Goal: Task Accomplishment & Management: Manage account settings

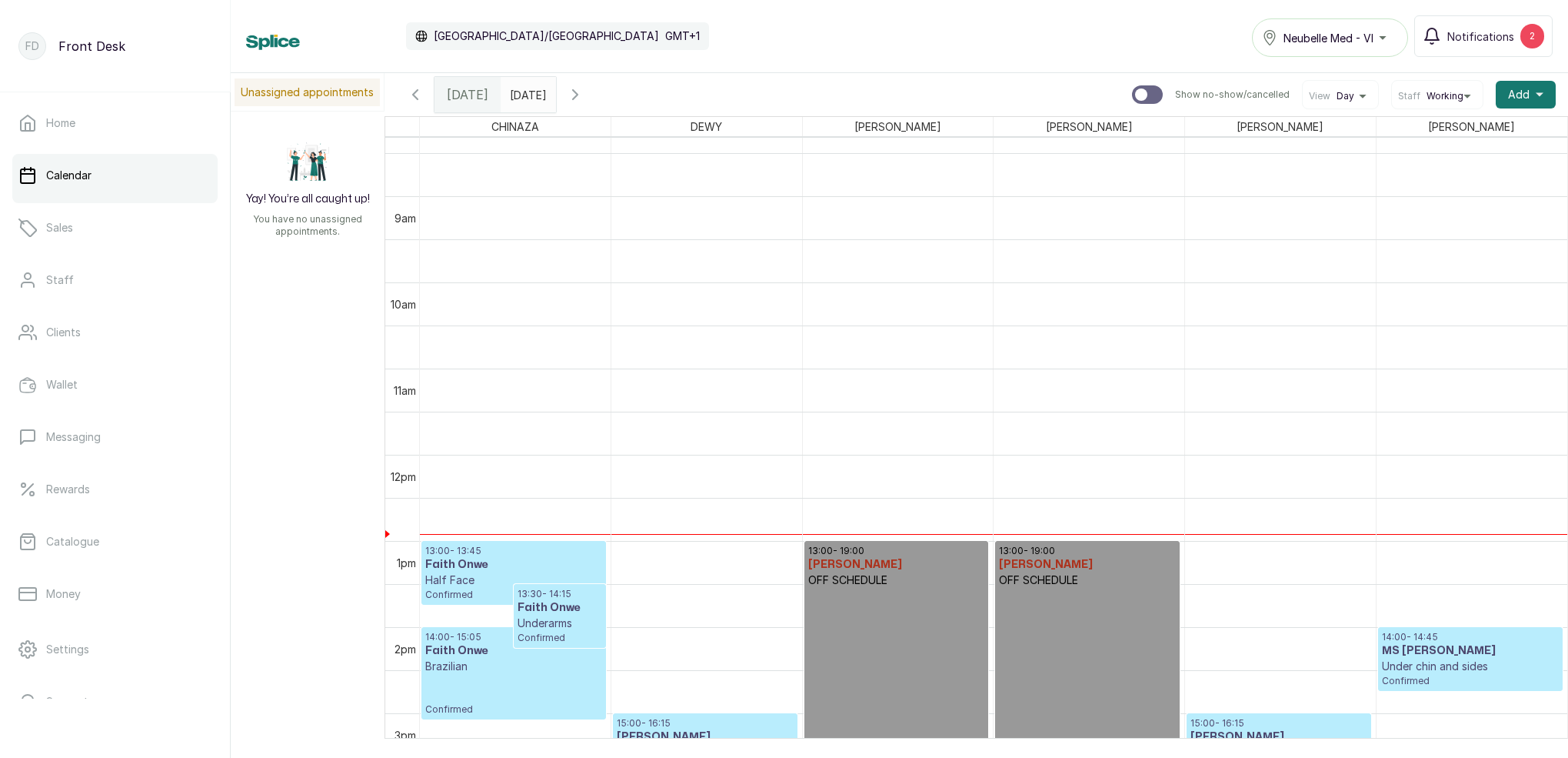
scroll to position [902, 0]
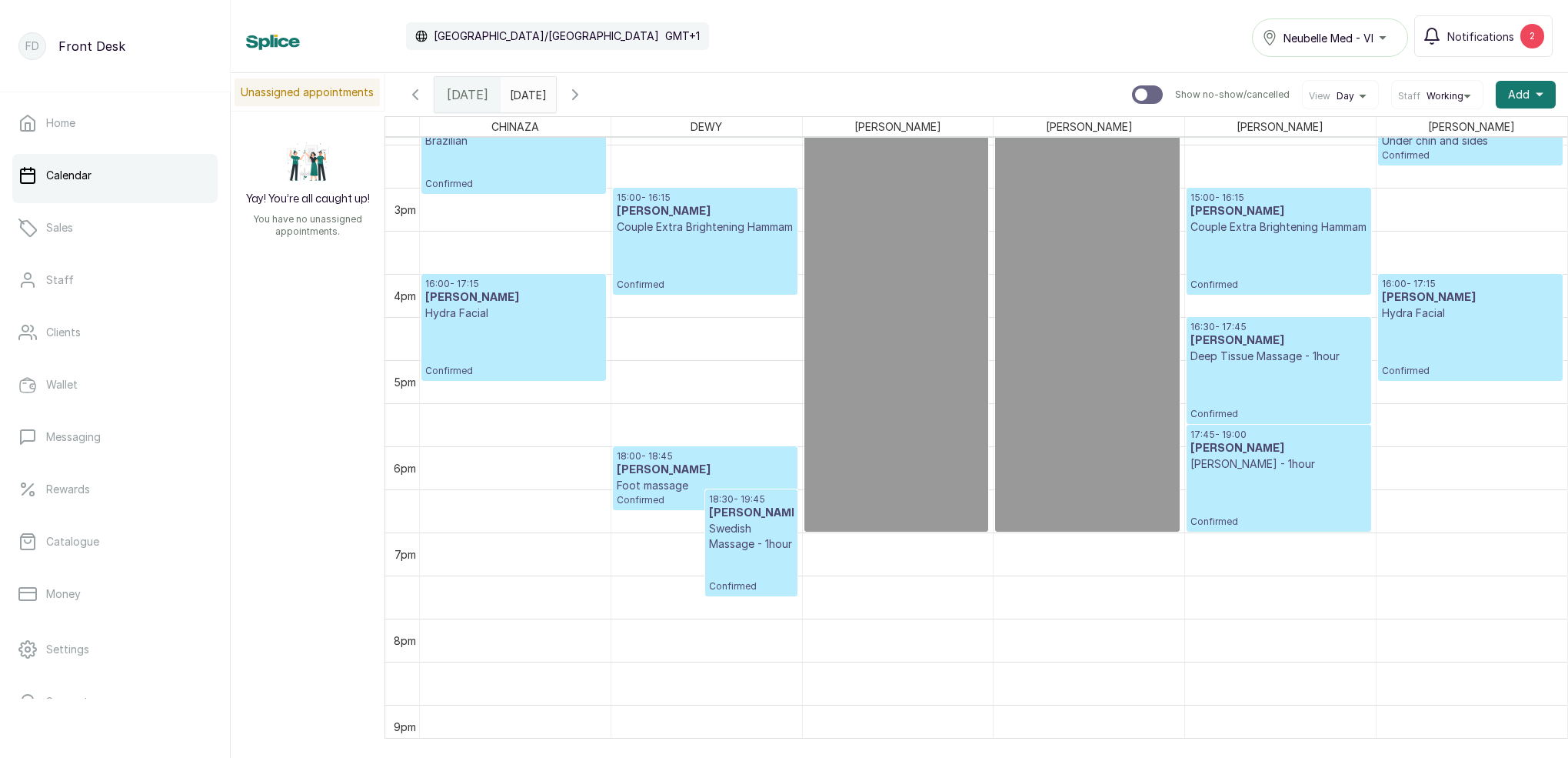
click at [1404, 321] on p "Hydra Facial" at bounding box center [1471, 313] width 177 height 15
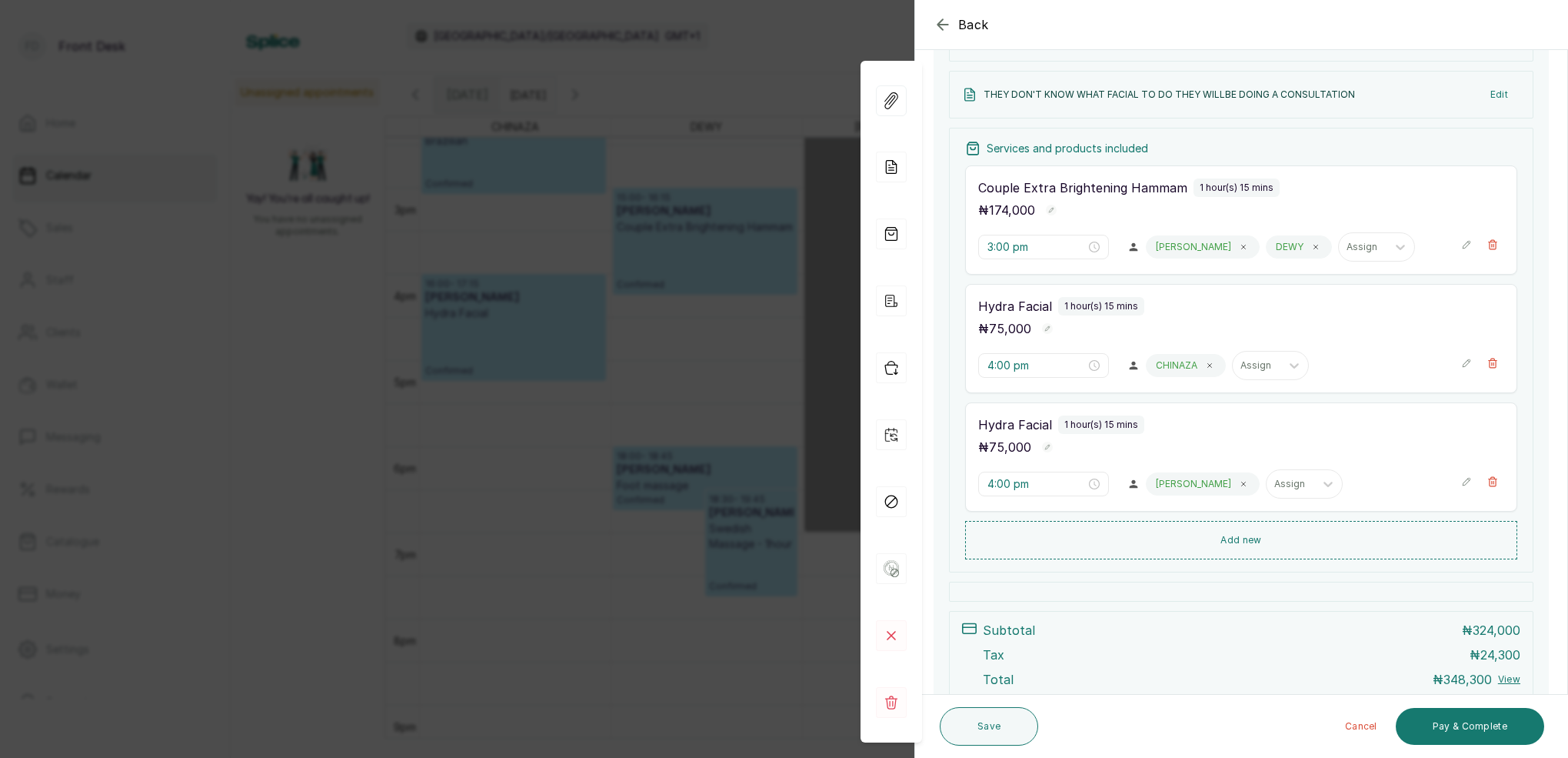
scroll to position [270, 0]
click at [1000, 487] on input "4:00 pm" at bounding box center [1035, 485] width 98 height 17
type input "5:00 pm"
click at [1009, 542] on div "05" at bounding box center [1000, 541] width 37 height 21
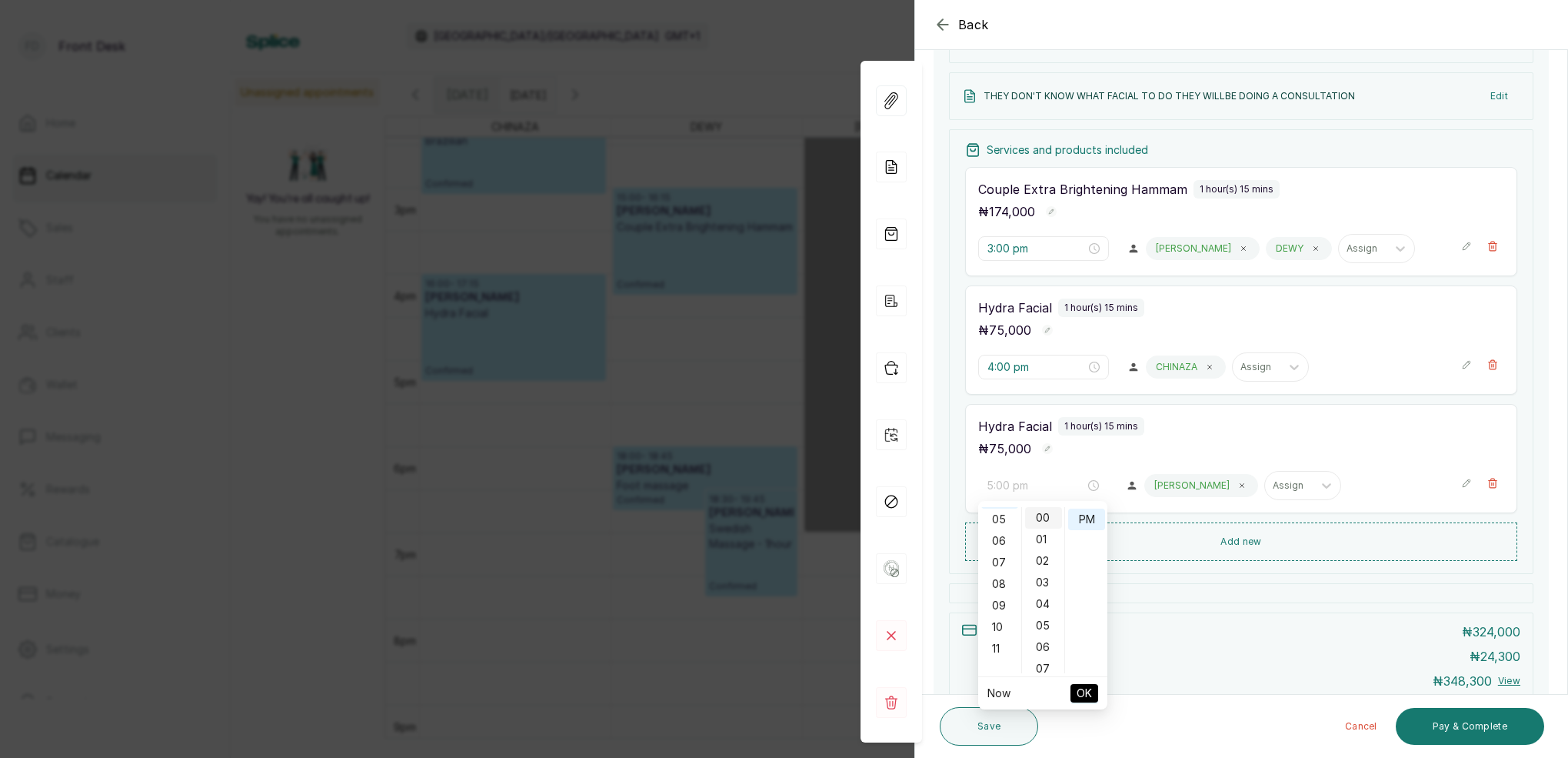
scroll to position [106, 0]
click at [1049, 522] on div "00" at bounding box center [1044, 518] width 37 height 21
click at [1089, 519] on div "PM" at bounding box center [1087, 519] width 37 height 21
click at [1085, 696] on span "OK" at bounding box center [1084, 693] width 15 height 29
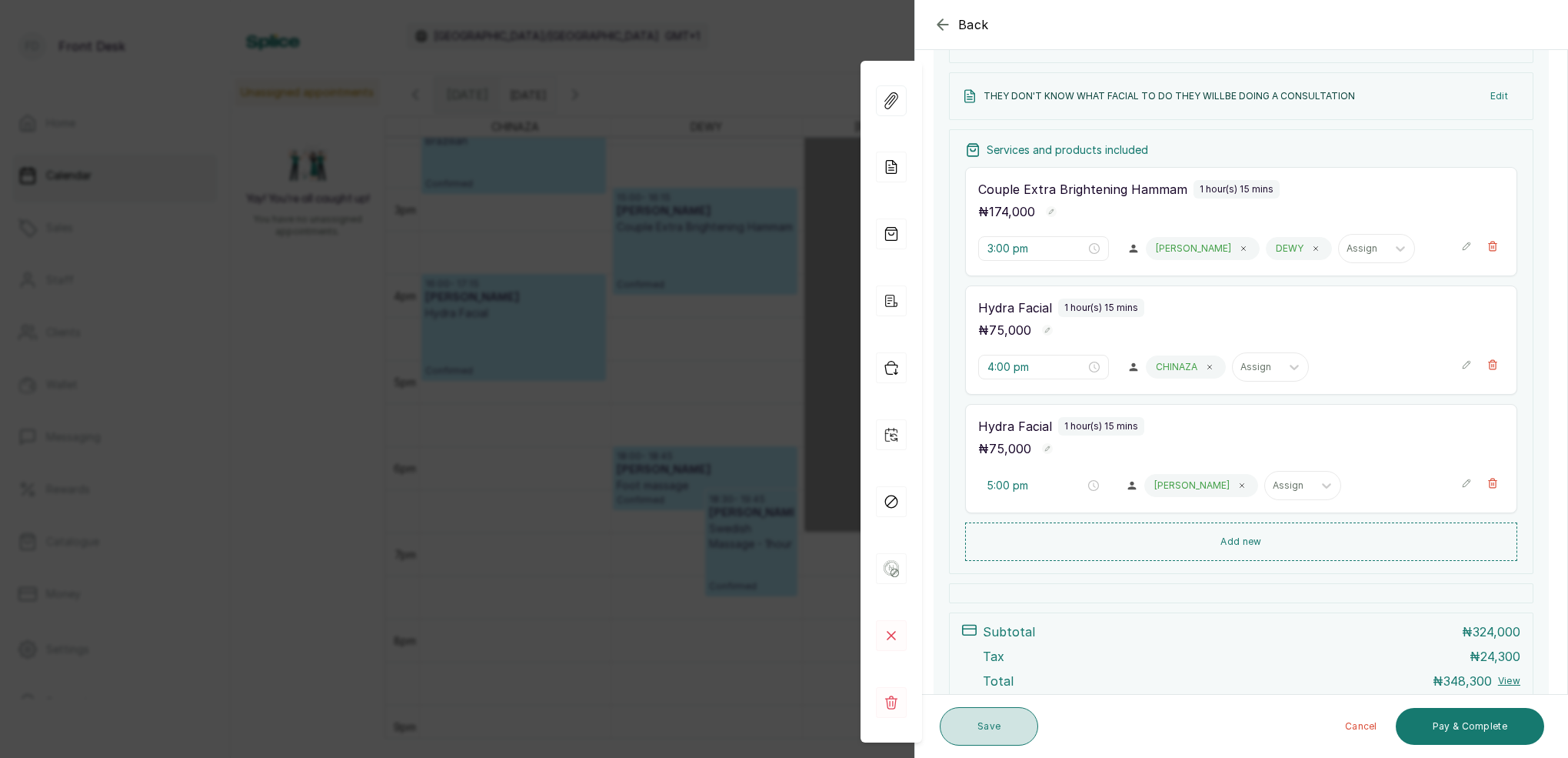
click at [984, 728] on button "Save" at bounding box center [989, 726] width 98 height 39
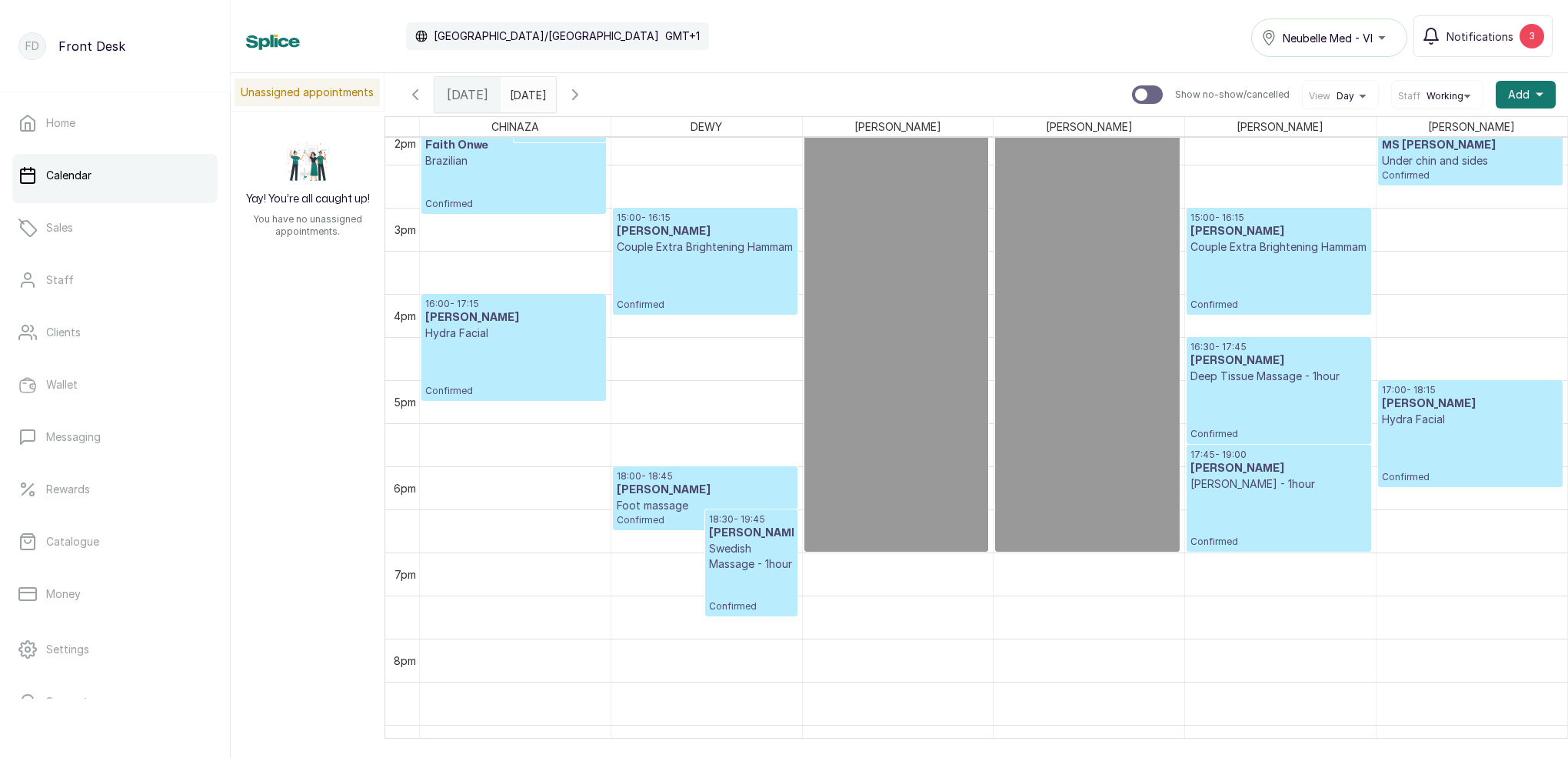
scroll to position [1159, 0]
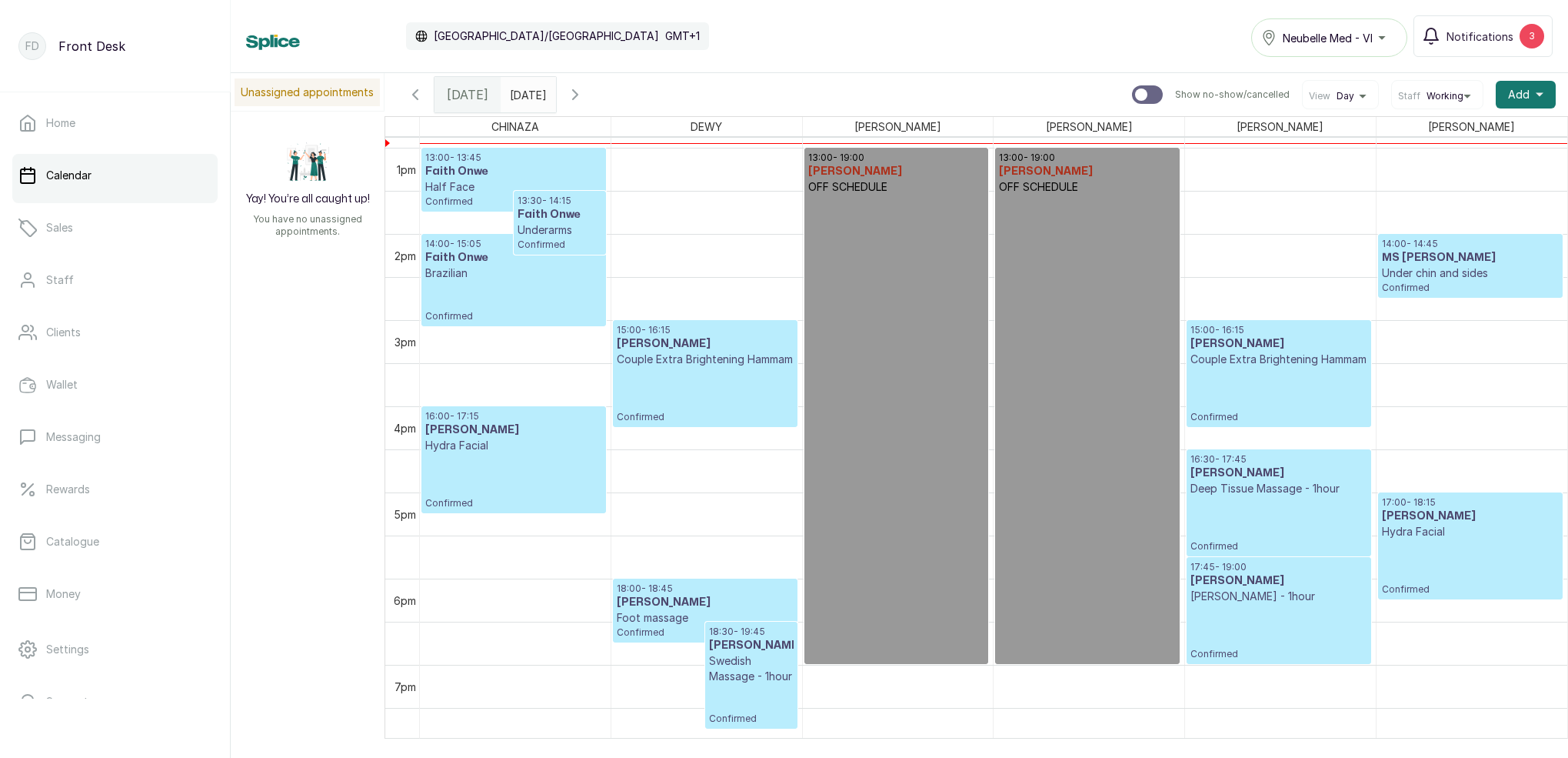
click at [1448, 524] on h3 "[PERSON_NAME]" at bounding box center [1471, 515] width 177 height 15
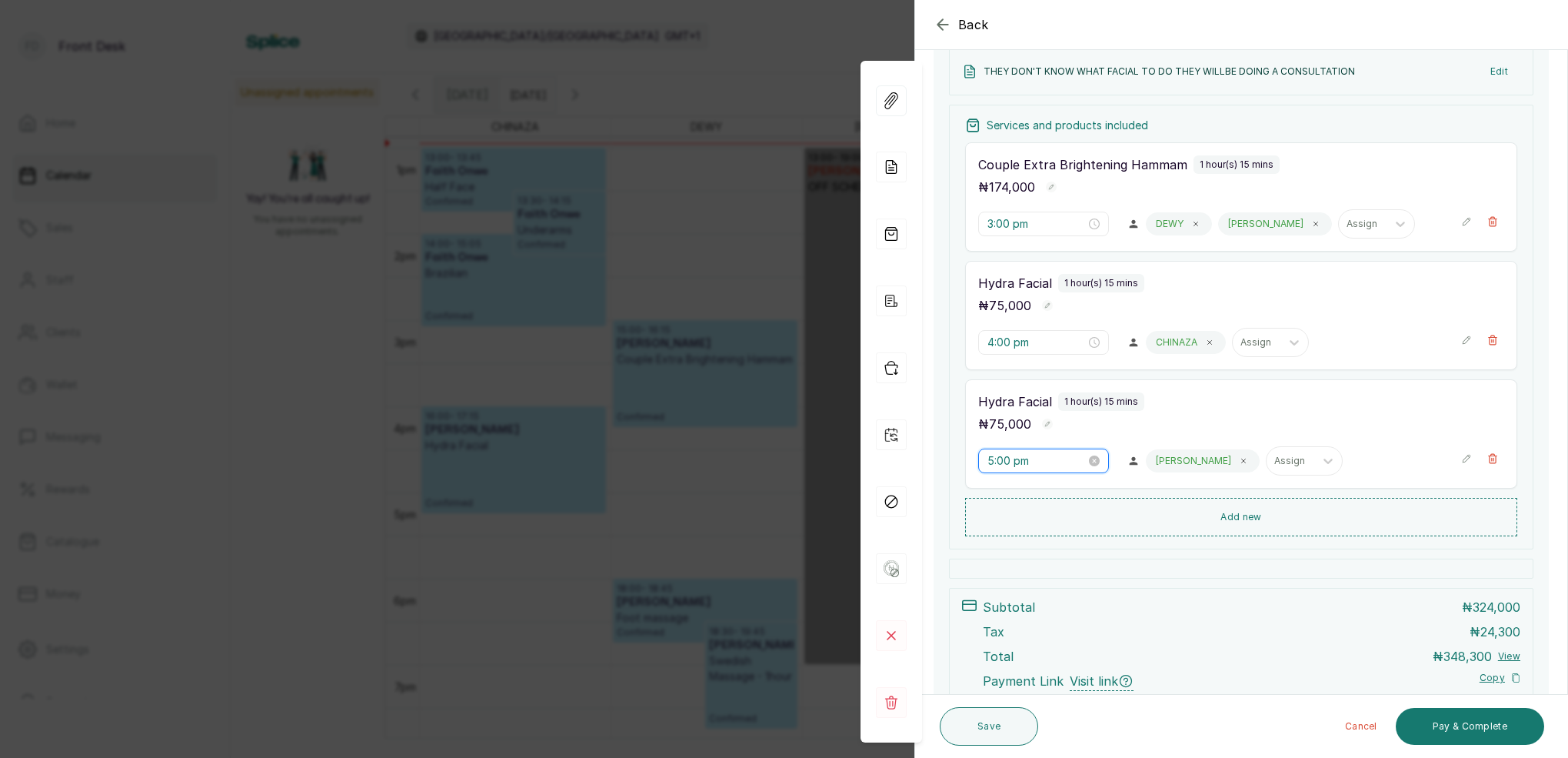
click at [995, 463] on input "5:00 pm" at bounding box center [1036, 460] width 98 height 17
click at [1239, 459] on icon at bounding box center [1243, 460] width 8 height 8
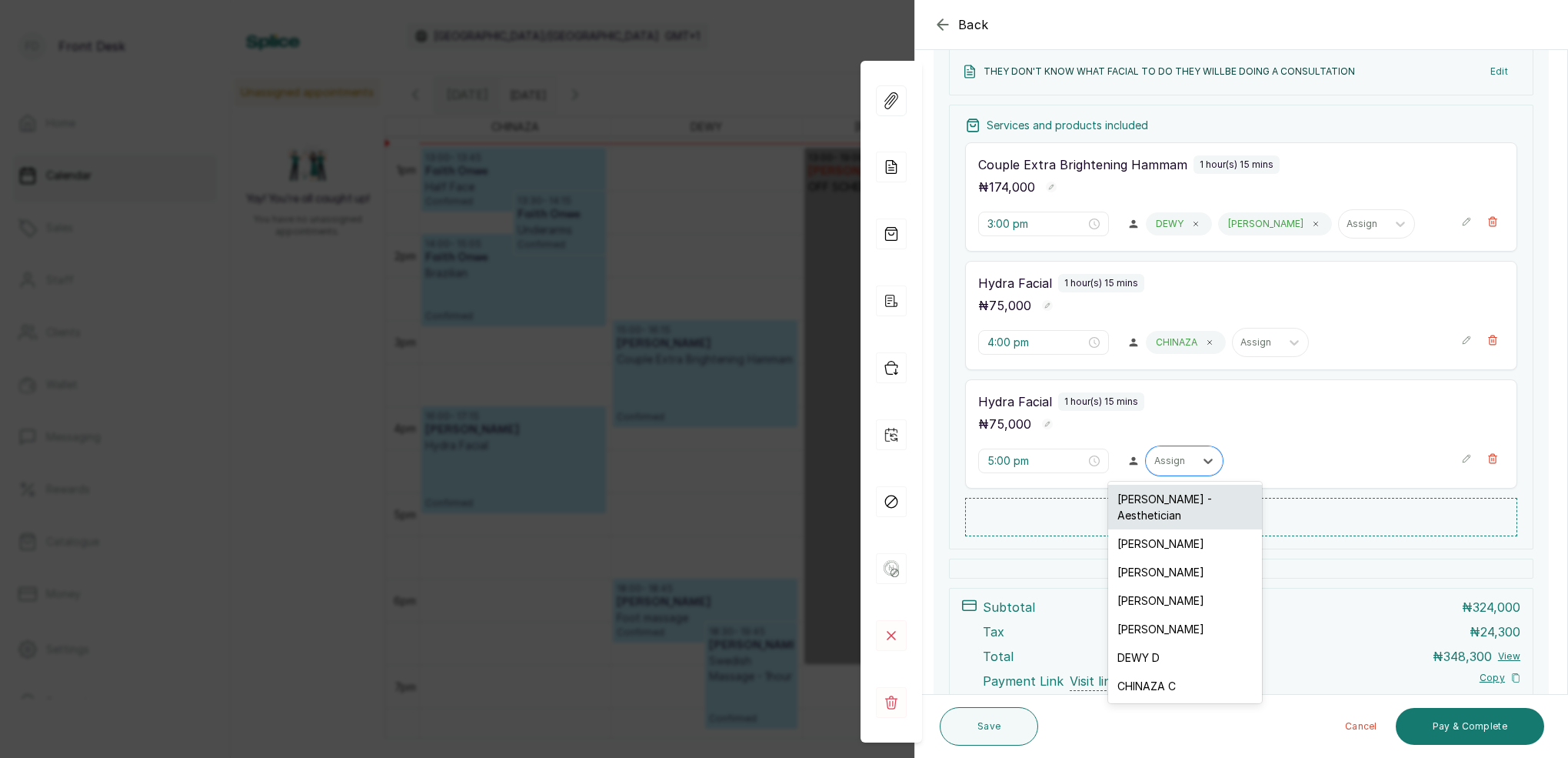
drag, startPoint x: 1189, startPoint y: 459, endPoint x: 1172, endPoint y: 497, distance: 41.6
click at [1189, 459] on div "Assign" at bounding box center [1170, 460] width 48 height 20
click at [1166, 671] on div "CHINAZA C" at bounding box center [1185, 686] width 154 height 28
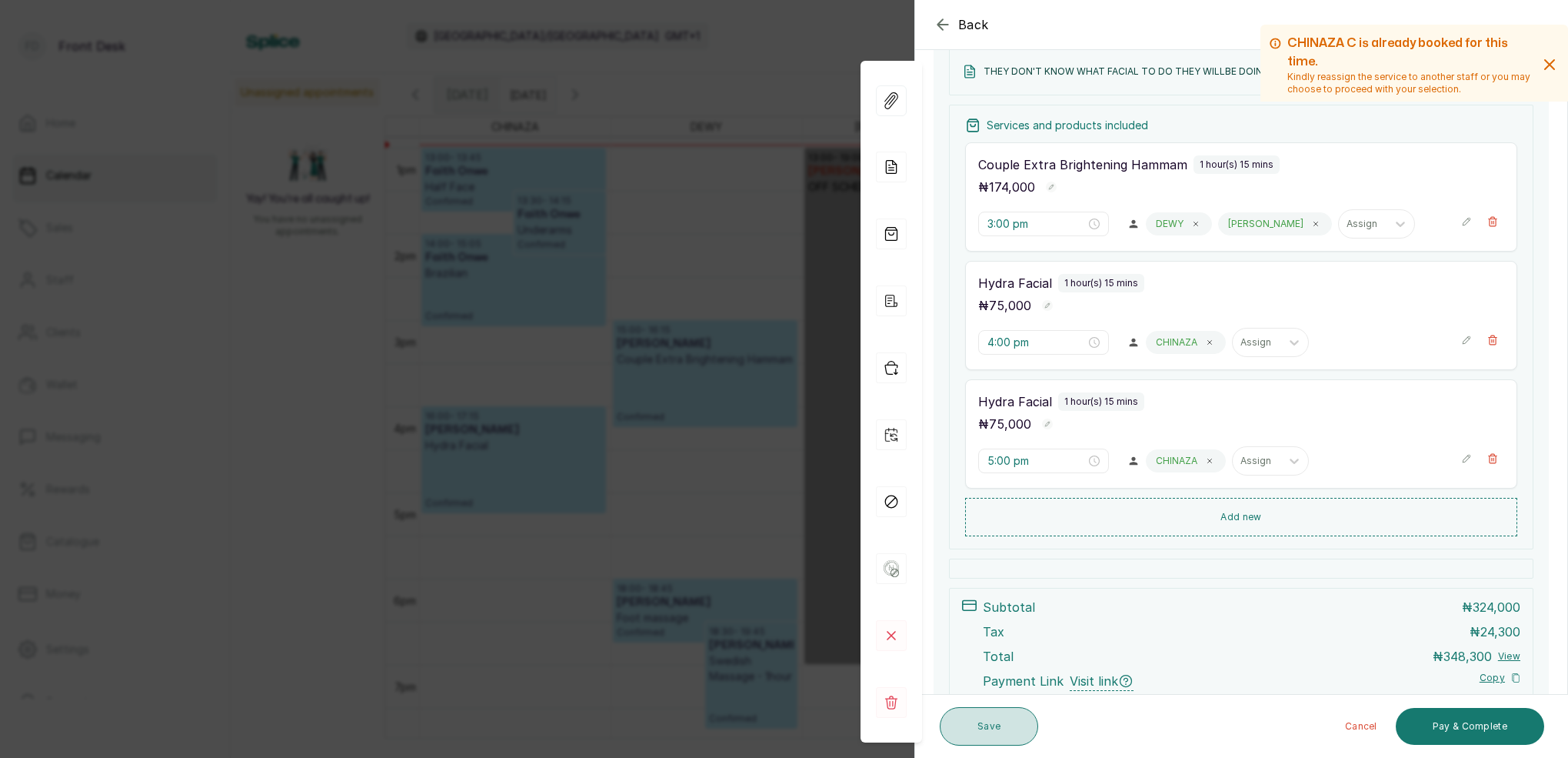
click at [1014, 724] on button "Save" at bounding box center [989, 726] width 98 height 39
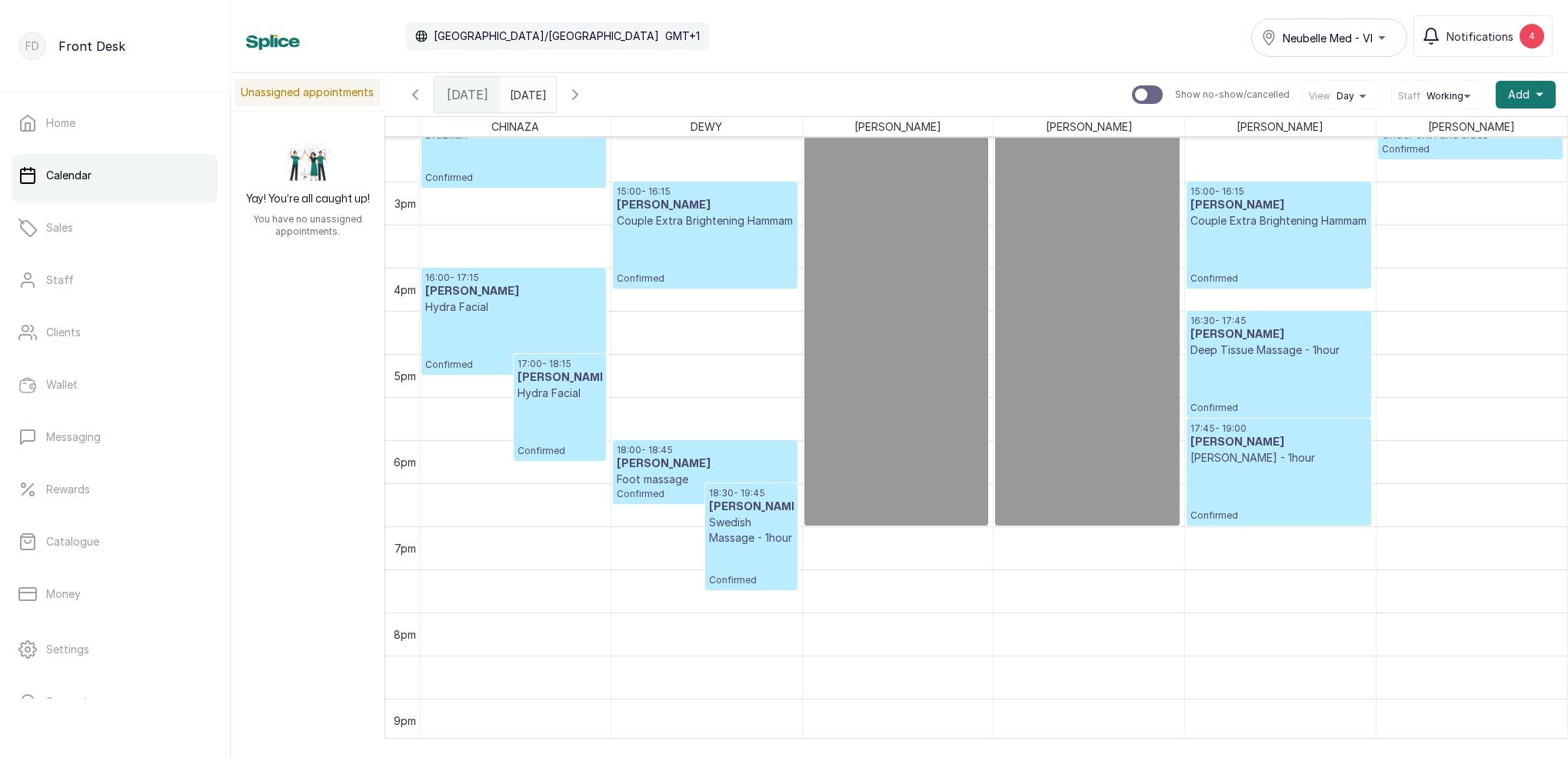
scroll to position [1234, 0]
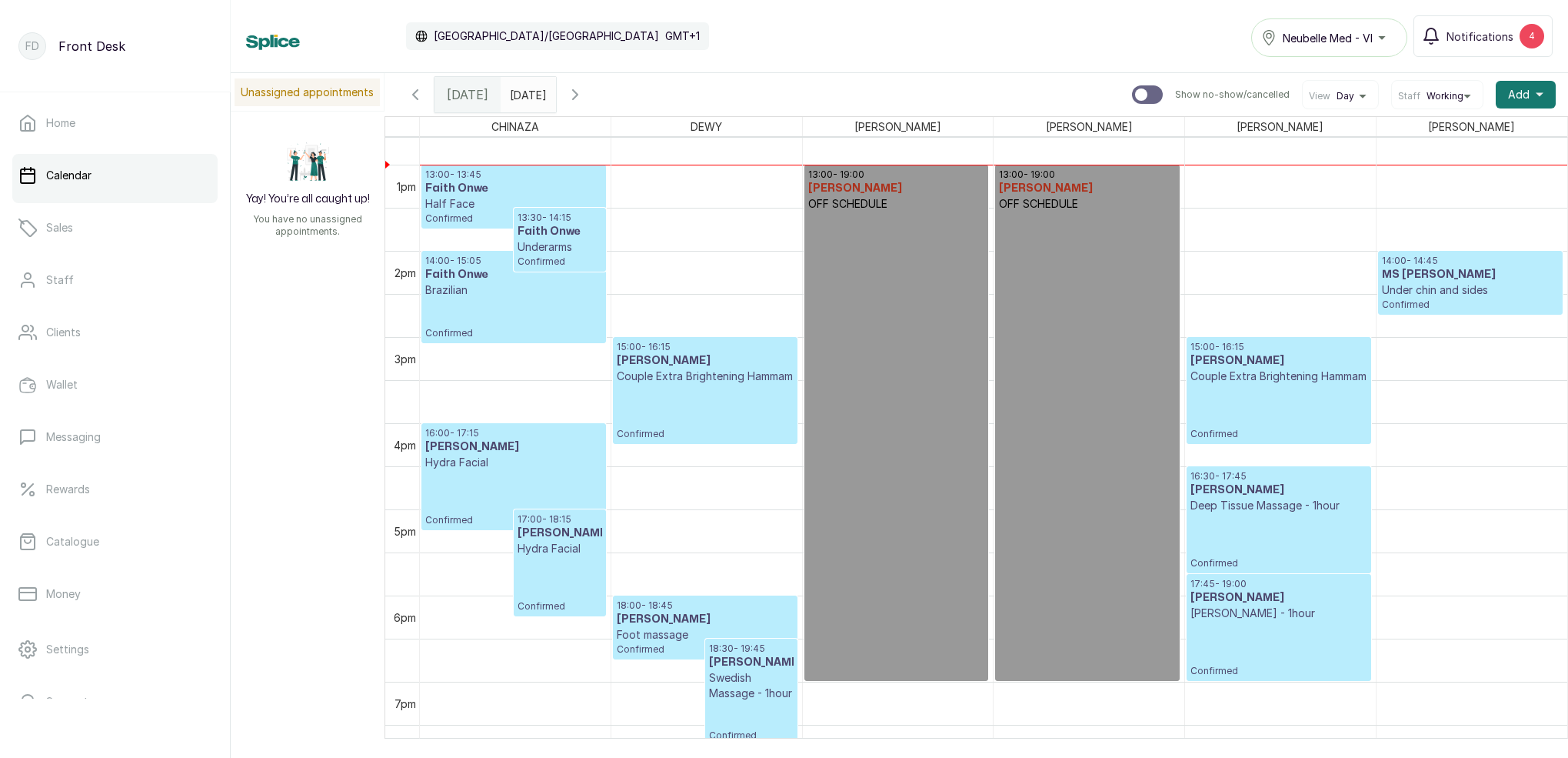
click at [1434, 289] on p "Under chin and sides" at bounding box center [1471, 290] width 177 height 15
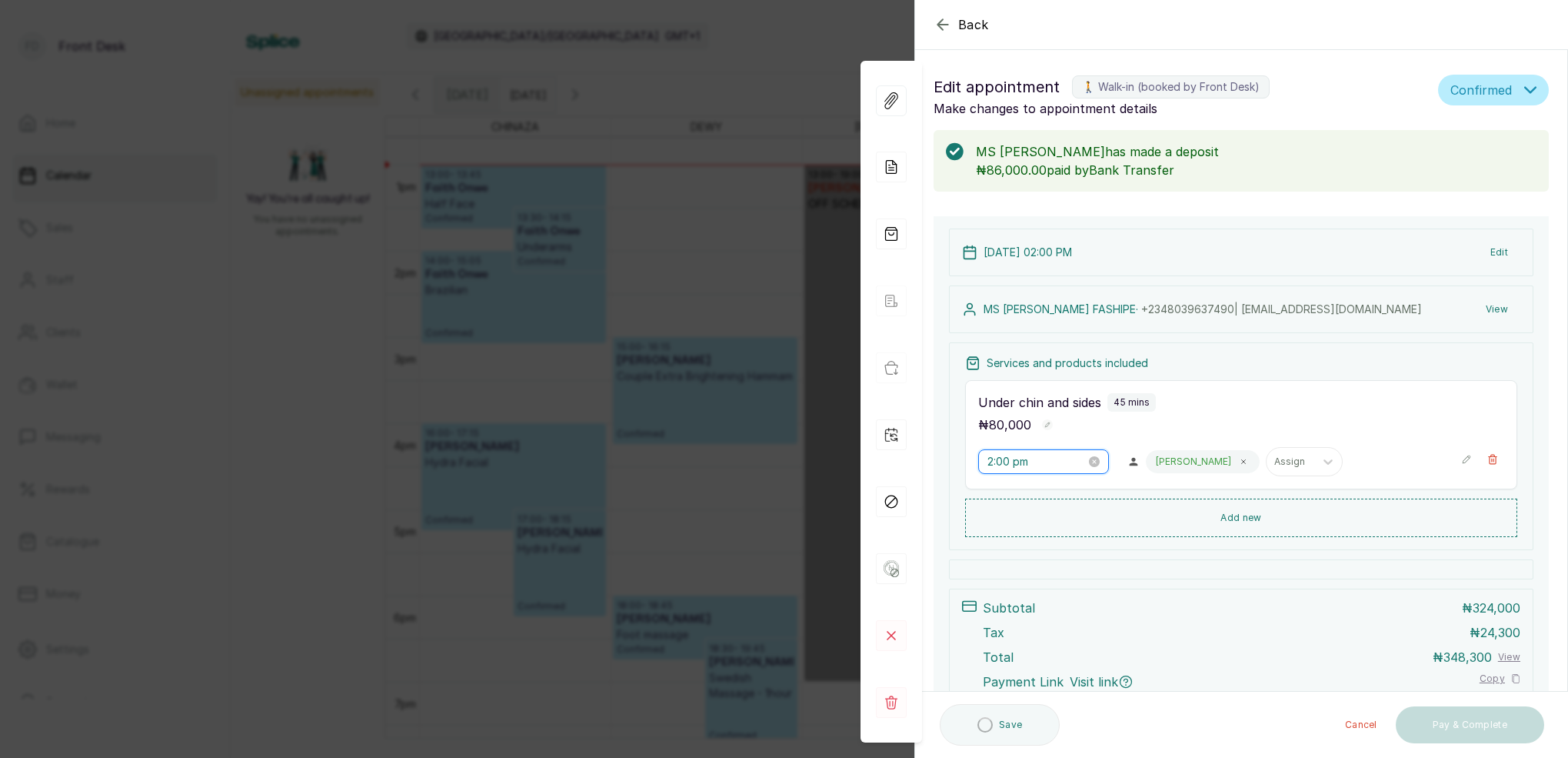
click at [1011, 462] on input "2:00 pm" at bounding box center [1036, 461] width 98 height 17
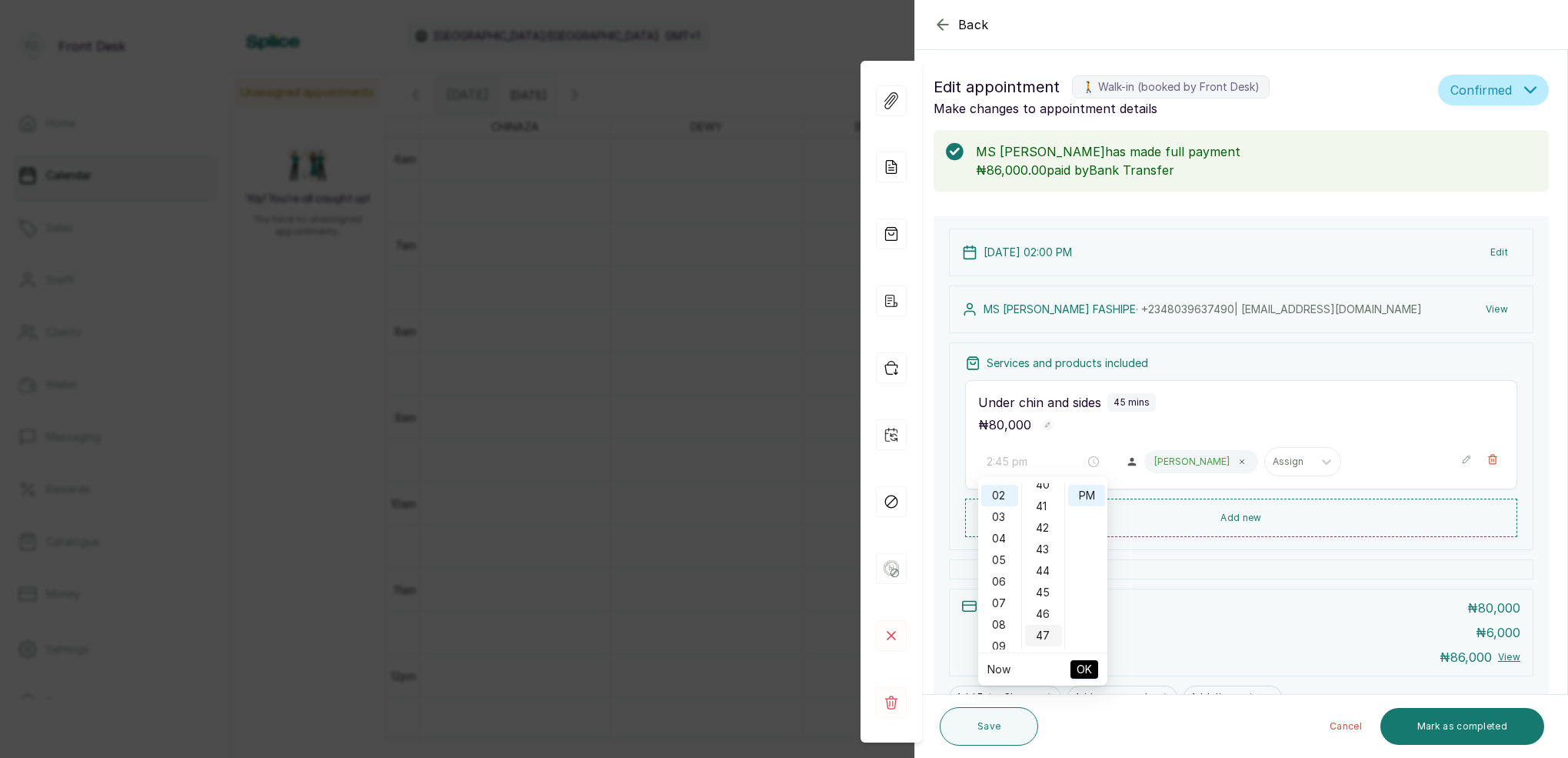
click at [1048, 589] on div "45" at bounding box center [1044, 592] width 37 height 21
type input "2:45 pm"
drag, startPoint x: 1082, startPoint y: 496, endPoint x: 1090, endPoint y: 522, distance: 27.2
click at [1082, 496] on div "PM" at bounding box center [1087, 495] width 37 height 21
click at [1081, 677] on span "OK" at bounding box center [1084, 669] width 15 height 29
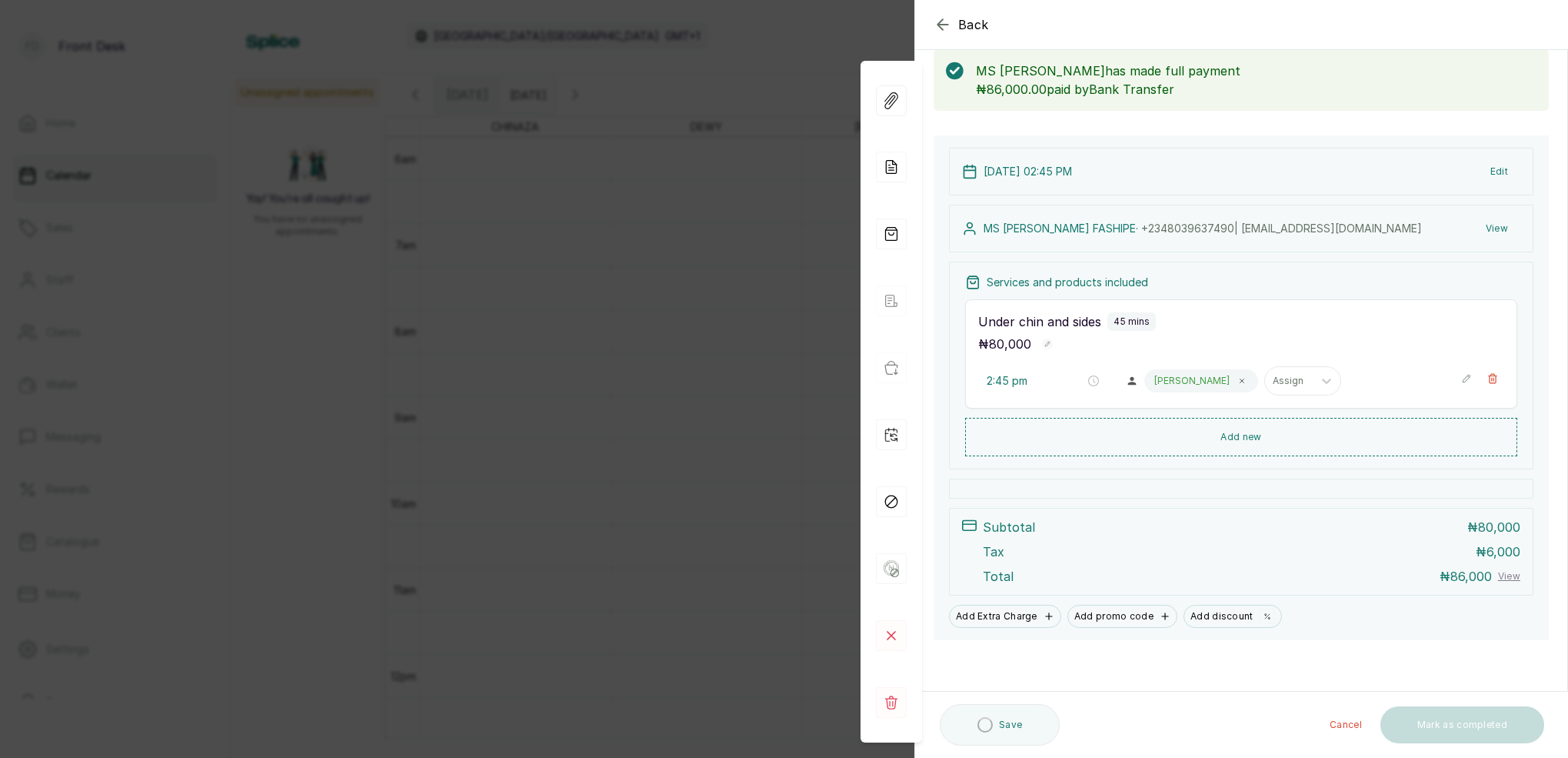
scroll to position [80, 0]
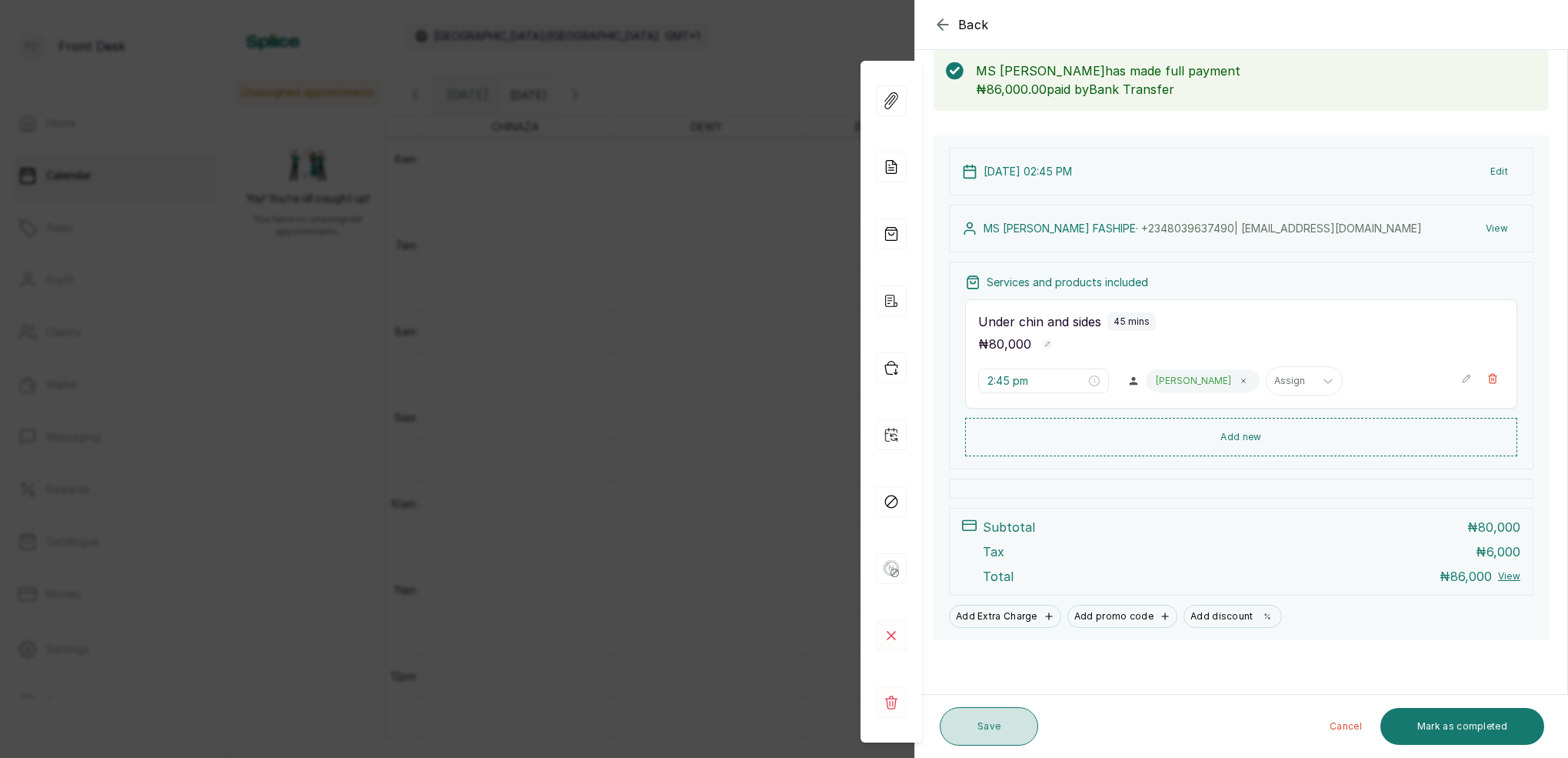
click at [984, 728] on button "Save" at bounding box center [989, 726] width 98 height 39
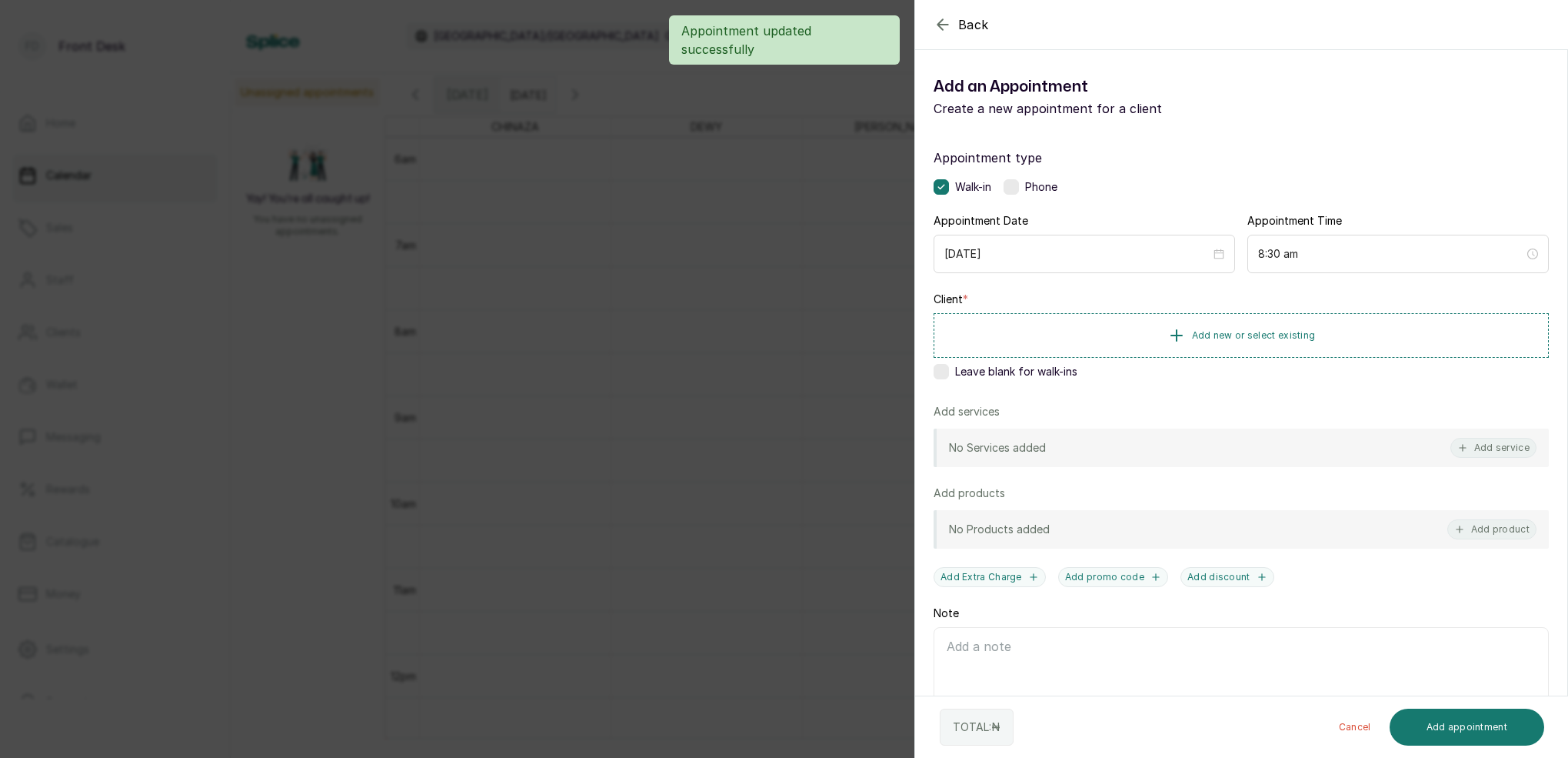
click at [760, 376] on div "Back Add Appointment Add an Appointment Create a new appointment for a client A…" at bounding box center [784, 379] width 1568 height 758
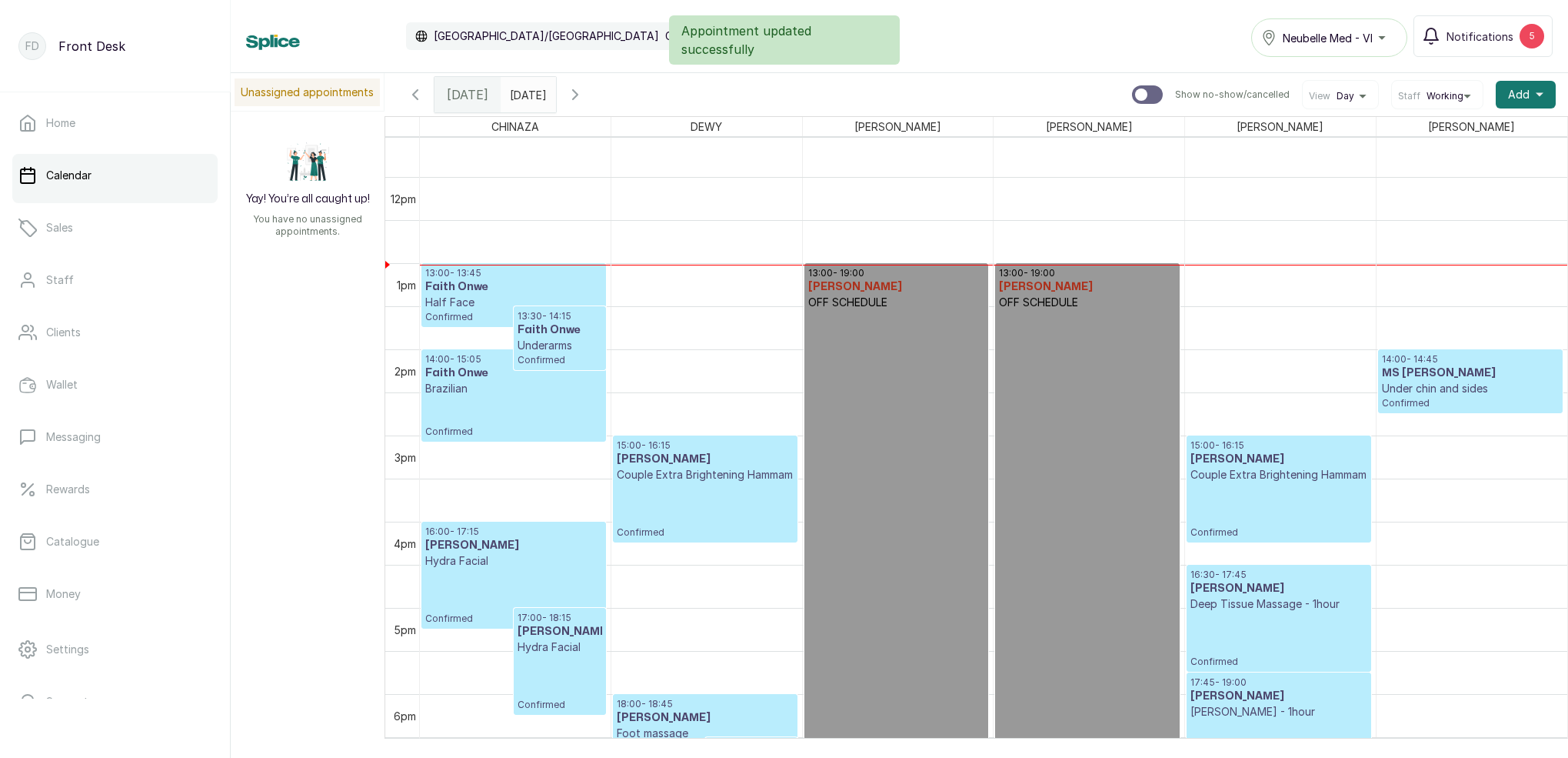
scroll to position [995, 0]
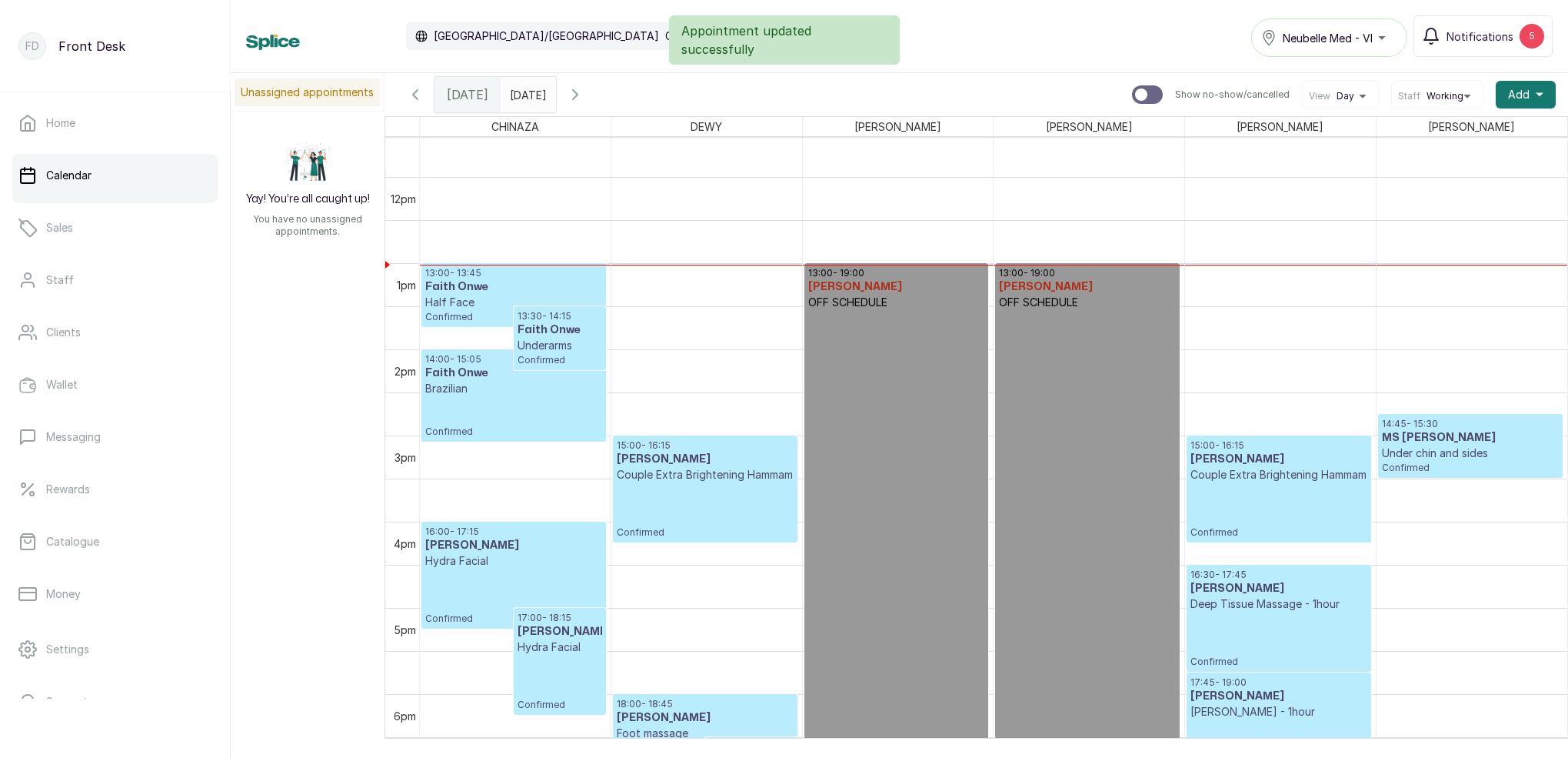
click at [1468, 427] on p "14:45 - 15:30" at bounding box center [1471, 424] width 177 height 12
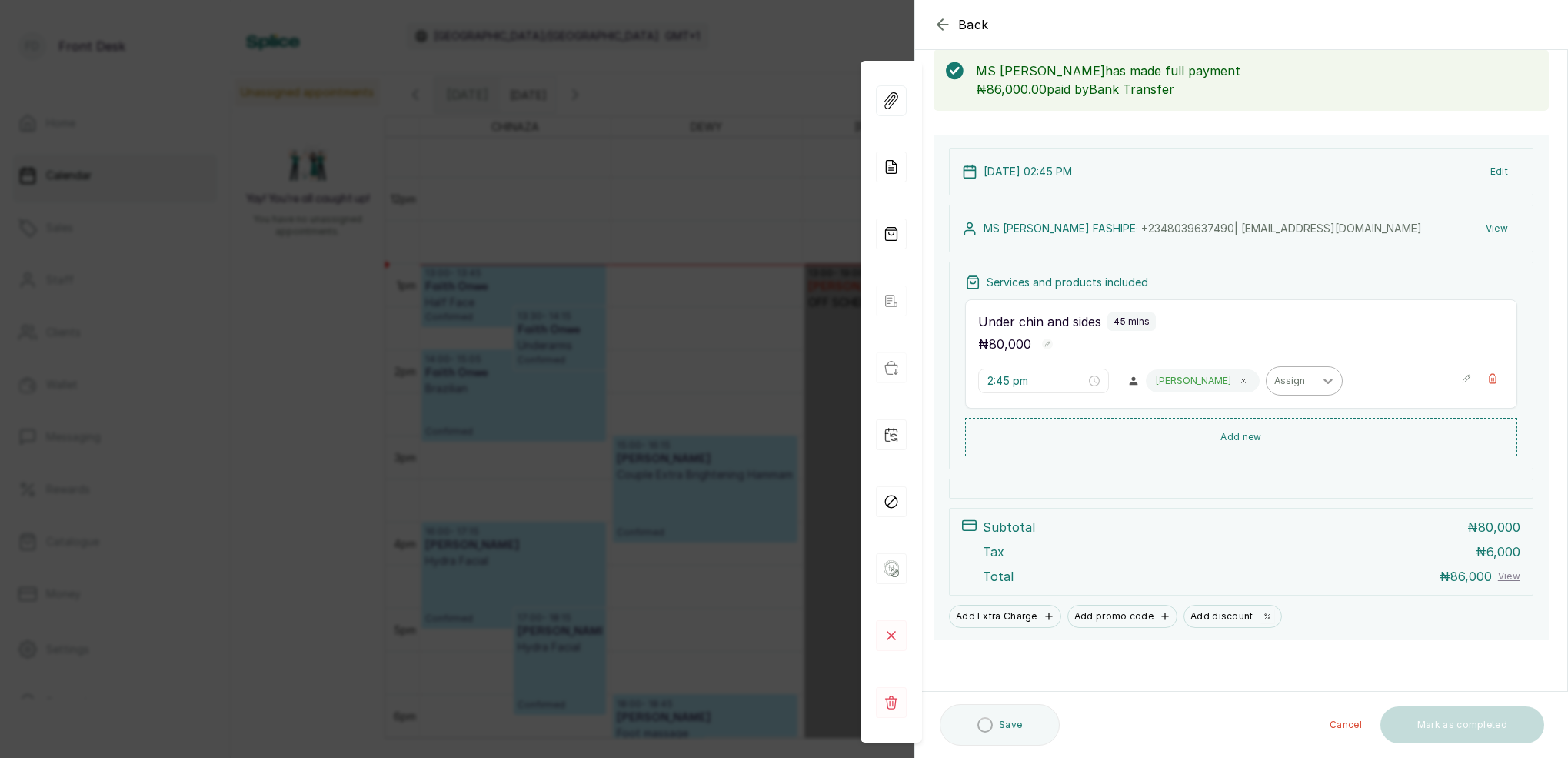
click at [1239, 379] on icon at bounding box center [1243, 381] width 8 height 8
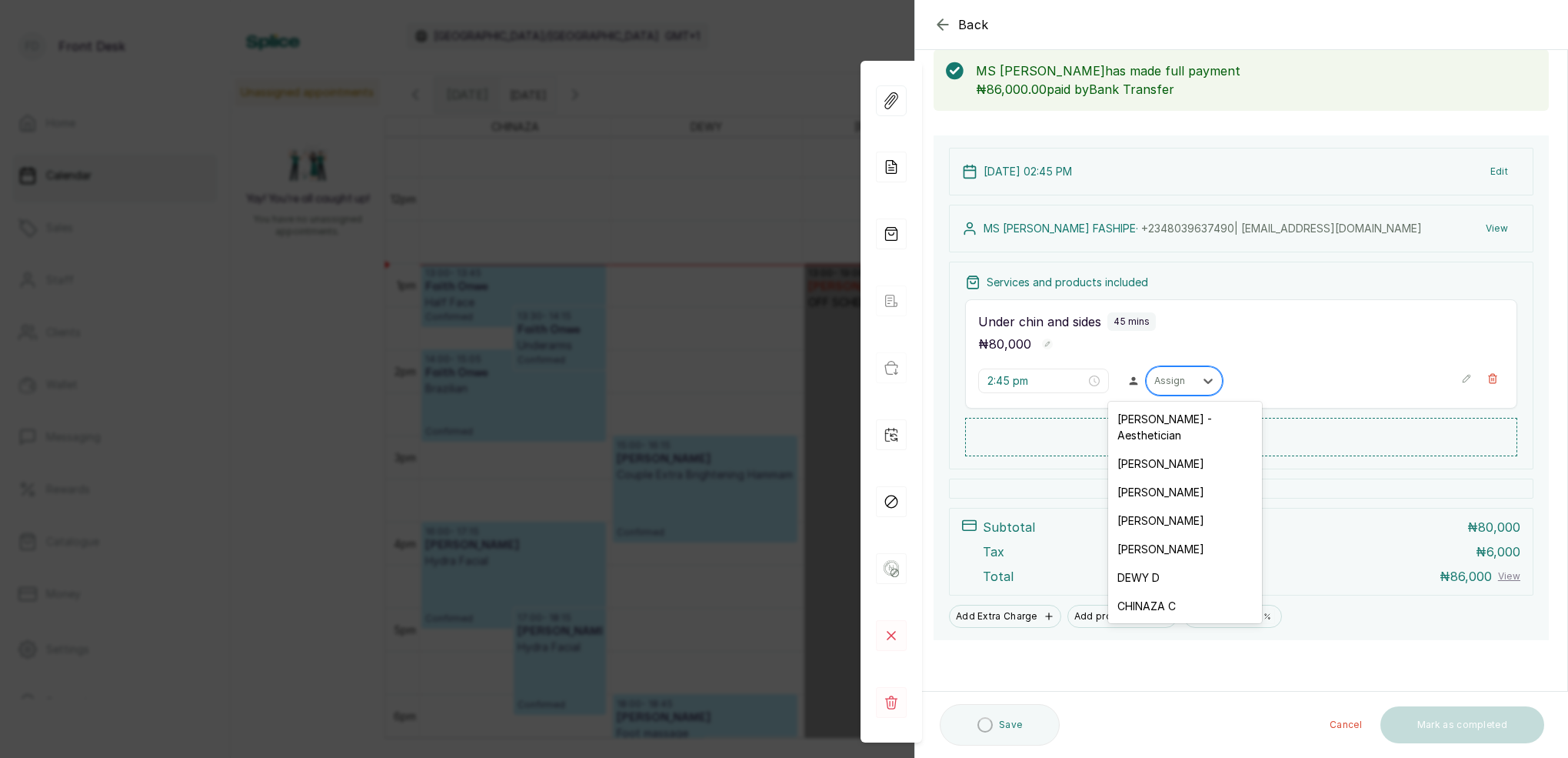
click at [1178, 379] on div "Assign" at bounding box center [1170, 381] width 33 height 11
drag, startPoint x: 1163, startPoint y: 580, endPoint x: 1172, endPoint y: 570, distance: 13.5
click at [1163, 592] on div "CHINAZA C" at bounding box center [1185, 606] width 154 height 28
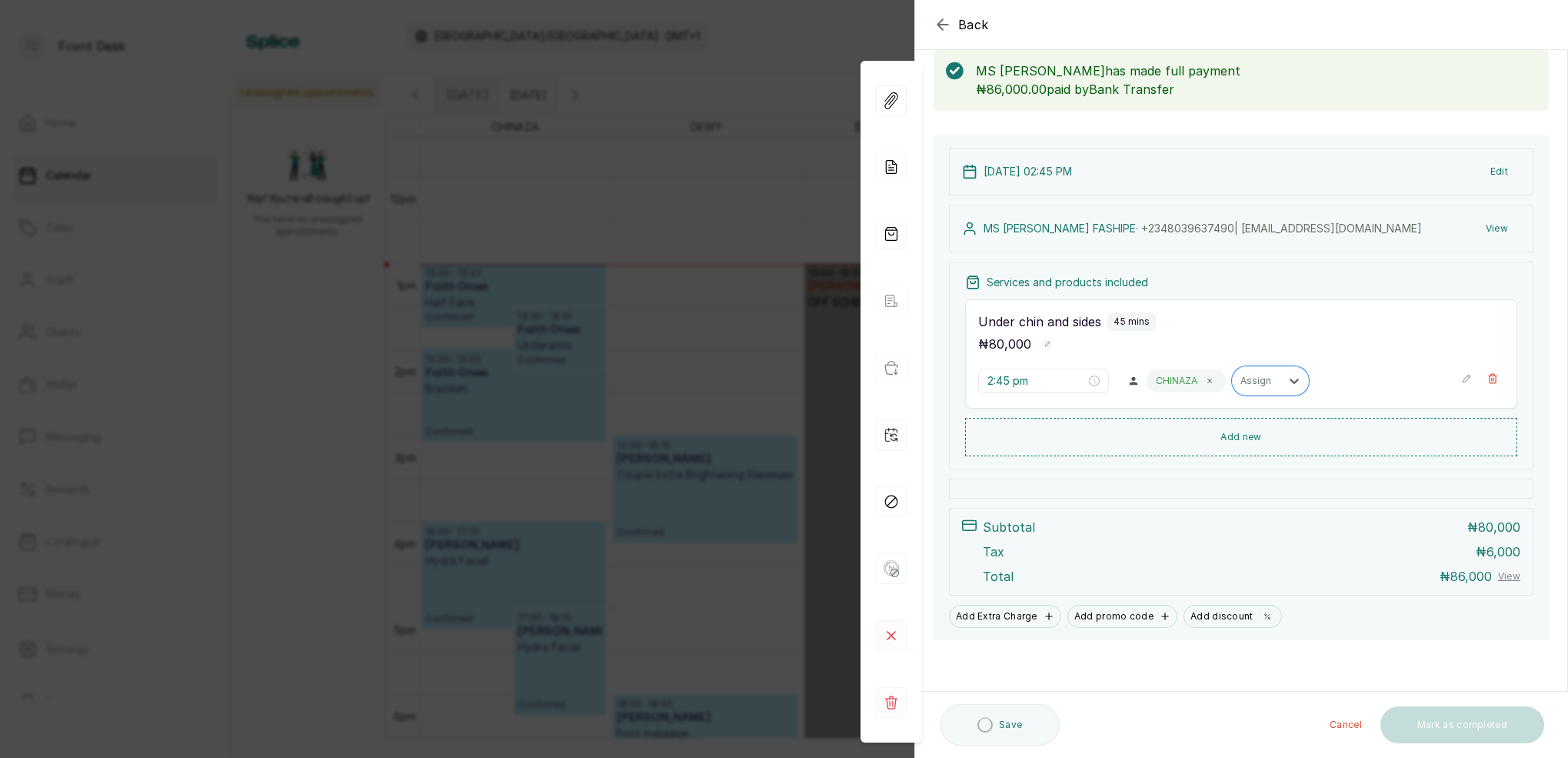
scroll to position [80, 0]
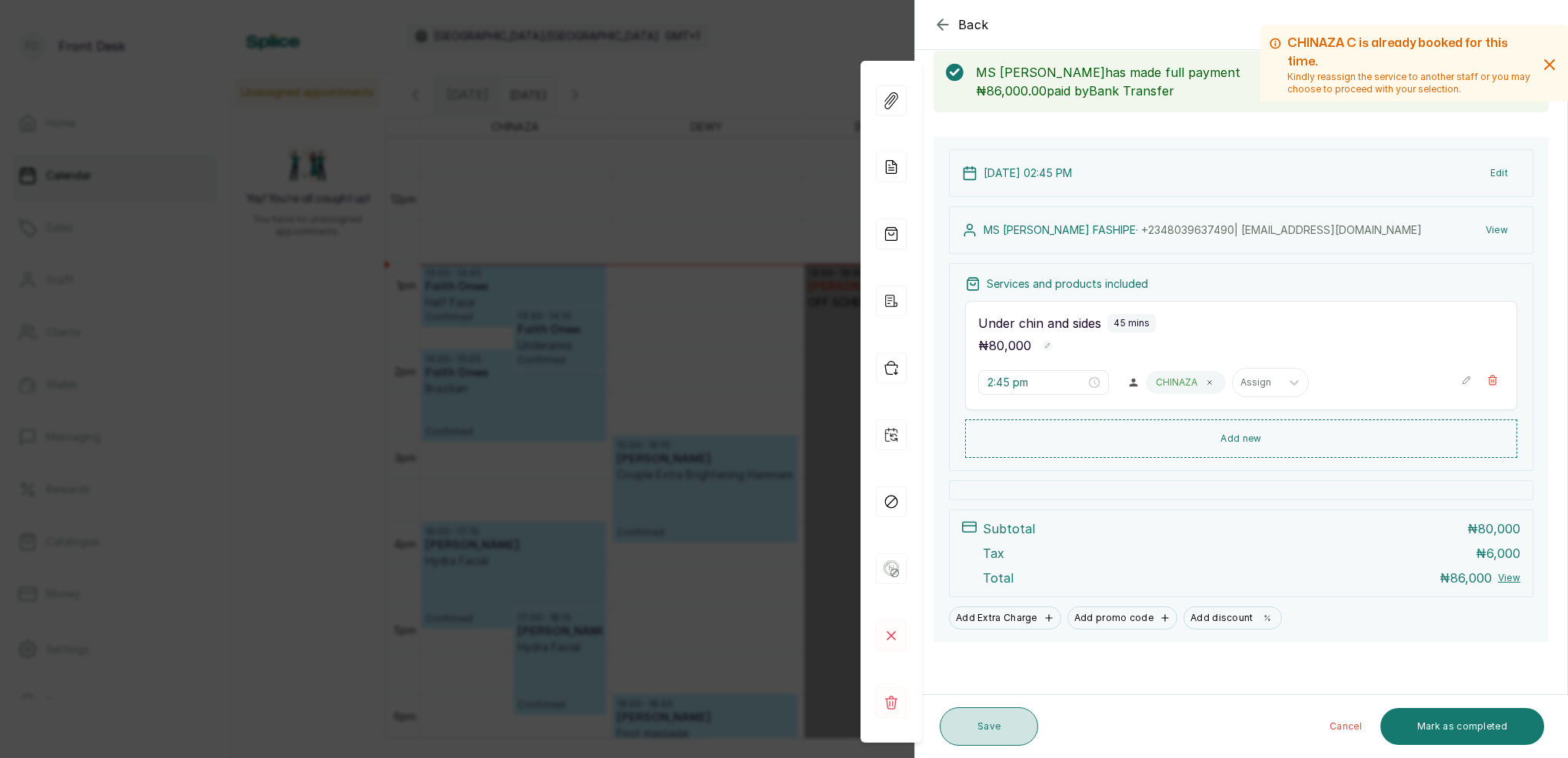
click at [987, 726] on button "Save" at bounding box center [989, 726] width 98 height 39
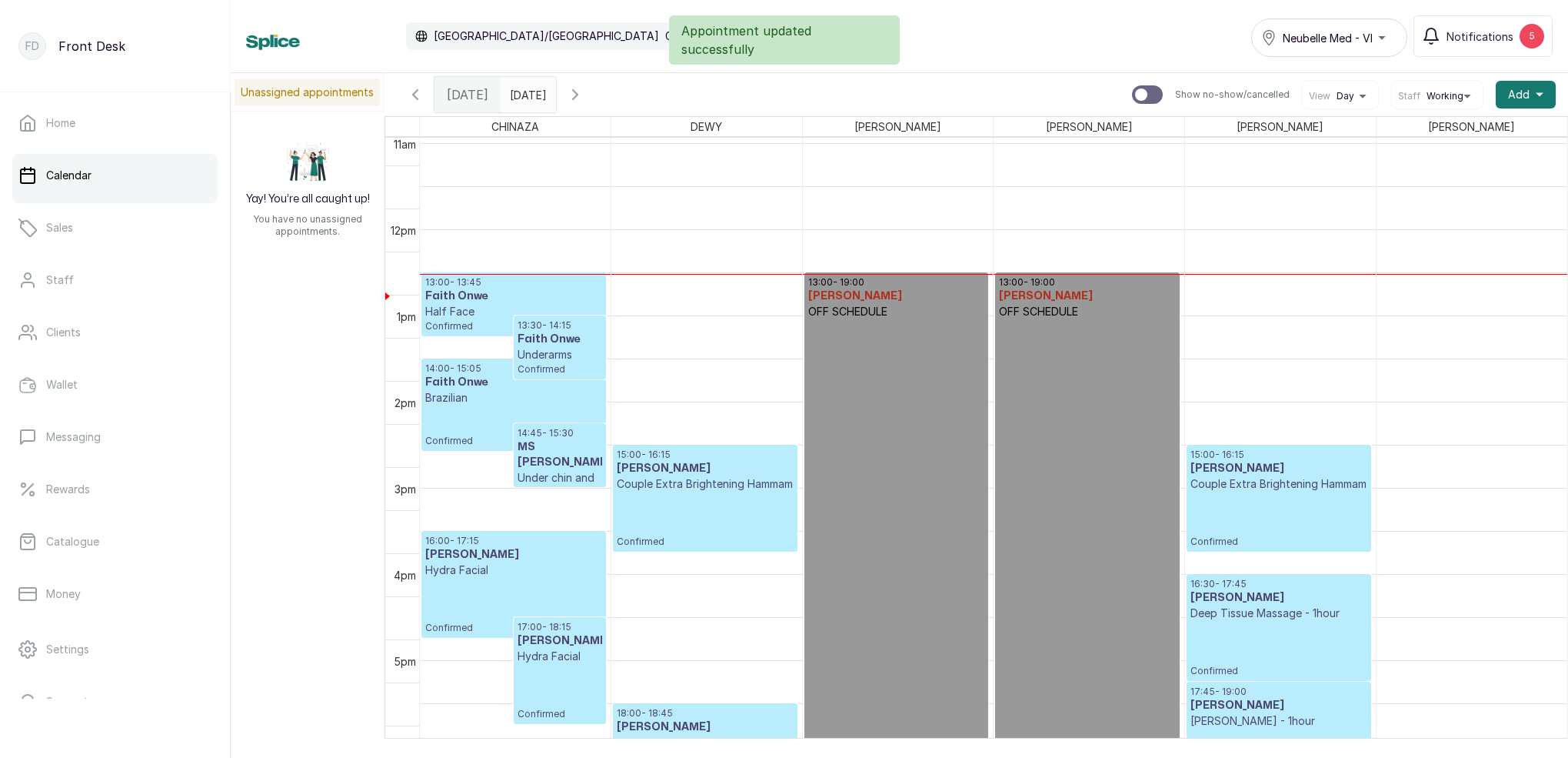
scroll to position [966, 0]
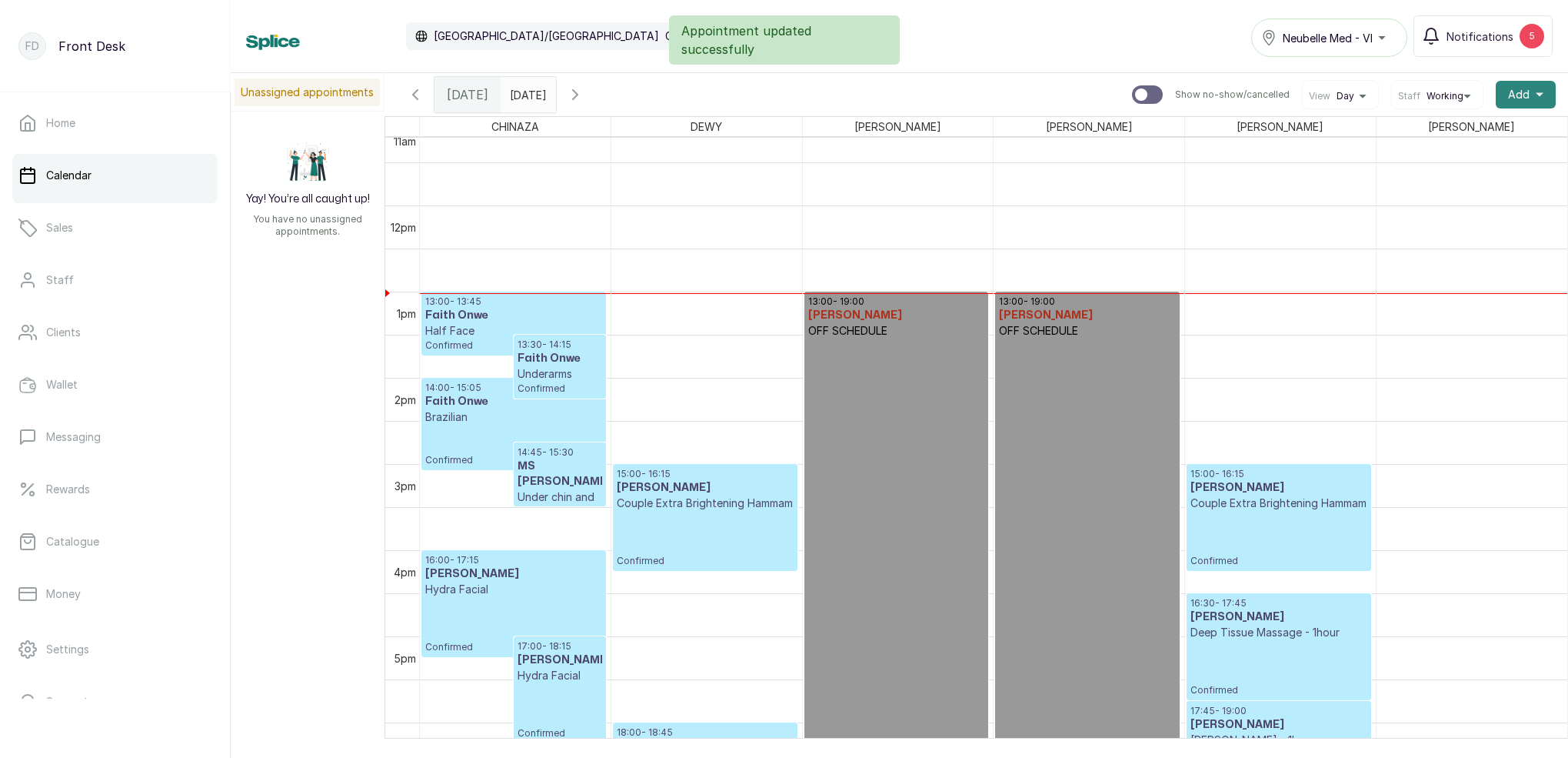
click at [1546, 97] on button "Add +" at bounding box center [1526, 94] width 60 height 27
click at [1435, 201] on span "Add Block Time" at bounding box center [1469, 197] width 148 height 19
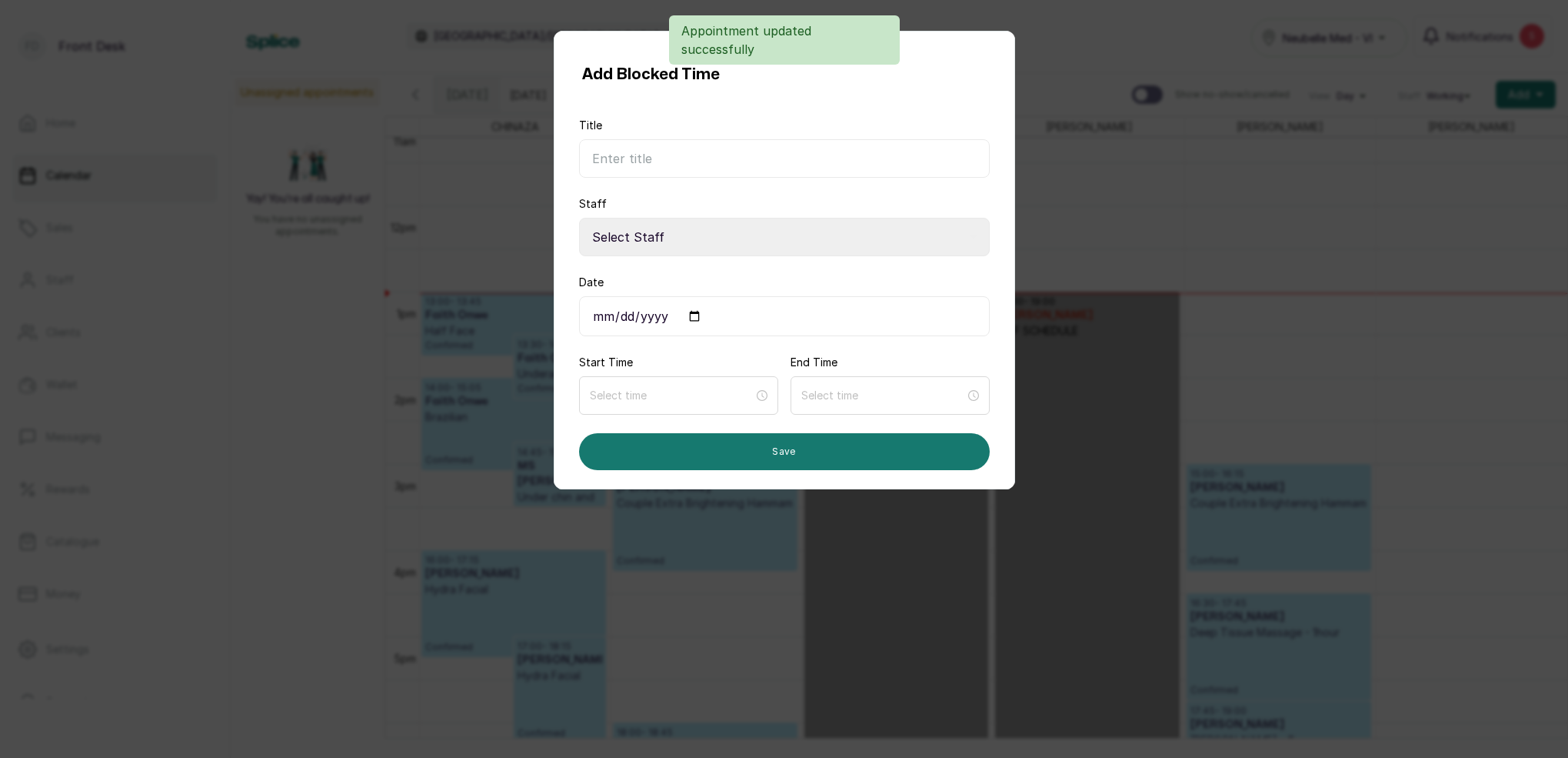
click at [768, 153] on input "Title" at bounding box center [784, 159] width 411 height 39
type input "o"
type input "O"
type input "SICK"
select select "191af9fd-7201-4628-9dc4-81c0fc2b6776"
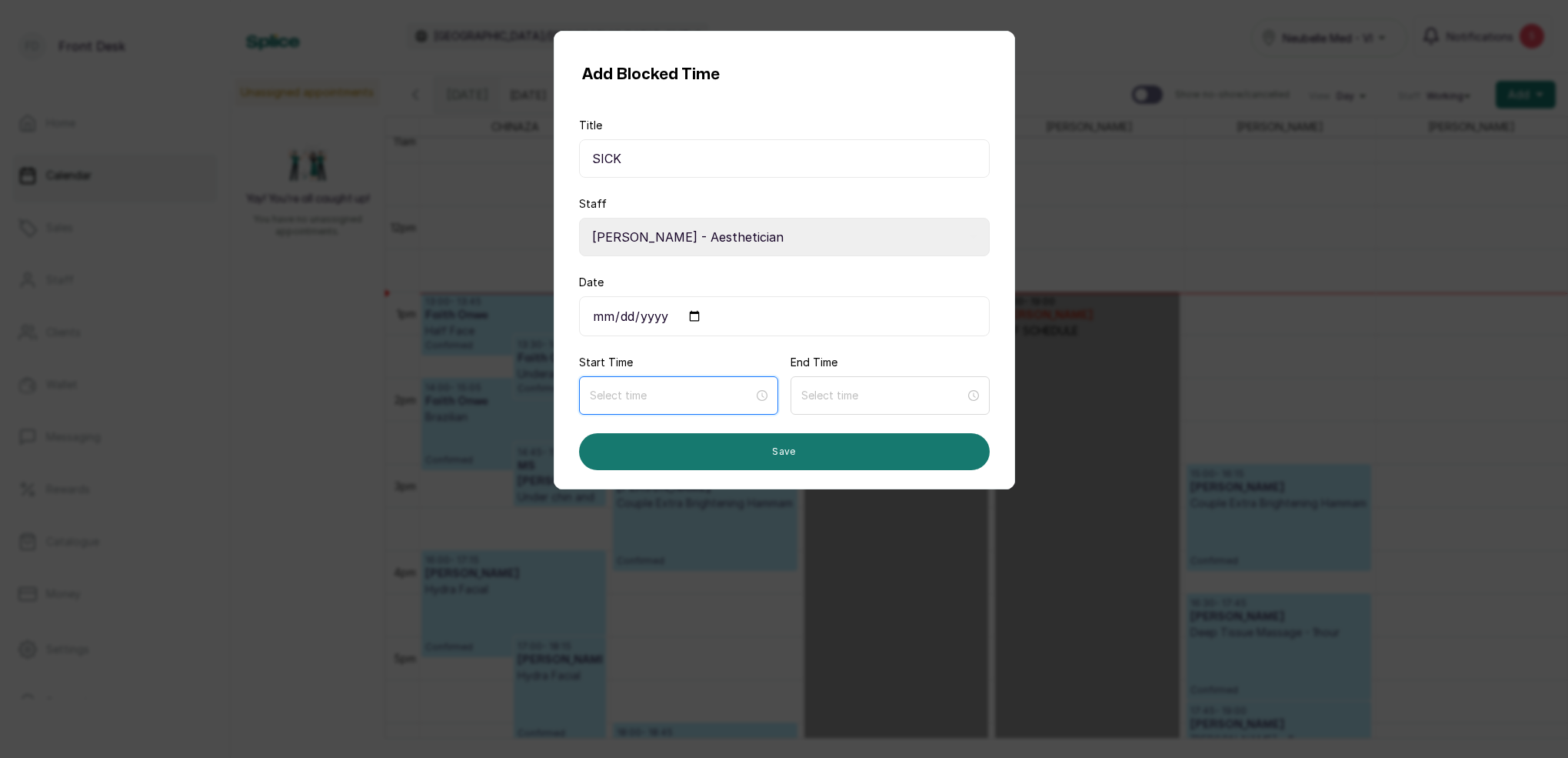
click at [621, 395] on input at bounding box center [671, 395] width 163 height 17
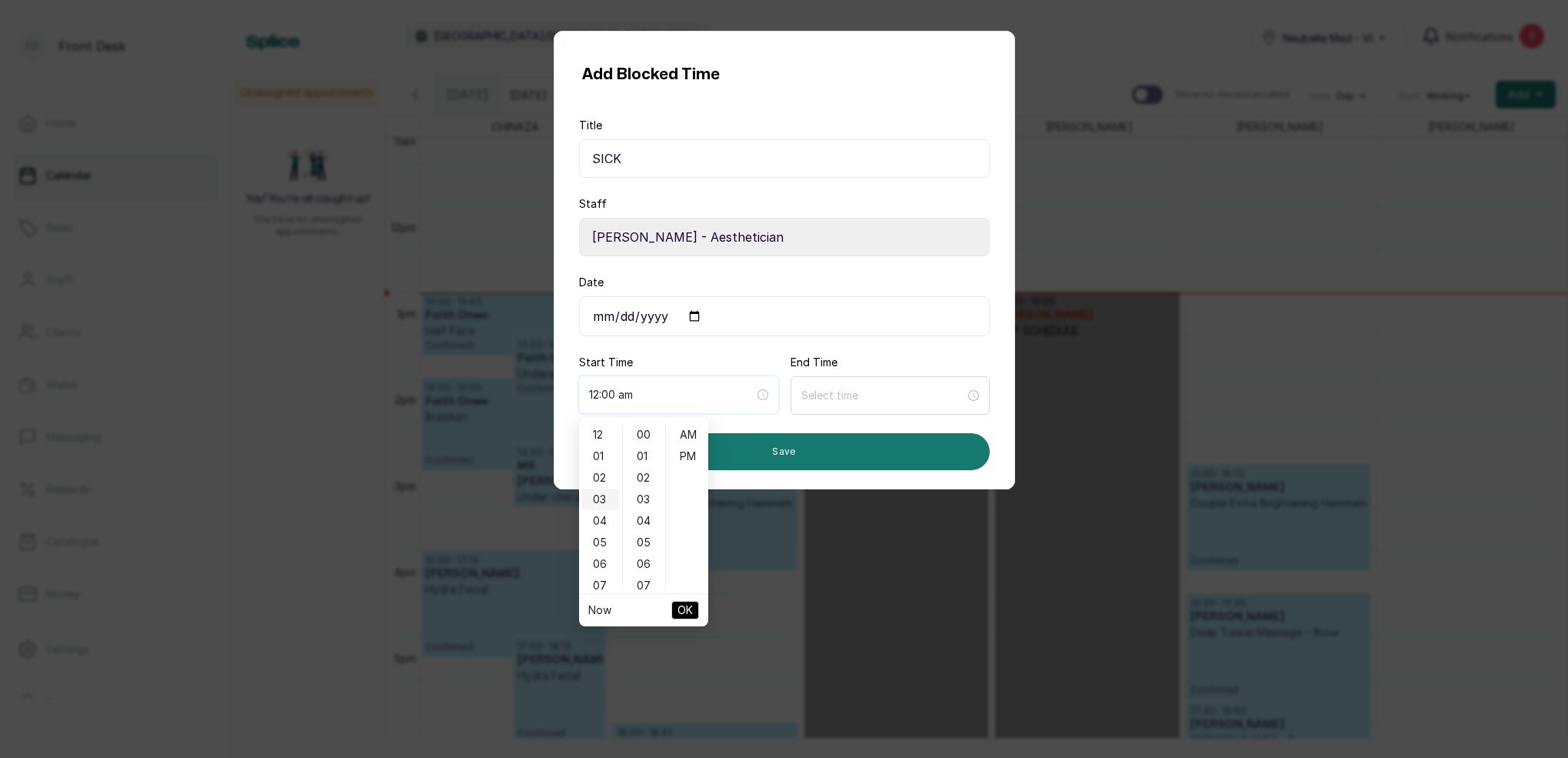
type input "12:01 am"
drag, startPoint x: 599, startPoint y: 461, endPoint x: 610, endPoint y: 455, distance: 12.5
click at [603, 458] on div "01" at bounding box center [601, 456] width 37 height 21
drag, startPoint x: 655, startPoint y: 431, endPoint x: 672, endPoint y: 451, distance: 26.2
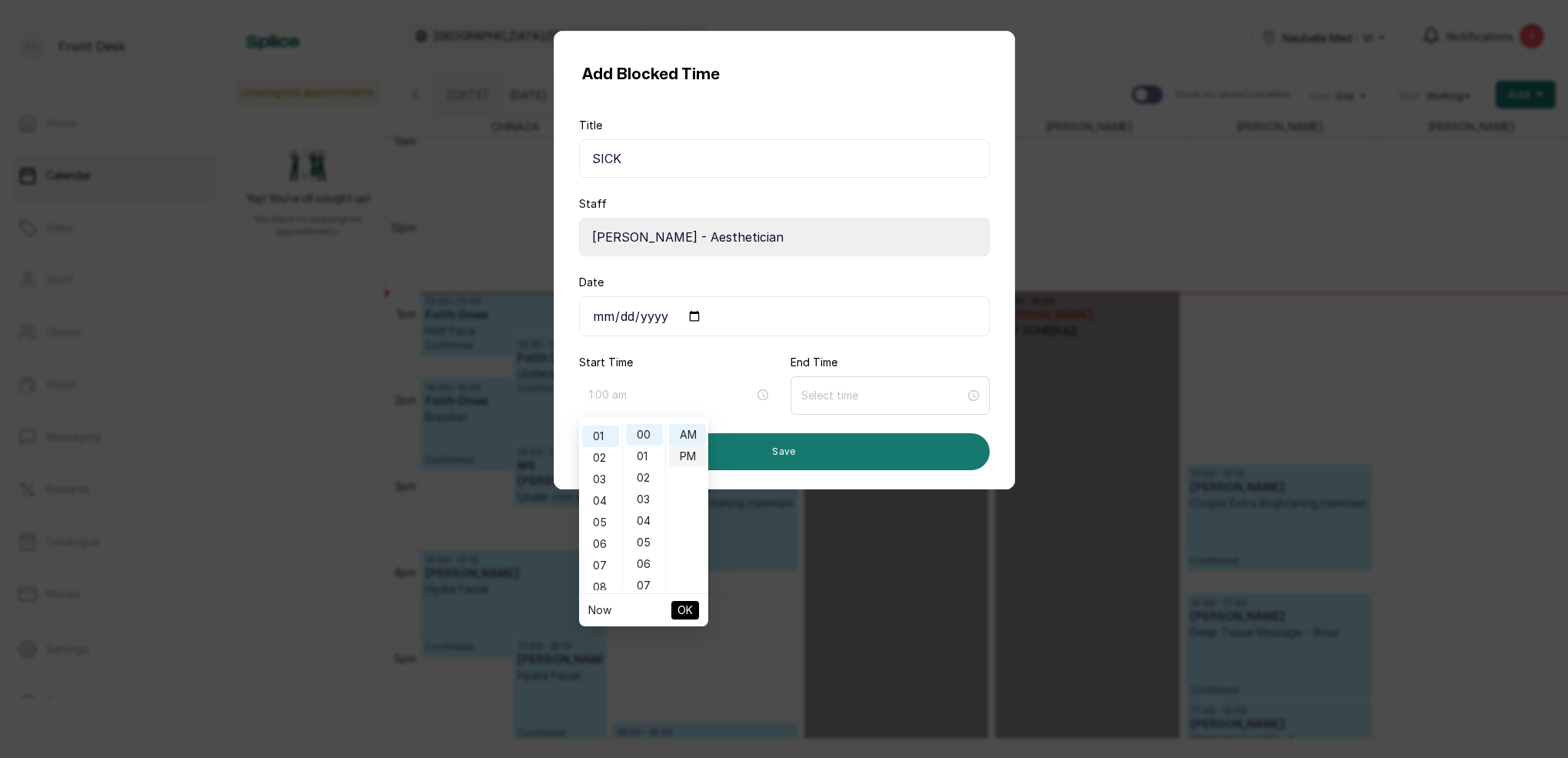
click at [655, 433] on div "00" at bounding box center [645, 435] width 37 height 21
type input "1:00 pm"
drag, startPoint x: 692, startPoint y: 459, endPoint x: 695, endPoint y: 484, distance: 25.2
click at [693, 459] on div "PM" at bounding box center [687, 456] width 37 height 21
drag, startPoint x: 692, startPoint y: 605, endPoint x: 707, endPoint y: 592, distance: 19.8
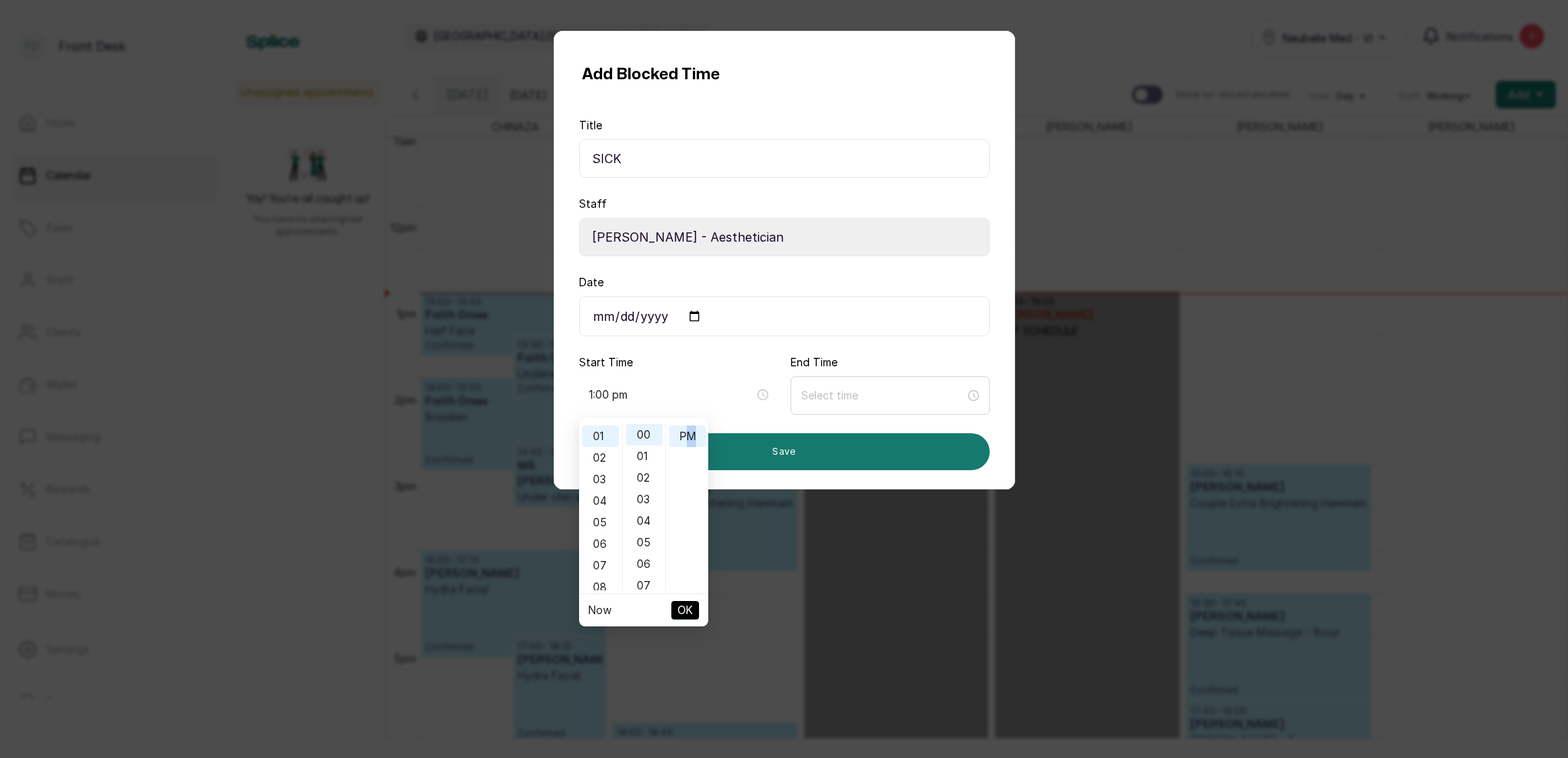
click at [693, 603] on button "OK" at bounding box center [685, 610] width 27 height 19
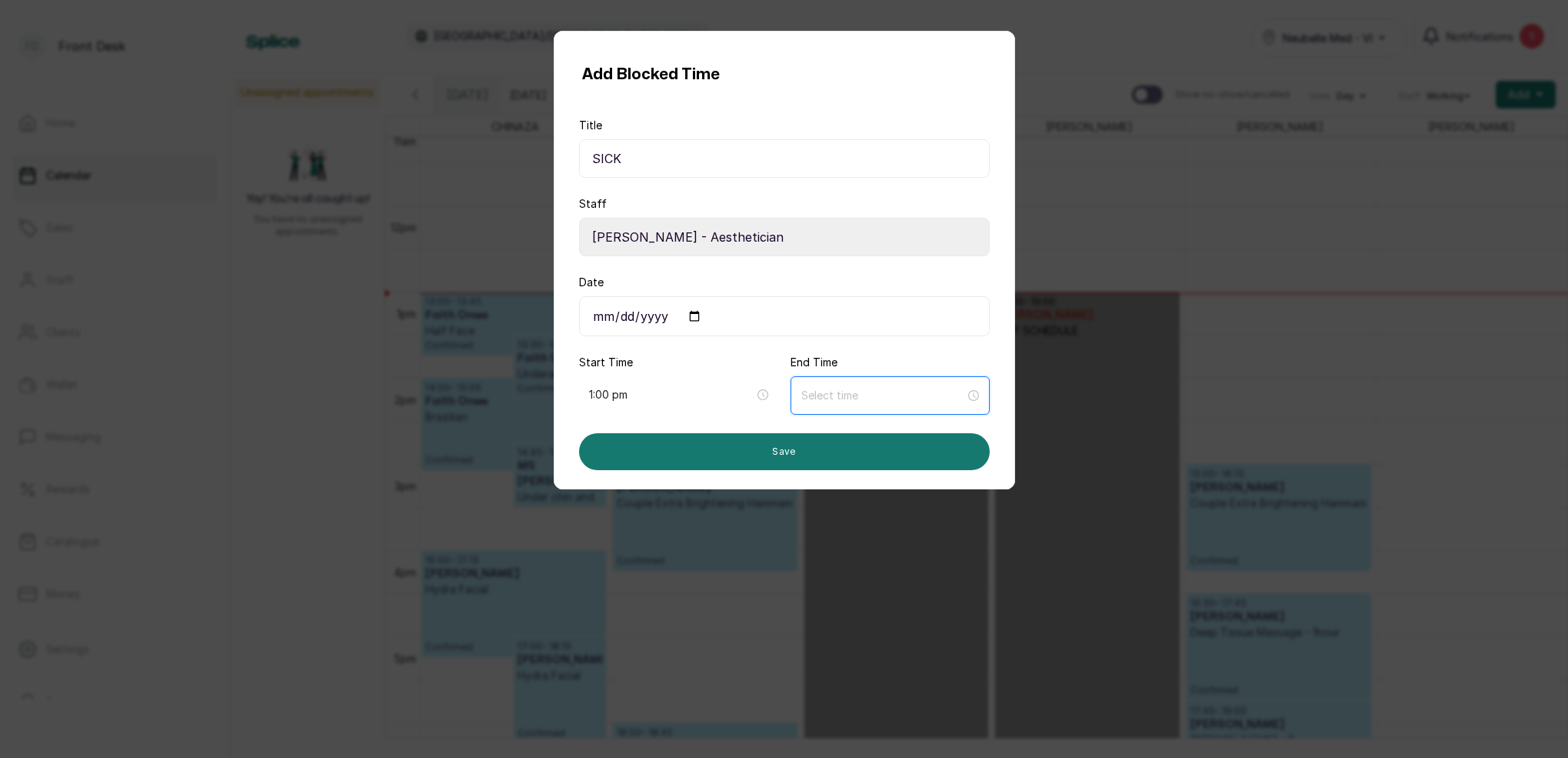
click at [849, 400] on input at bounding box center [882, 395] width 163 height 17
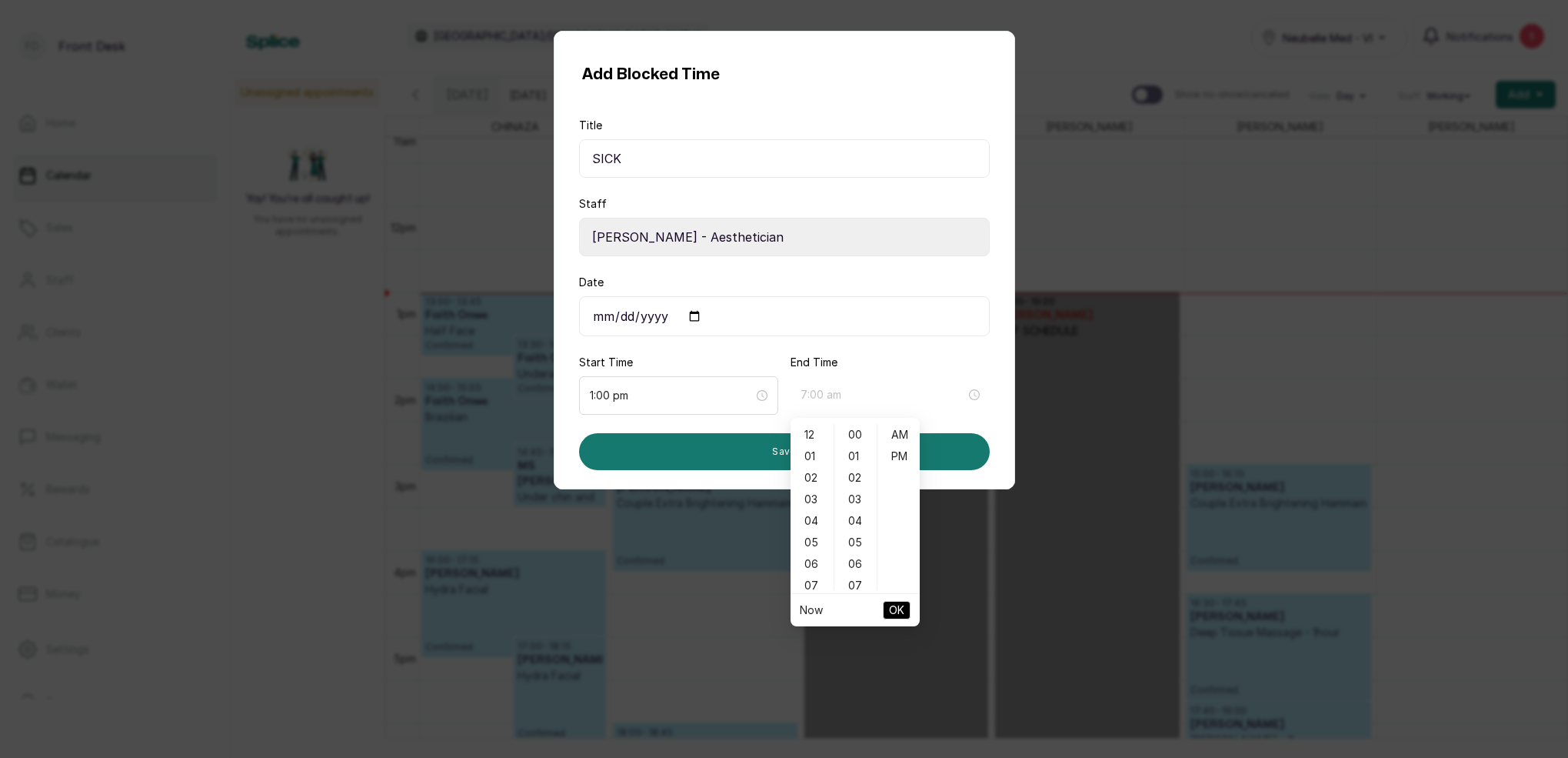
drag, startPoint x: 816, startPoint y: 584, endPoint x: 835, endPoint y: 558, distance: 32.2
click at [816, 583] on div "07" at bounding box center [812, 585] width 37 height 21
drag, startPoint x: 853, startPoint y: 435, endPoint x: 890, endPoint y: 462, distance: 45.8
click at [854, 435] on div "00" at bounding box center [856, 435] width 37 height 21
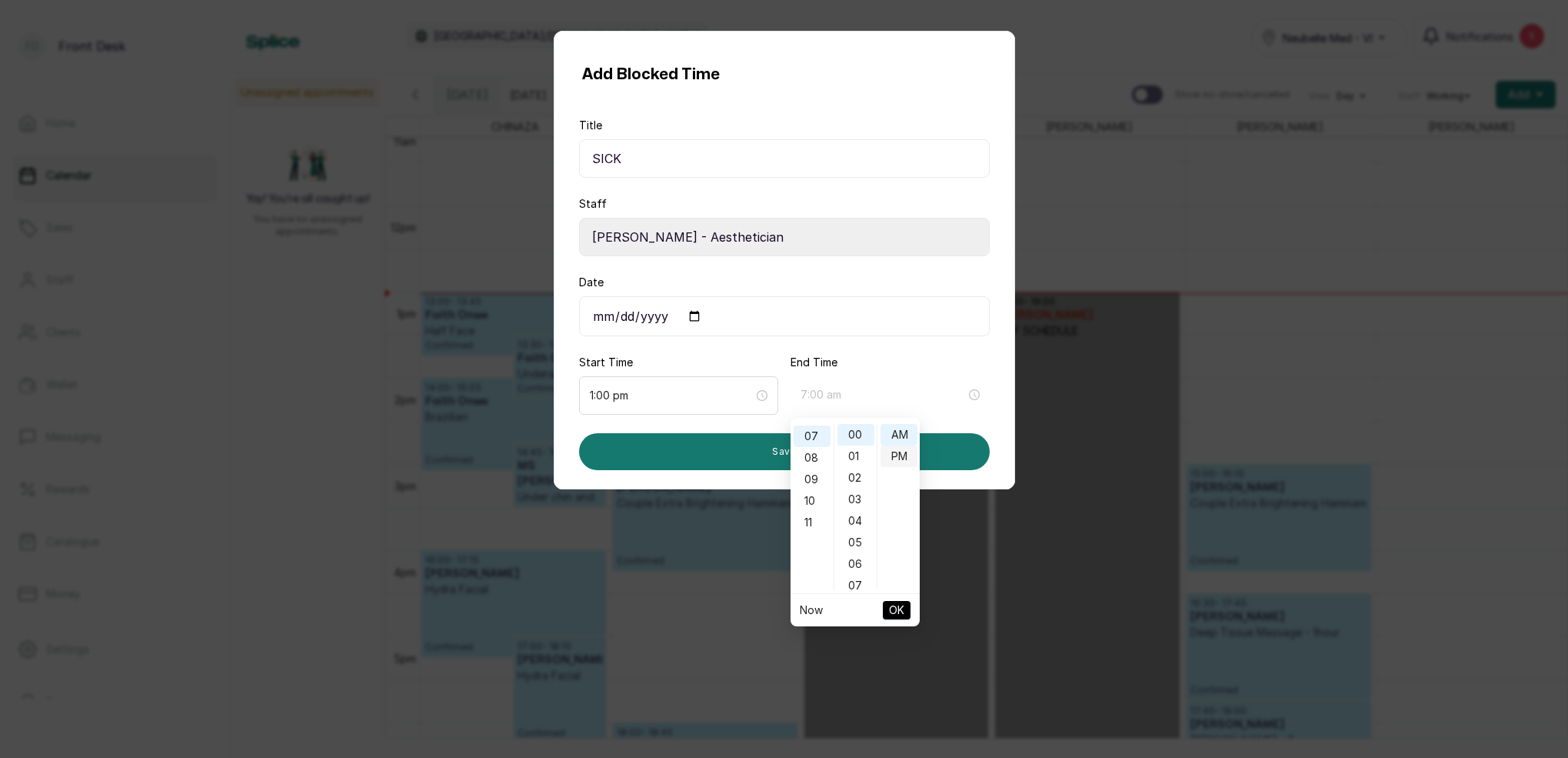
type input "7:00 pm"
drag, startPoint x: 898, startPoint y: 456, endPoint x: 907, endPoint y: 483, distance: 28.5
click at [898, 457] on div "PM" at bounding box center [899, 456] width 37 height 21
click at [907, 610] on button "OK" at bounding box center [896, 610] width 27 height 19
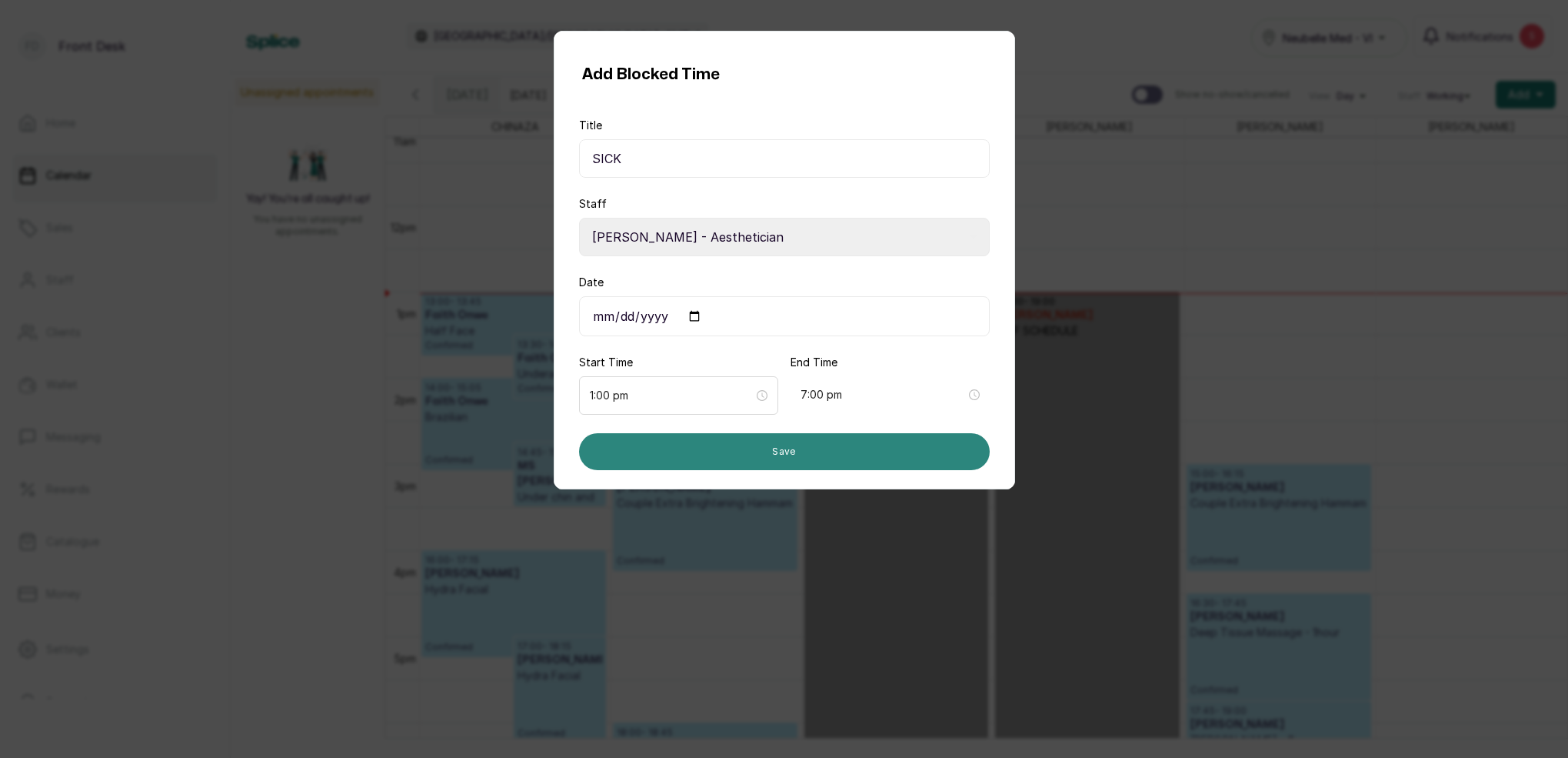
click at [730, 455] on button "Save" at bounding box center [784, 451] width 411 height 37
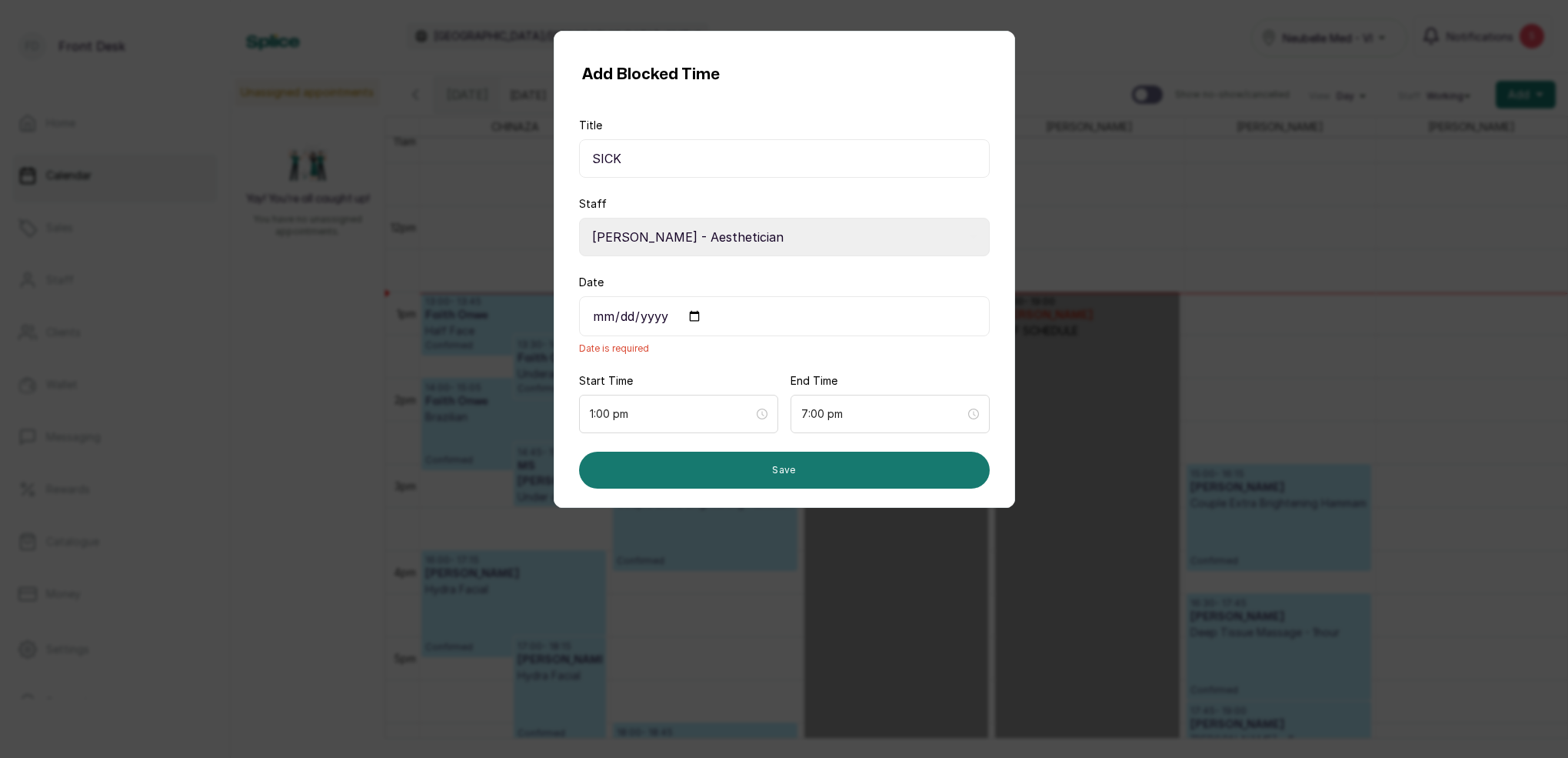
click at [600, 318] on input "Date" at bounding box center [784, 315] width 411 height 40
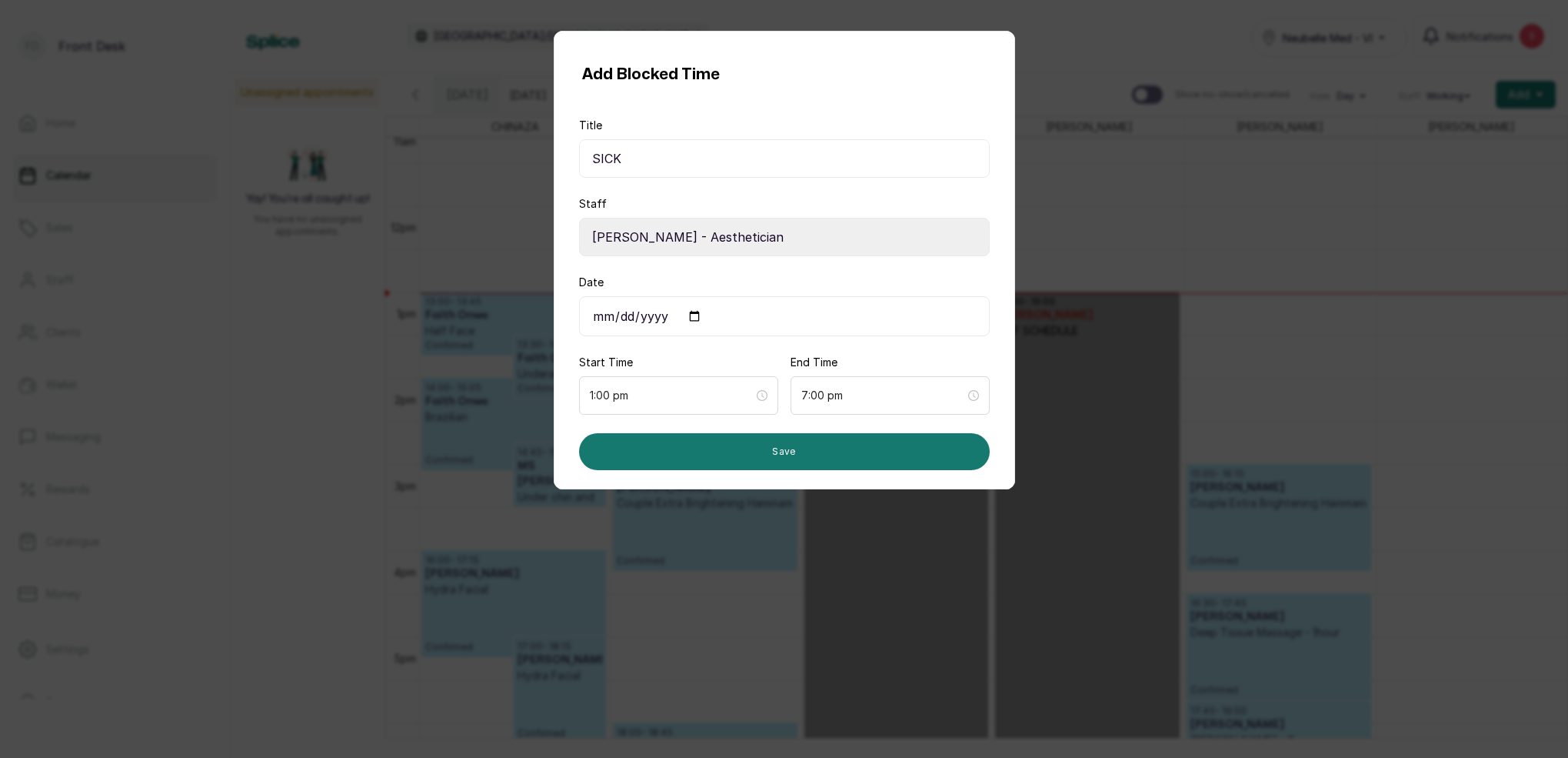
type input "[DATE]"
click at [742, 401] on input "1:00 pm" at bounding box center [671, 394] width 165 height 17
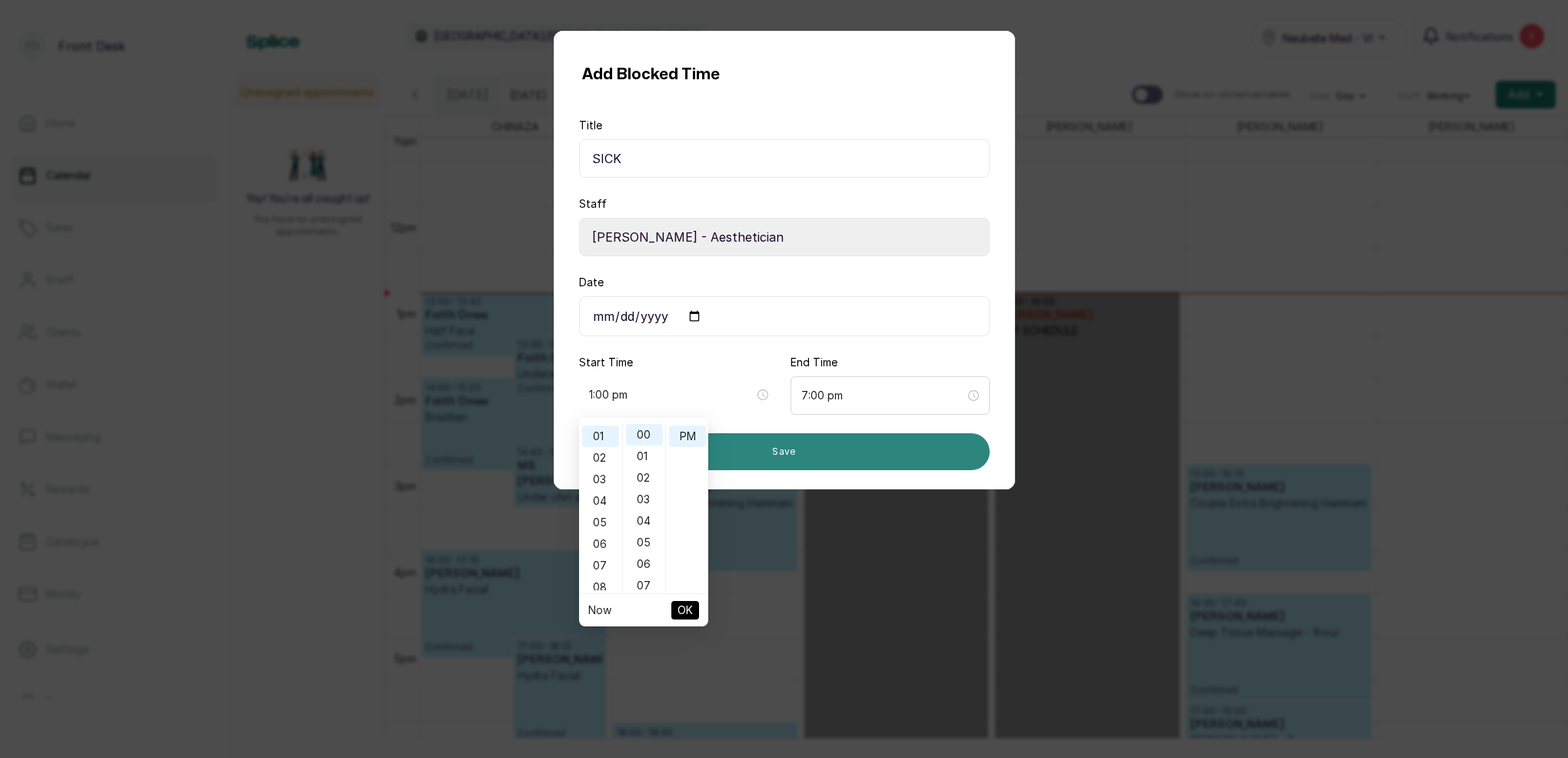
click at [807, 451] on button "Save" at bounding box center [784, 451] width 411 height 37
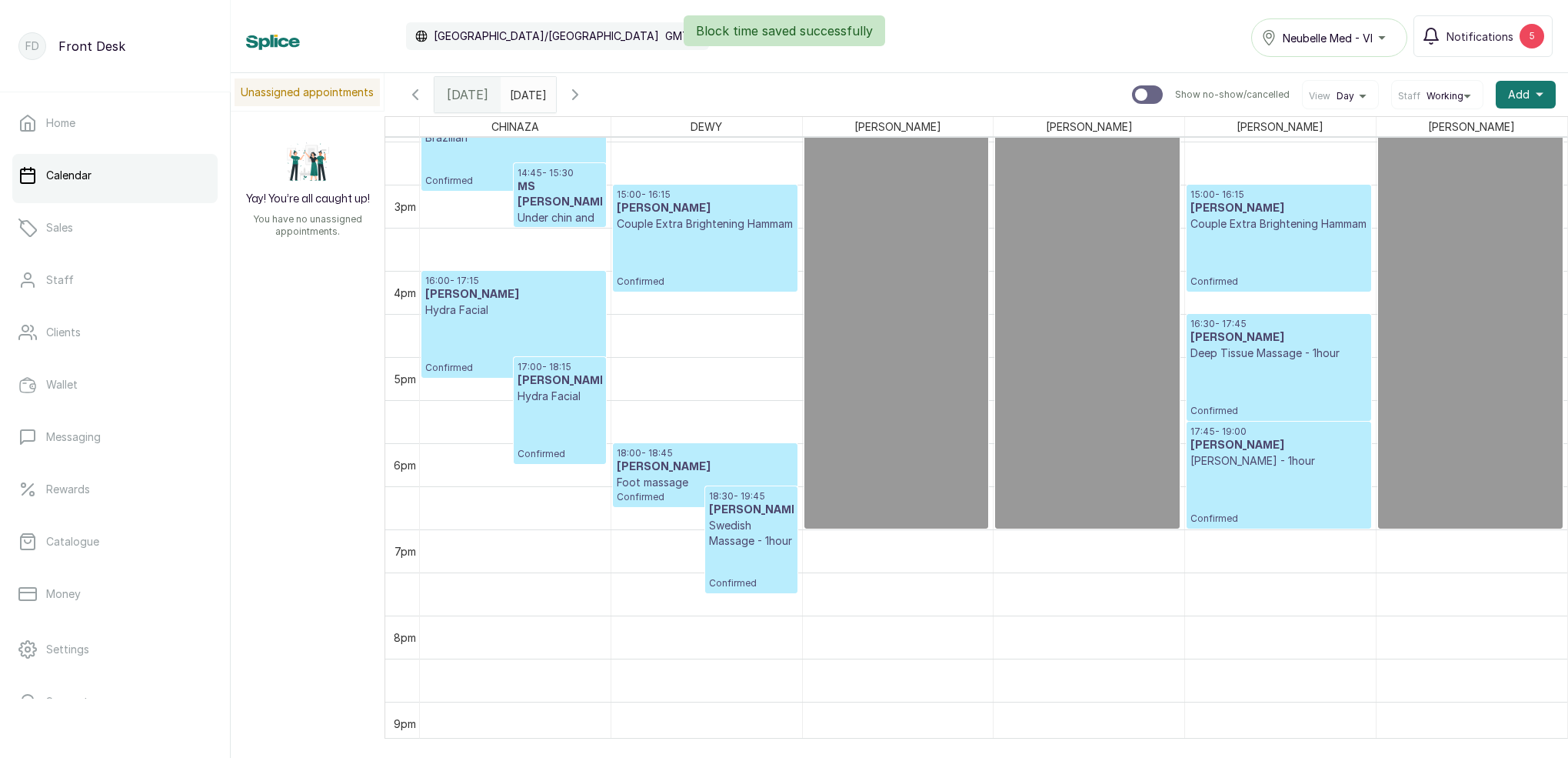
scroll to position [1276, 0]
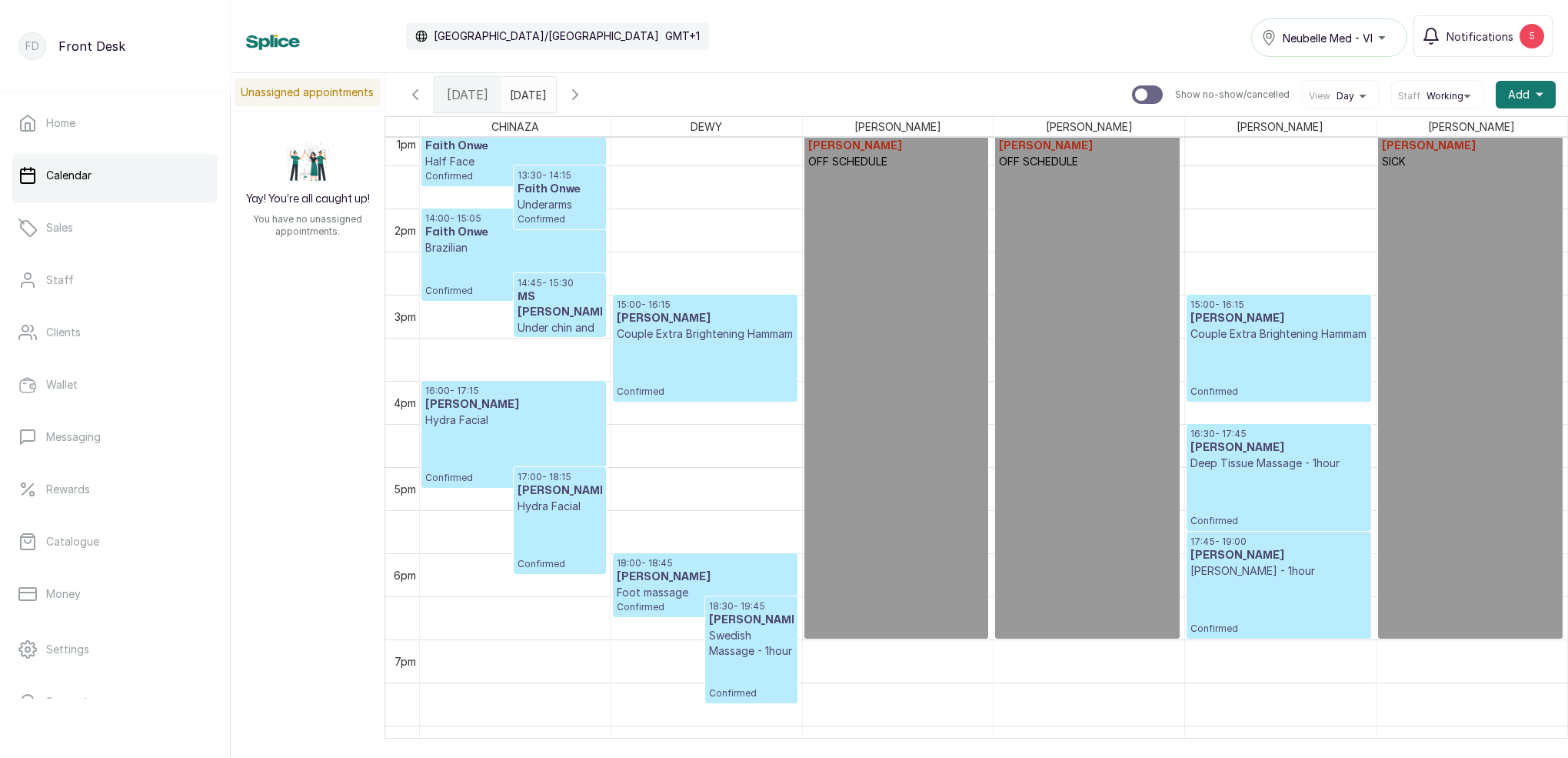
click at [1276, 603] on p "Confirmed" at bounding box center [1278, 607] width 176 height 57
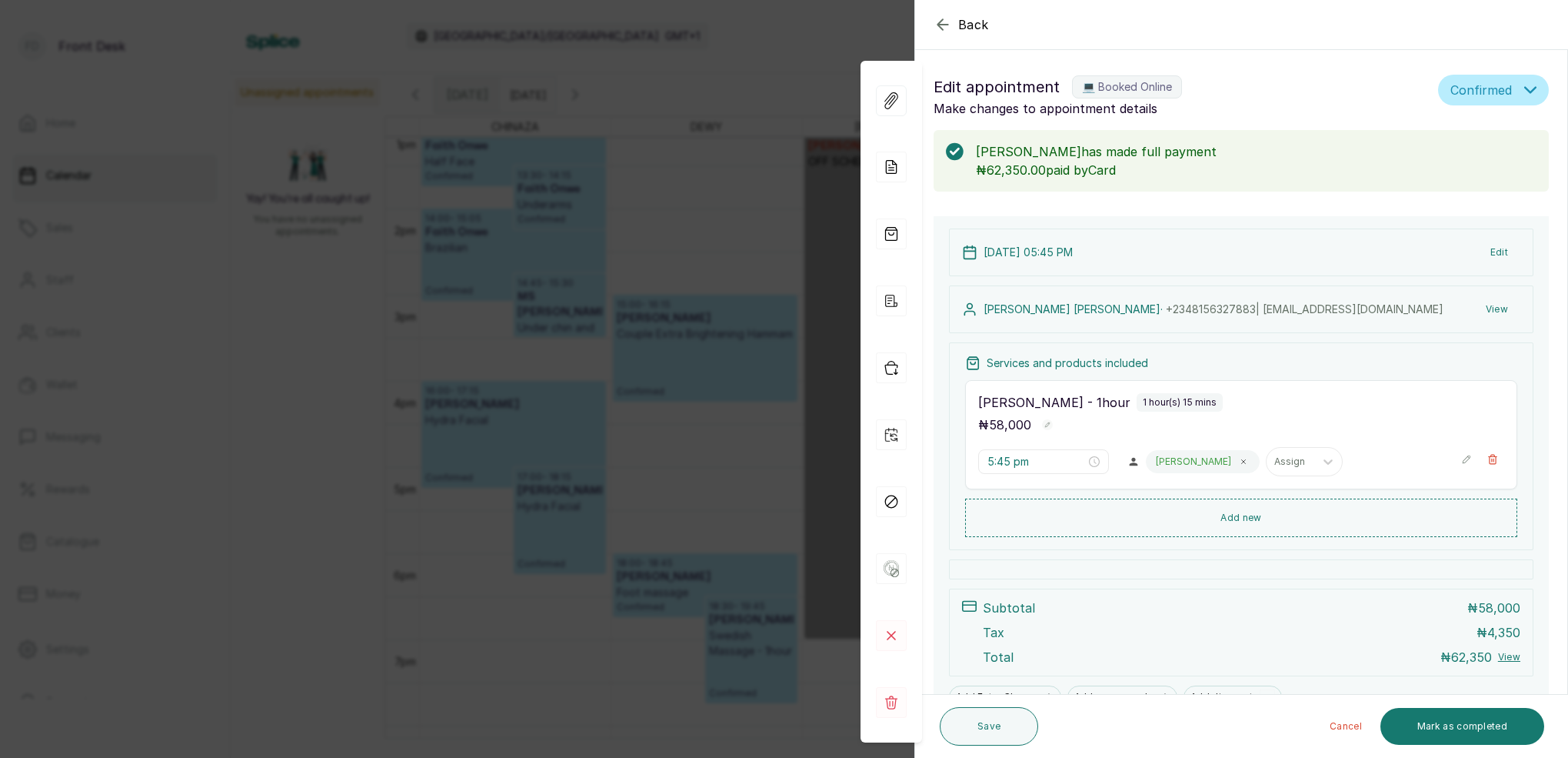
click at [1498, 307] on button "View" at bounding box center [1496, 308] width 47 height 27
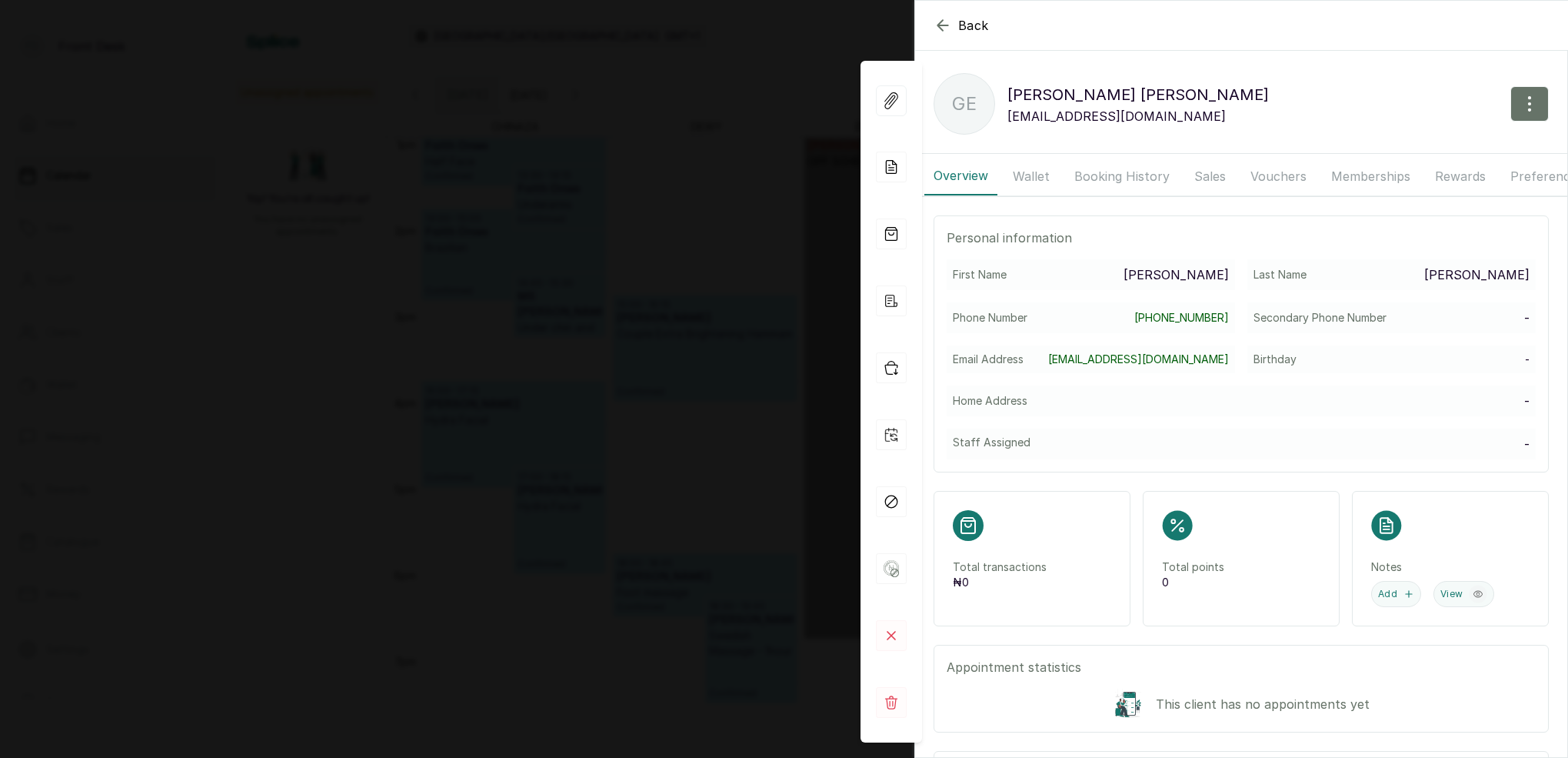
click at [1109, 171] on button "Booking History" at bounding box center [1122, 177] width 114 height 39
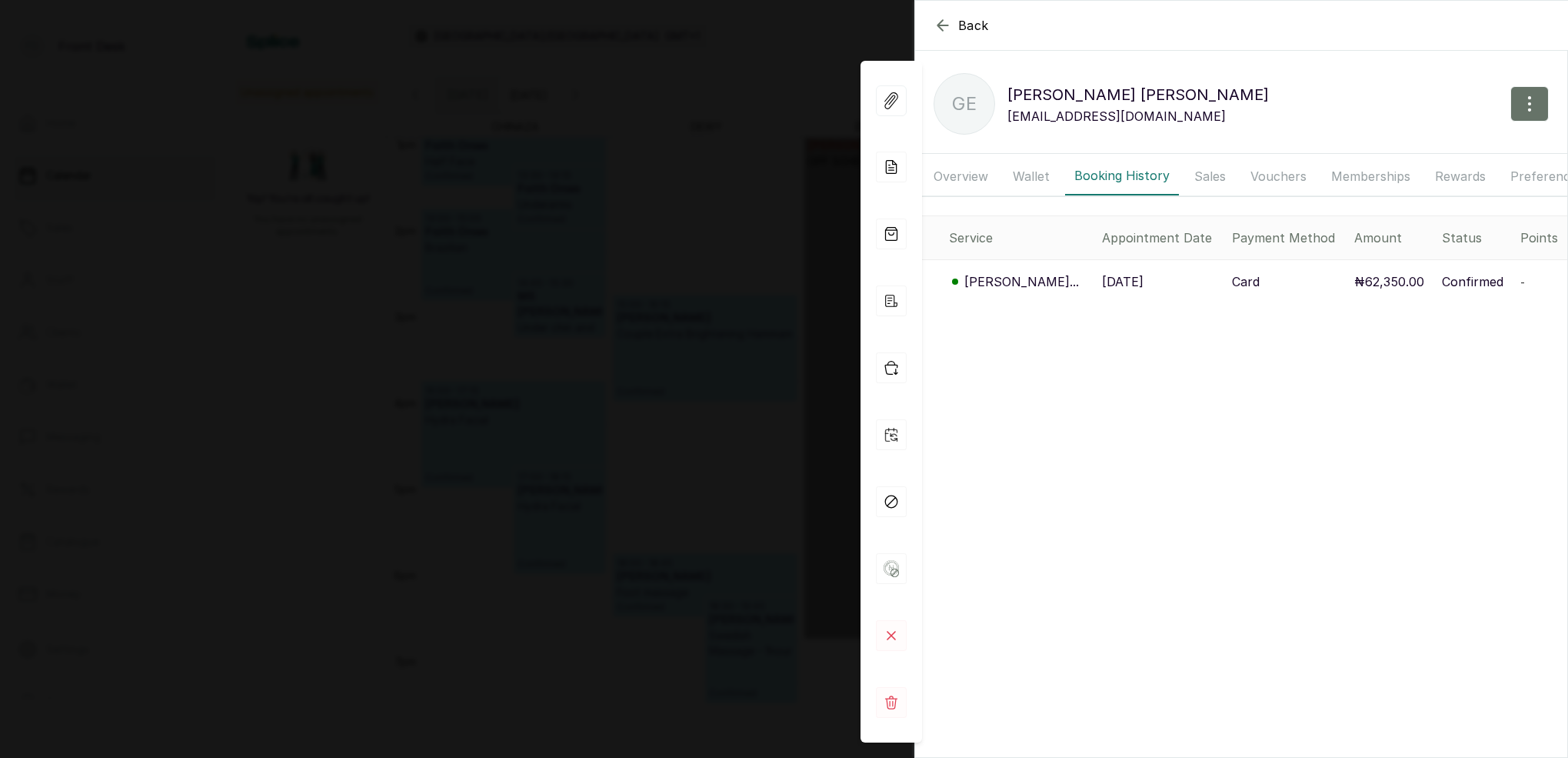
click at [1025, 277] on p "[PERSON_NAME]..." at bounding box center [1022, 281] width 115 height 19
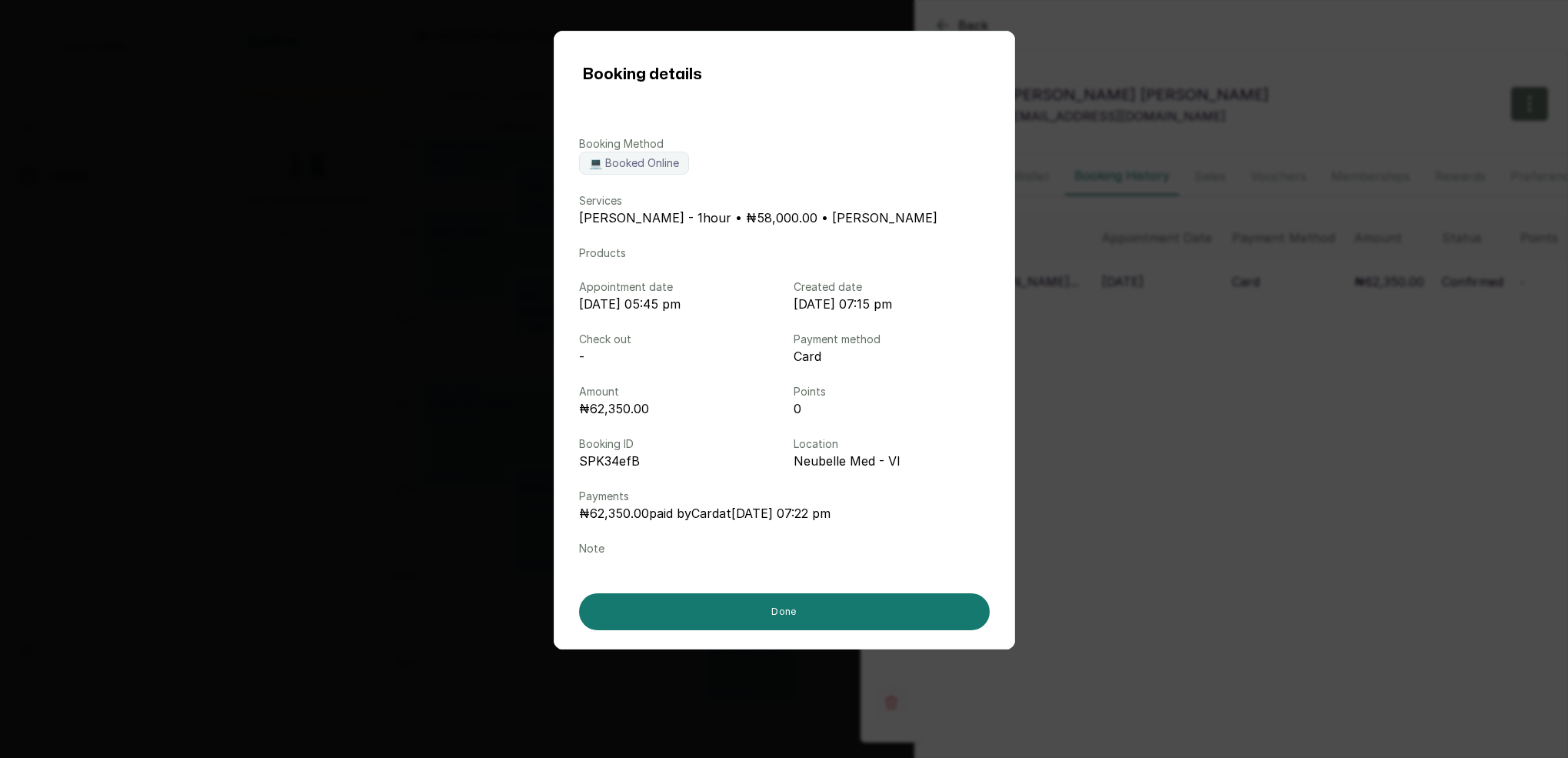
click at [1123, 300] on div "Booking details Booking Method 💻 Booked Online Services Cleopatra Massage - 1ho…" at bounding box center [784, 379] width 1568 height 758
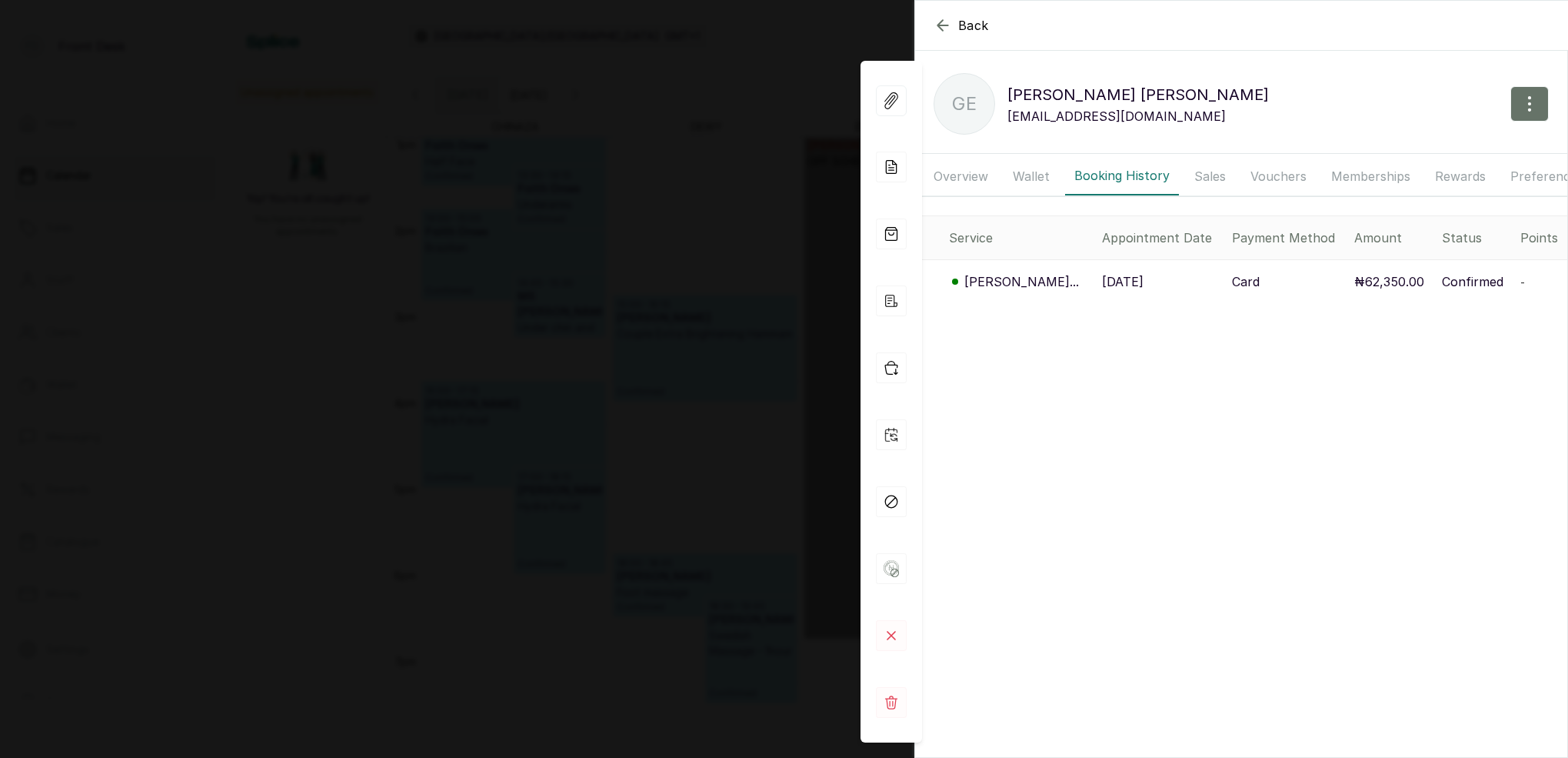
click at [641, 167] on div "Back [PERSON_NAME] GE [PERSON_NAME] [EMAIL_ADDRESS][DOMAIN_NAME] Overview Walle…" at bounding box center [784, 379] width 1568 height 758
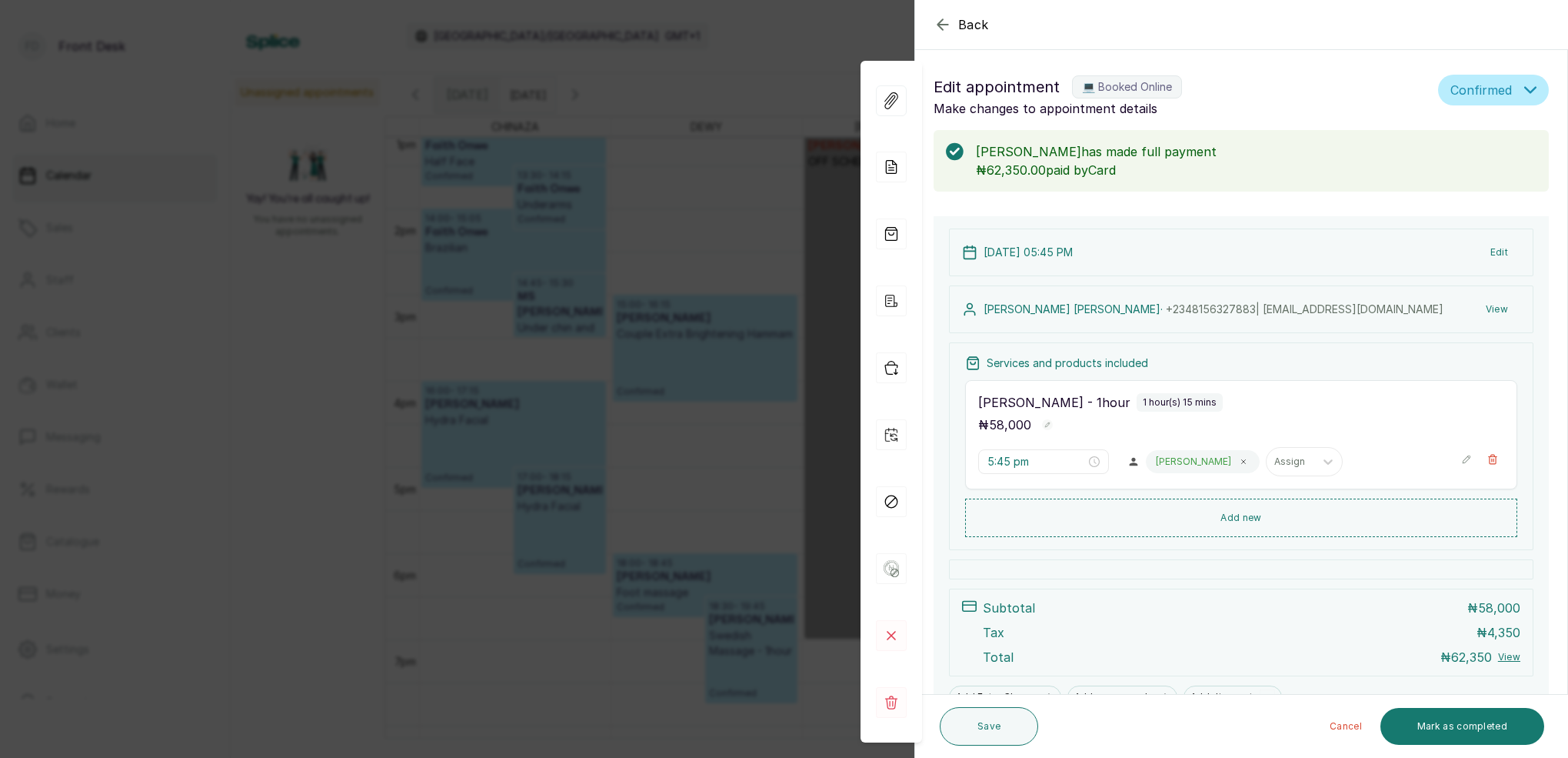
click at [714, 59] on div "Back Appointment Details Edit appointment 💻 Booked Online Make changes to appoi…" at bounding box center [784, 379] width 1568 height 758
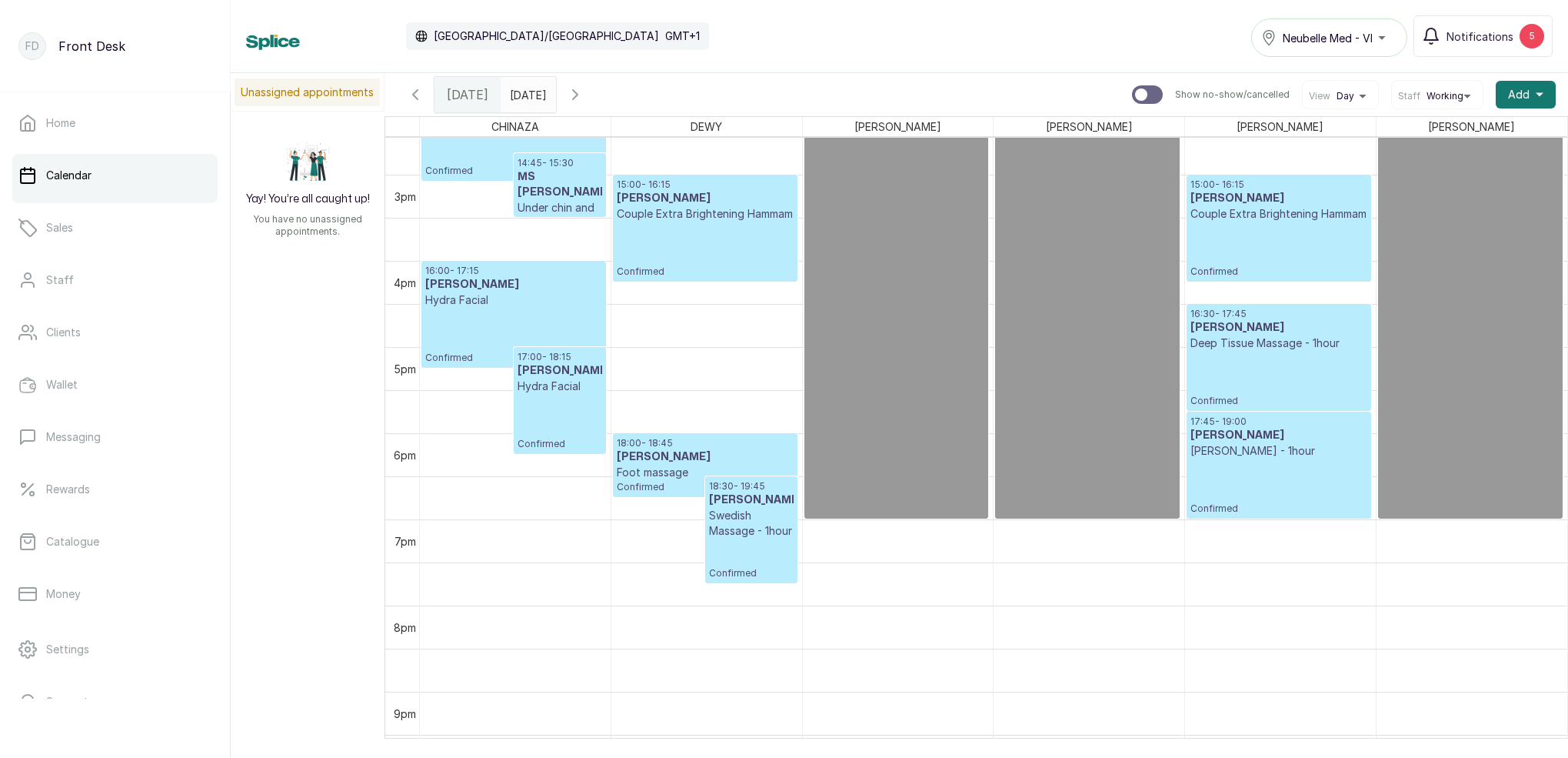
type input "dd/MM/yyyy"
click at [526, 98] on input "dd/MM/yyyy" at bounding box center [514, 91] width 25 height 27
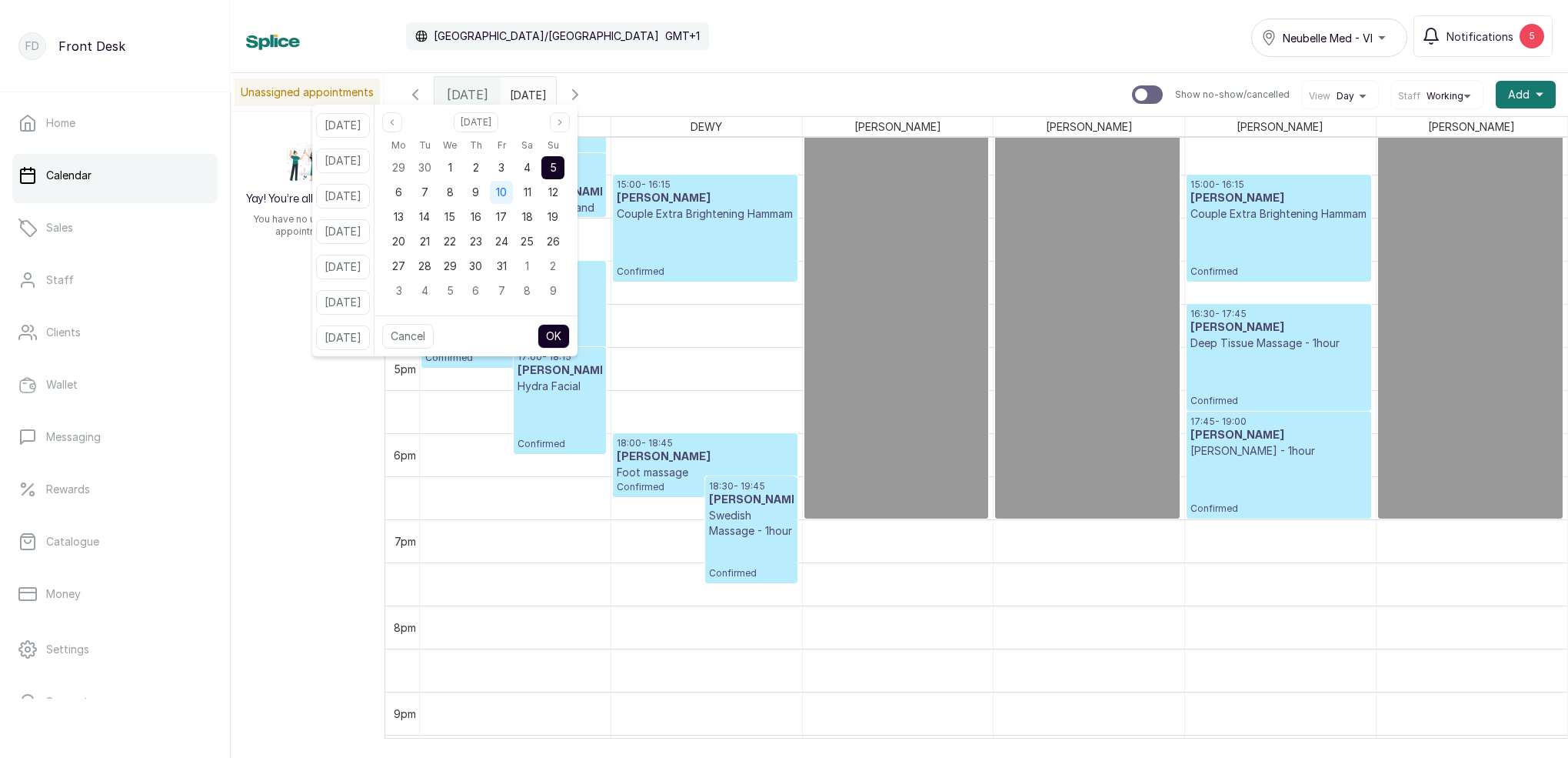
drag, startPoint x: 524, startPoint y: 171, endPoint x: 530, endPoint y: 194, distance: 23.8
click at [513, 171] on div "3" at bounding box center [502, 168] width 23 height 23
click at [570, 341] on button "OK" at bounding box center [554, 337] width 33 height 25
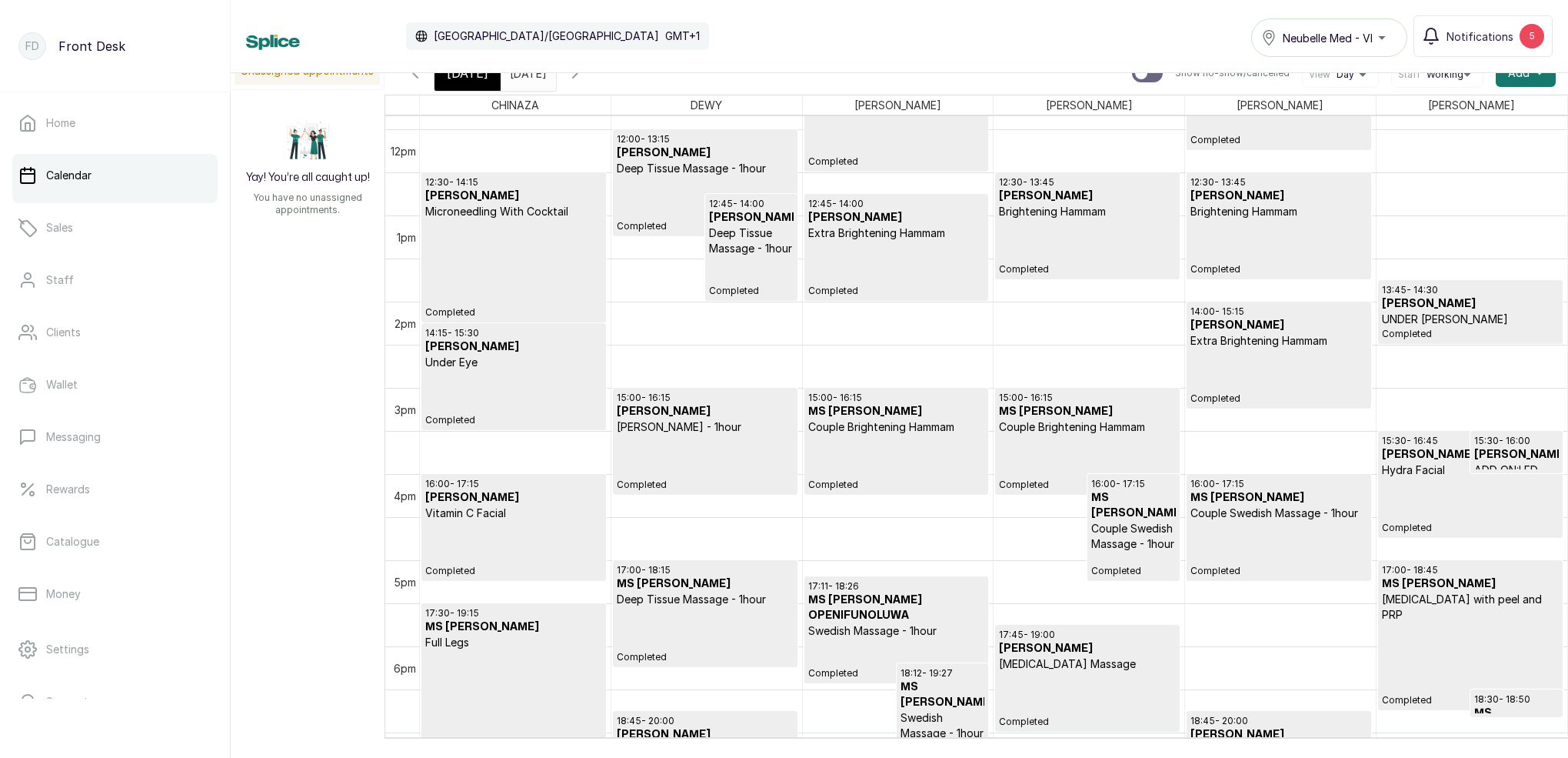
scroll to position [1020, 0]
click at [422, 80] on icon "button" at bounding box center [415, 72] width 19 height 19
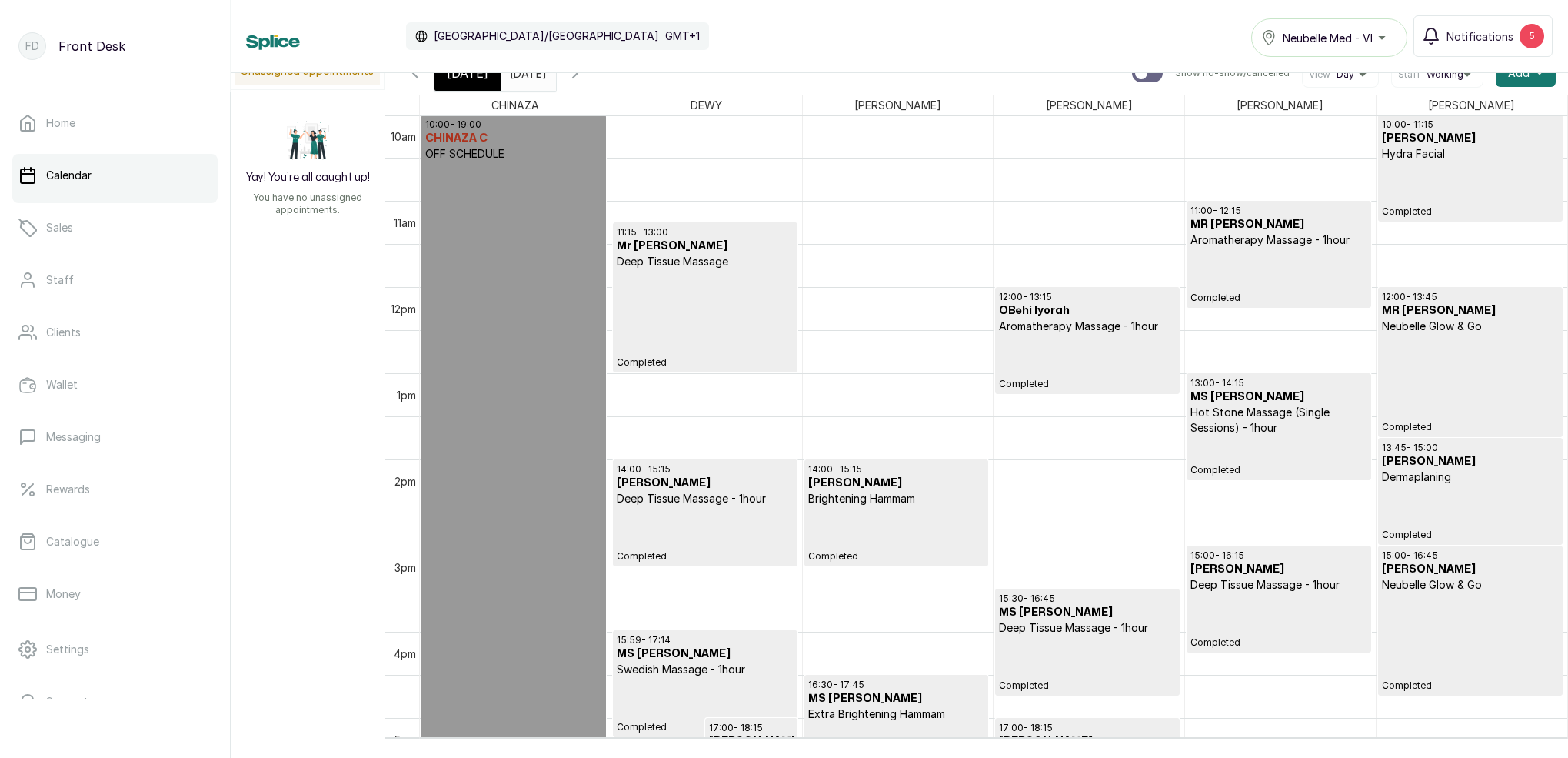
scroll to position [875, 0]
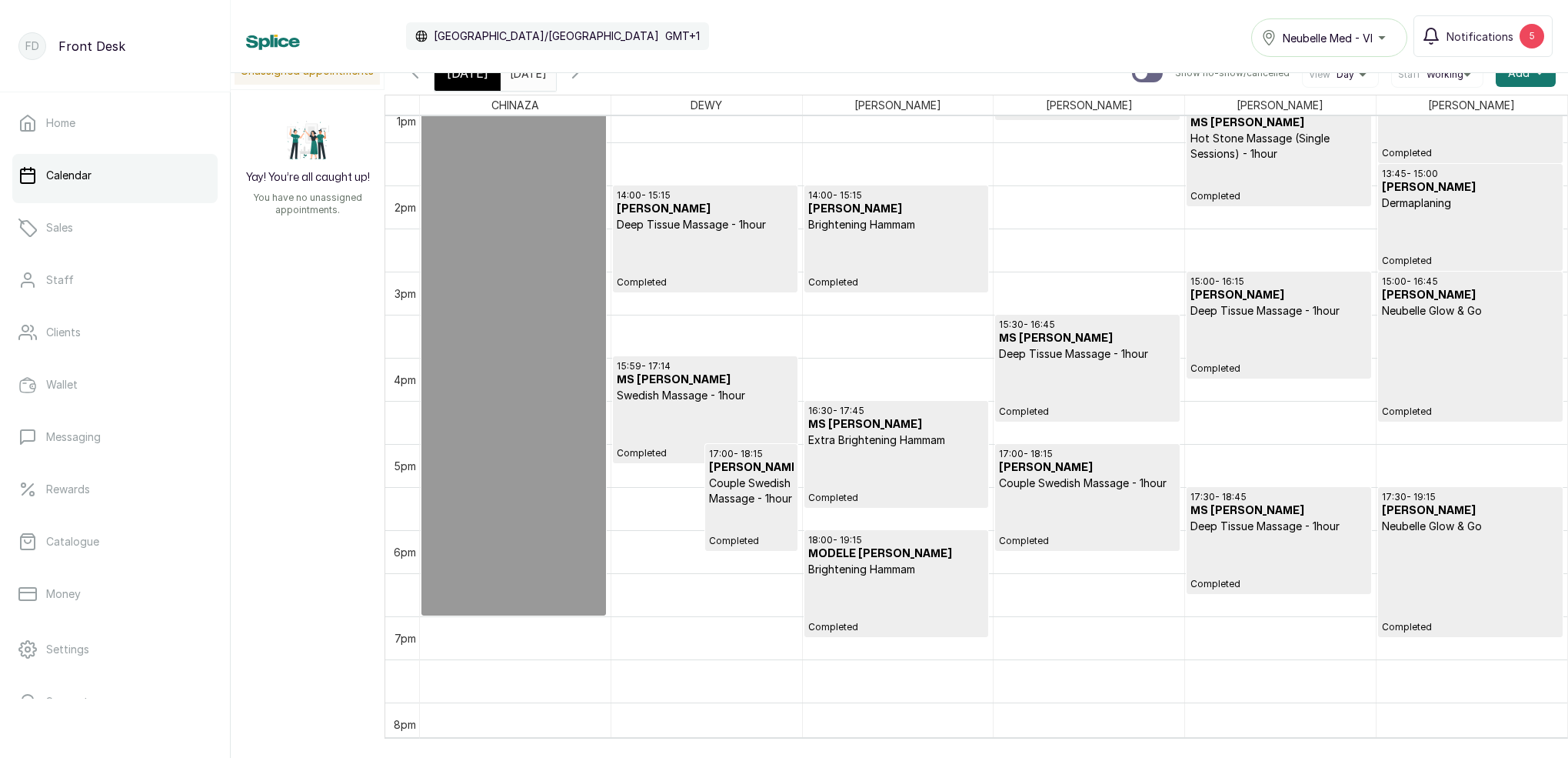
click at [585, 75] on icon "button" at bounding box center [575, 72] width 19 height 19
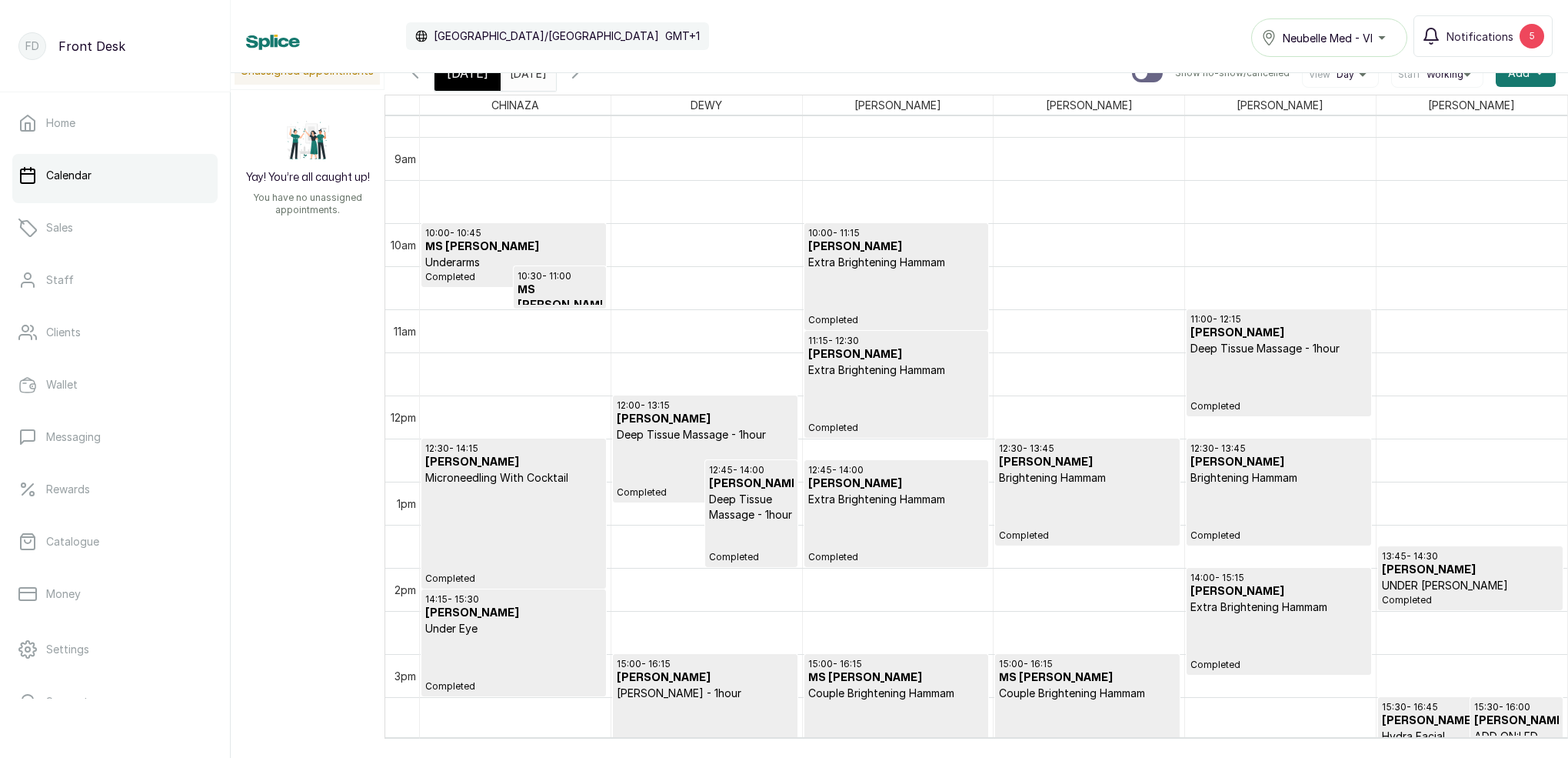
click at [585, 80] on icon "button" at bounding box center [575, 72] width 19 height 19
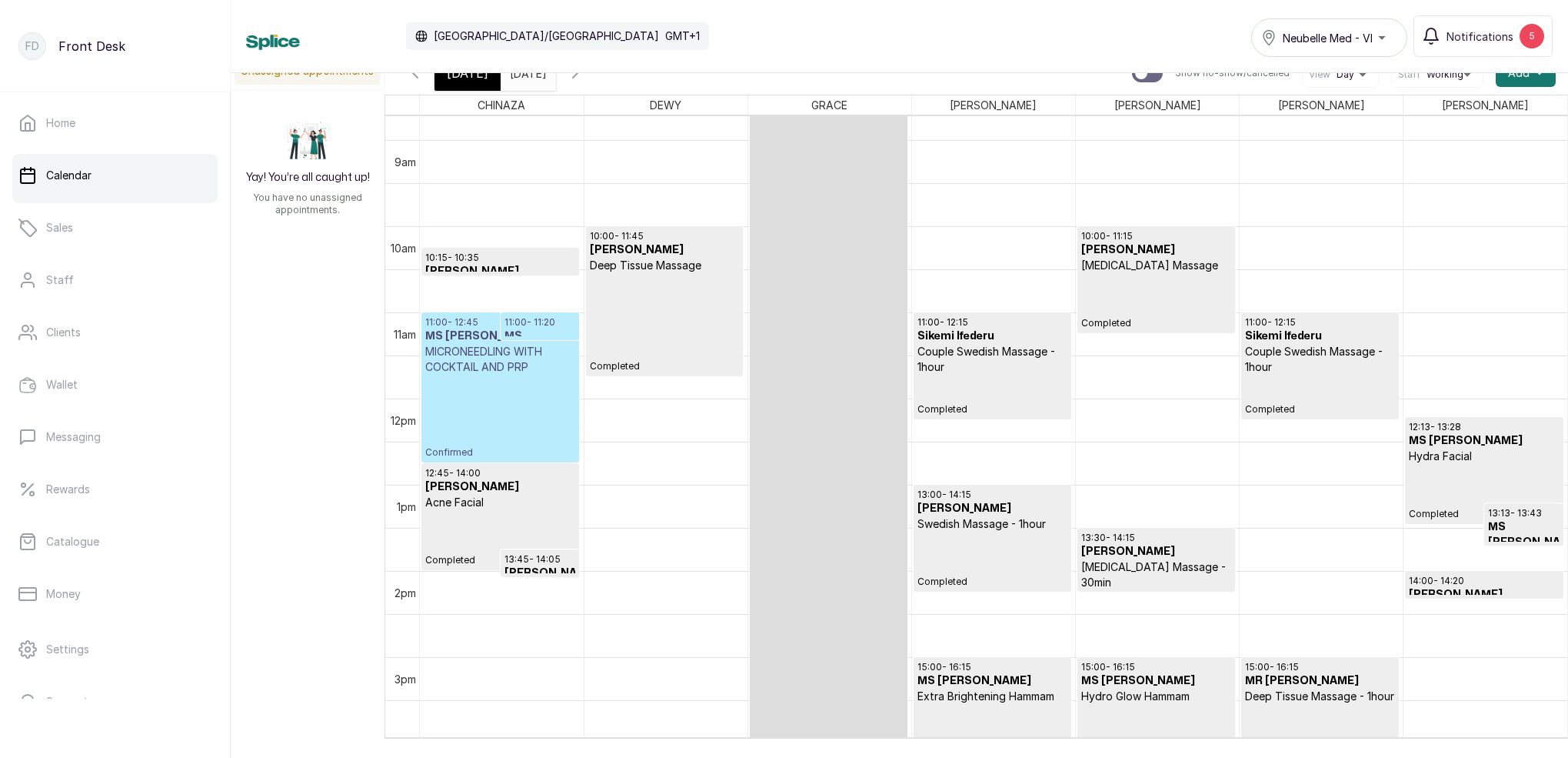
click at [585, 78] on icon "button" at bounding box center [575, 72] width 19 height 19
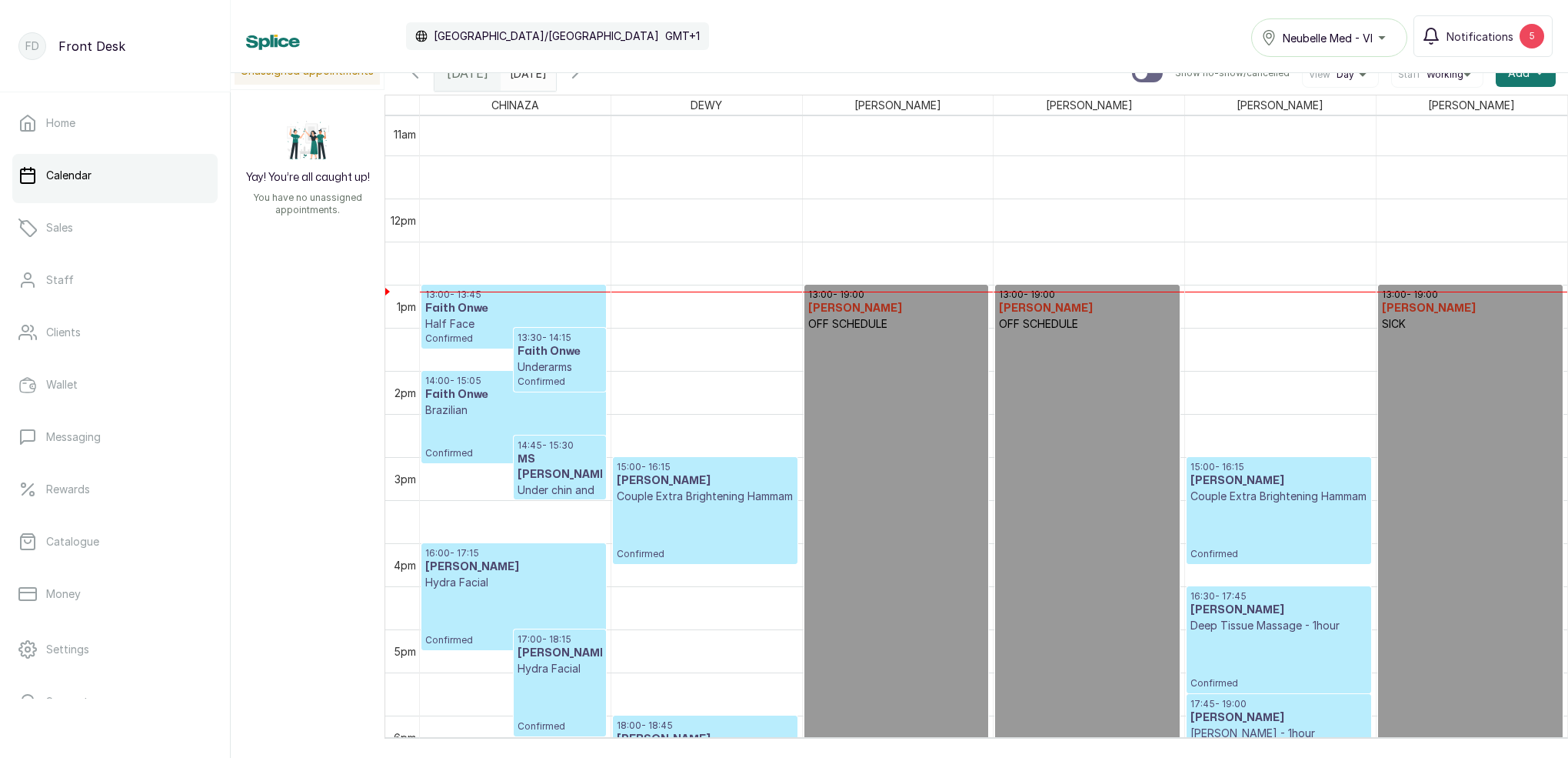
scroll to position [1020, 0]
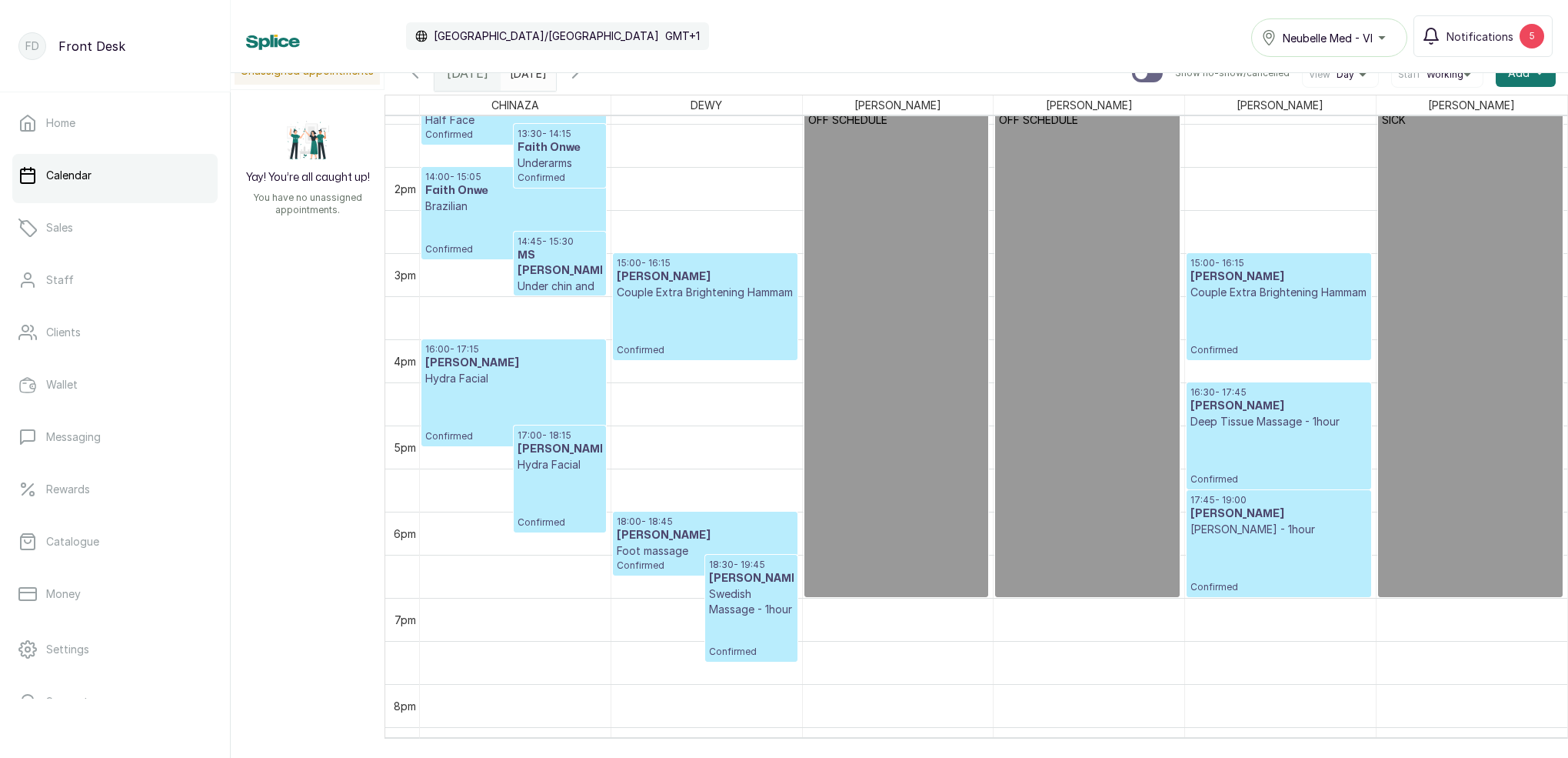
click at [526, 77] on input "[DATE]" at bounding box center [514, 70] width 25 height 27
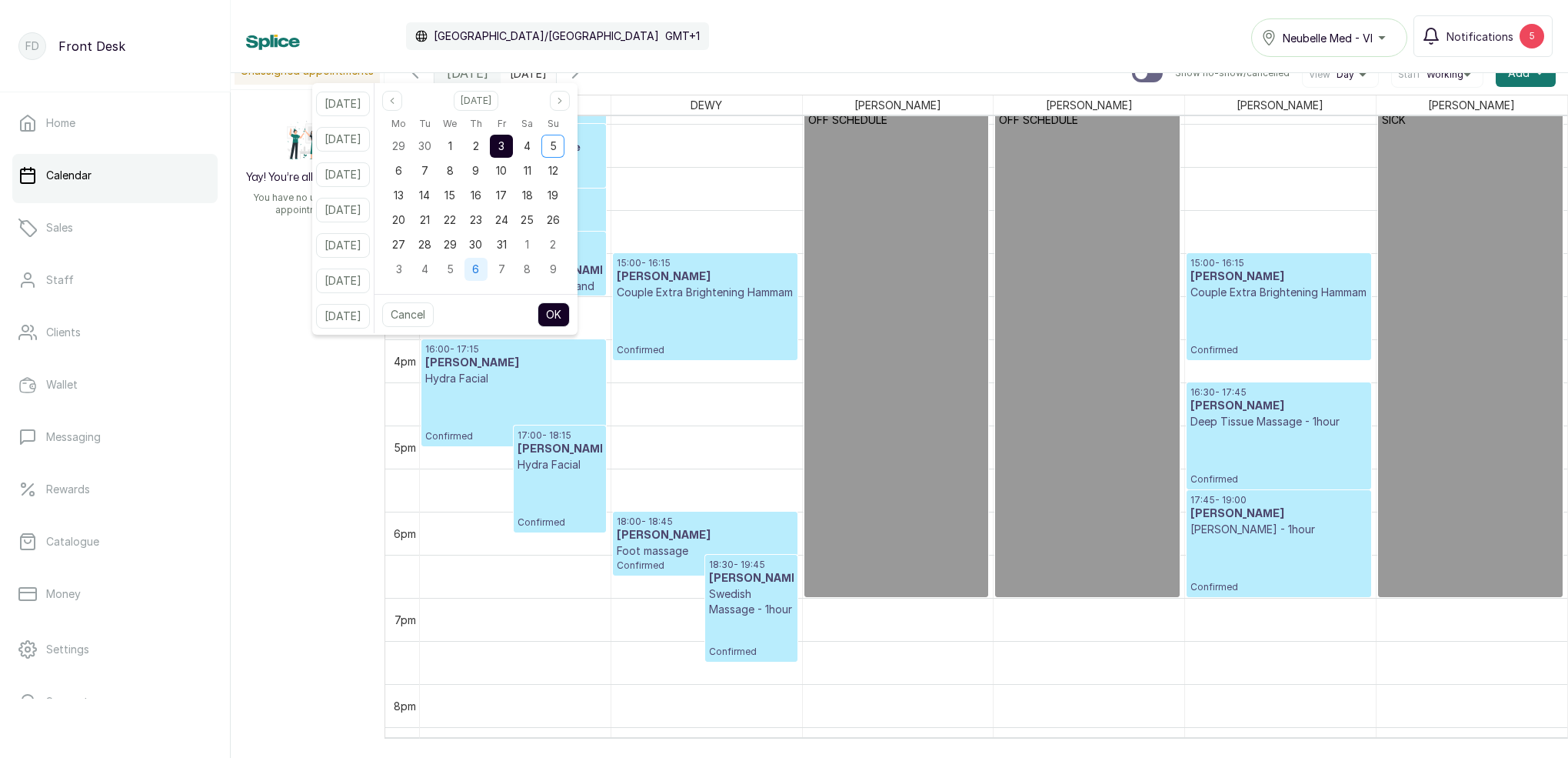
drag, startPoint x: 443, startPoint y: 246, endPoint x: 504, endPoint y: 262, distance: 63.1
click at [431, 246] on span "28" at bounding box center [425, 244] width 13 height 13
click at [567, 309] on button "OK" at bounding box center [554, 315] width 33 height 25
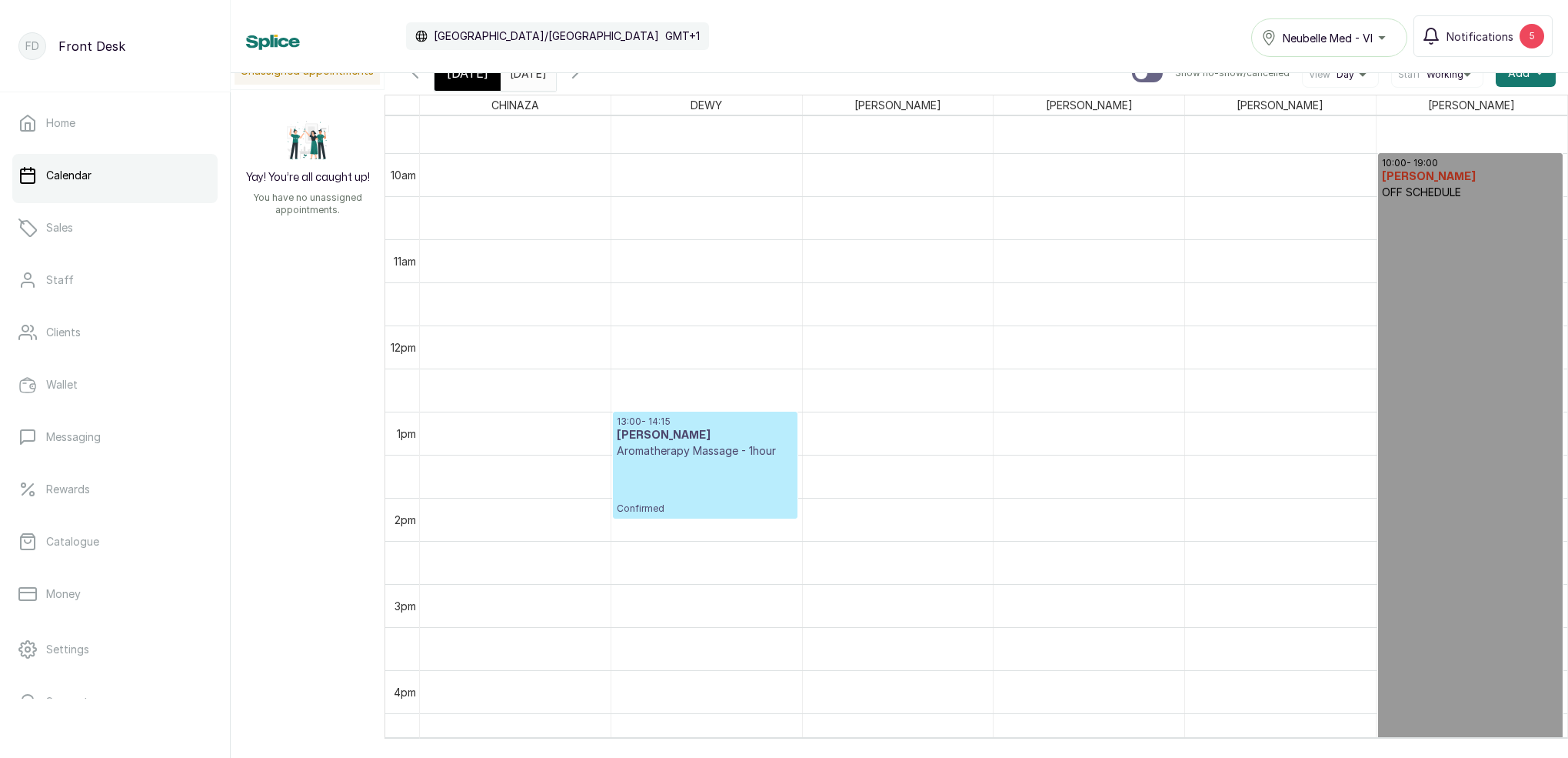
scroll to position [818, 0]
click at [526, 80] on input "[DATE]" at bounding box center [514, 70] width 25 height 27
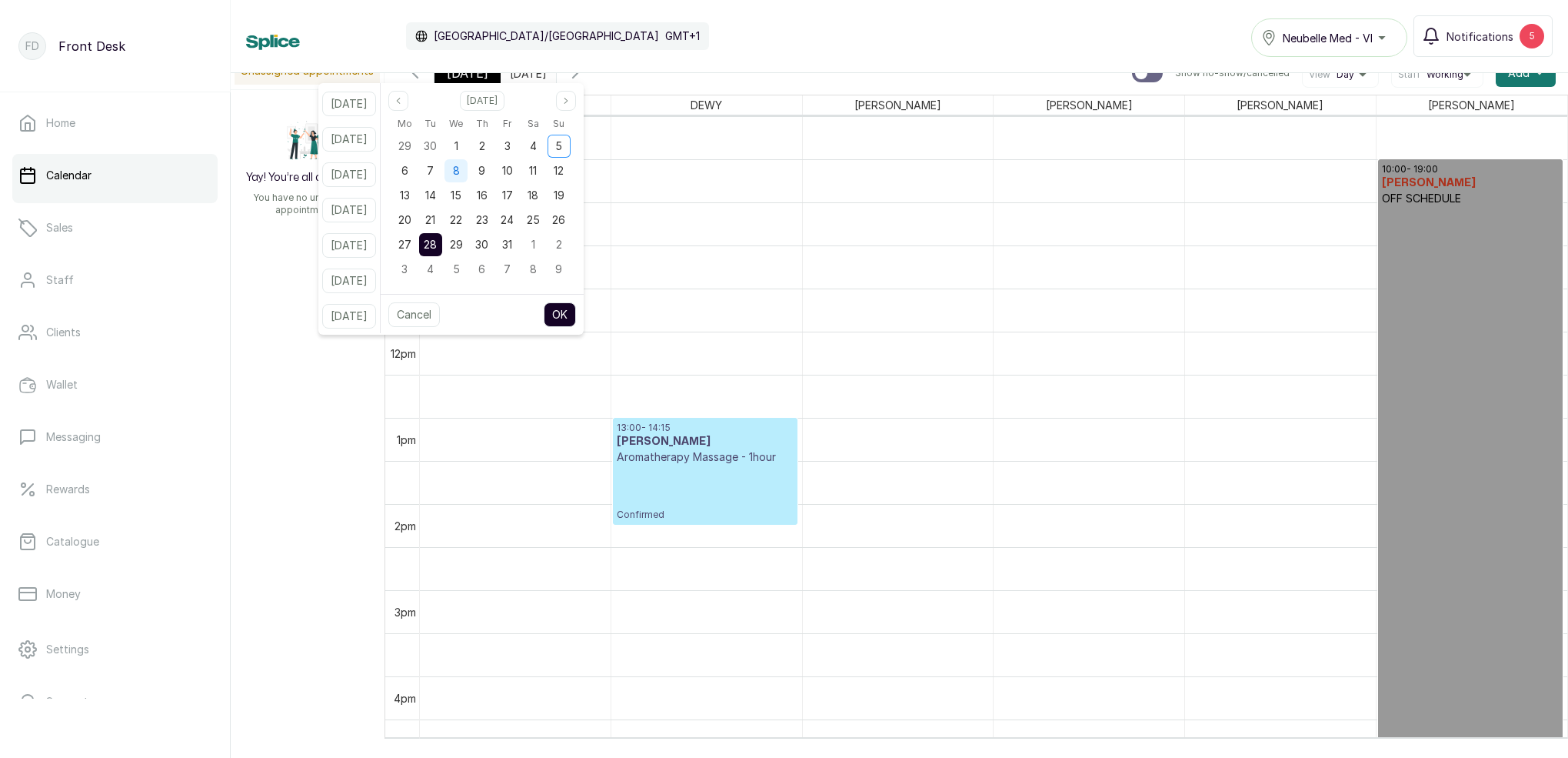
click at [467, 170] on div "8" at bounding box center [456, 171] width 23 height 23
click at [574, 310] on button "OK" at bounding box center [560, 315] width 33 height 25
type input "[DATE]"
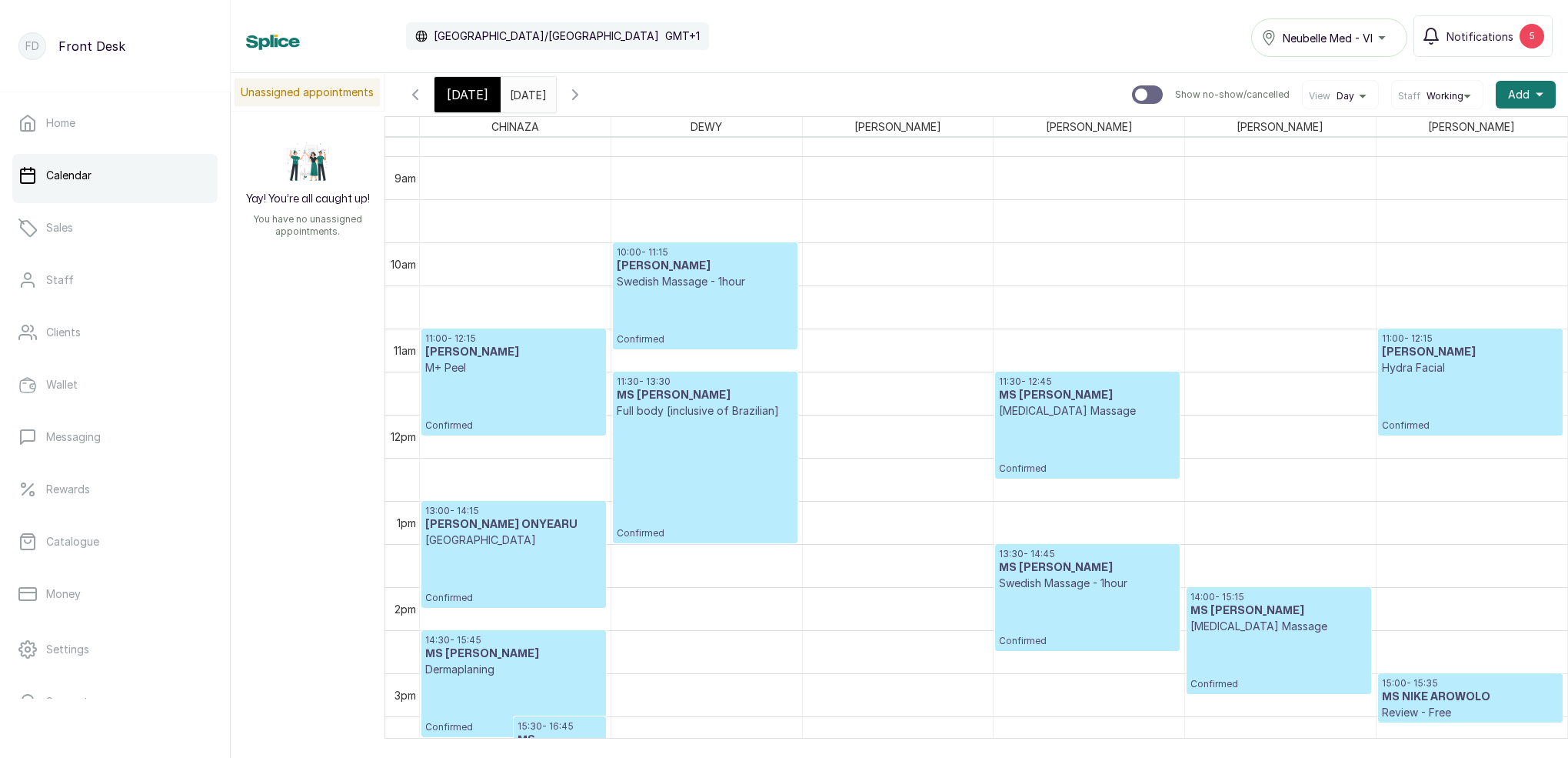
scroll to position [813, 0]
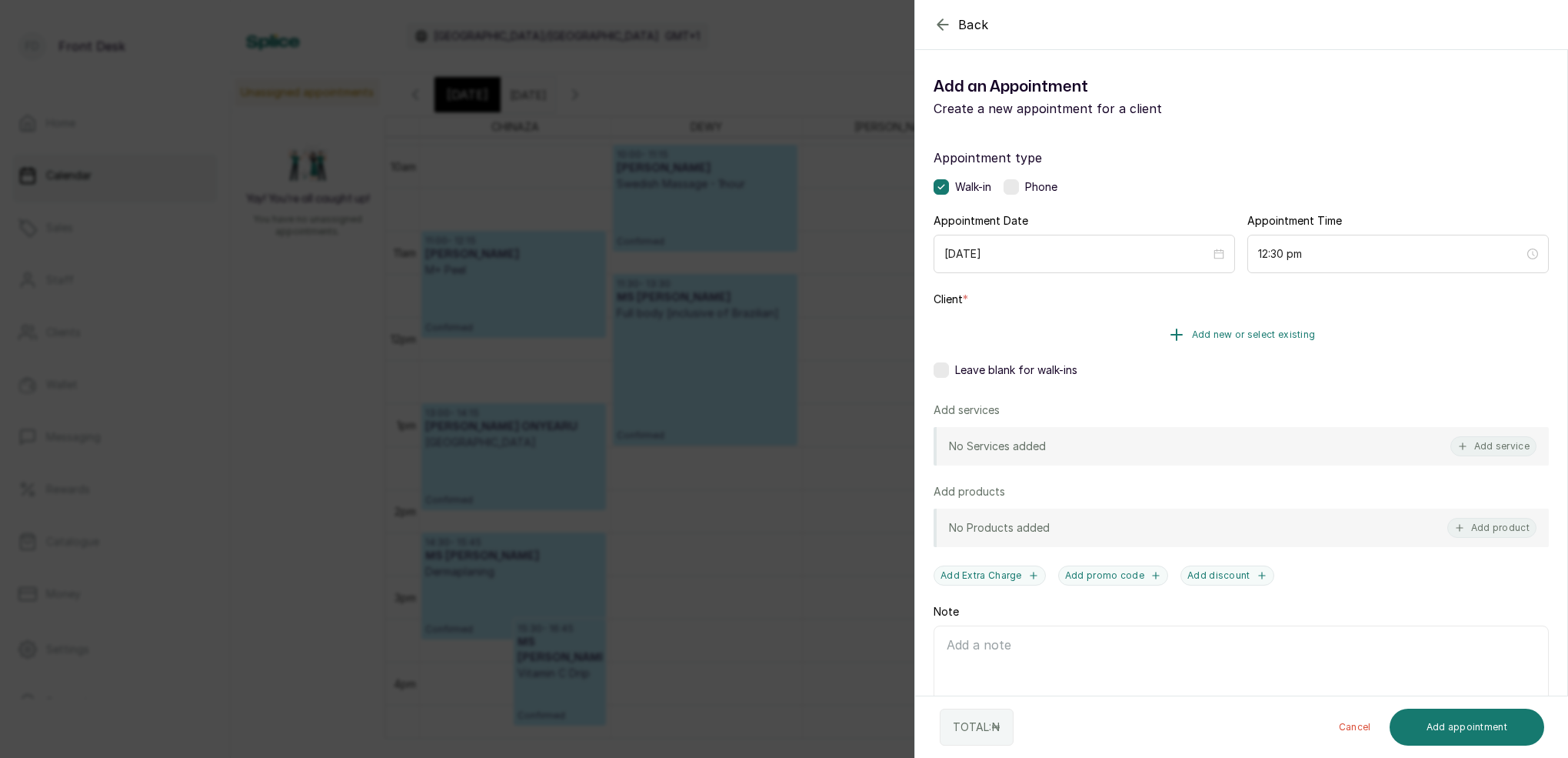
click at [1280, 331] on span "Add new or select existing" at bounding box center [1254, 335] width 124 height 12
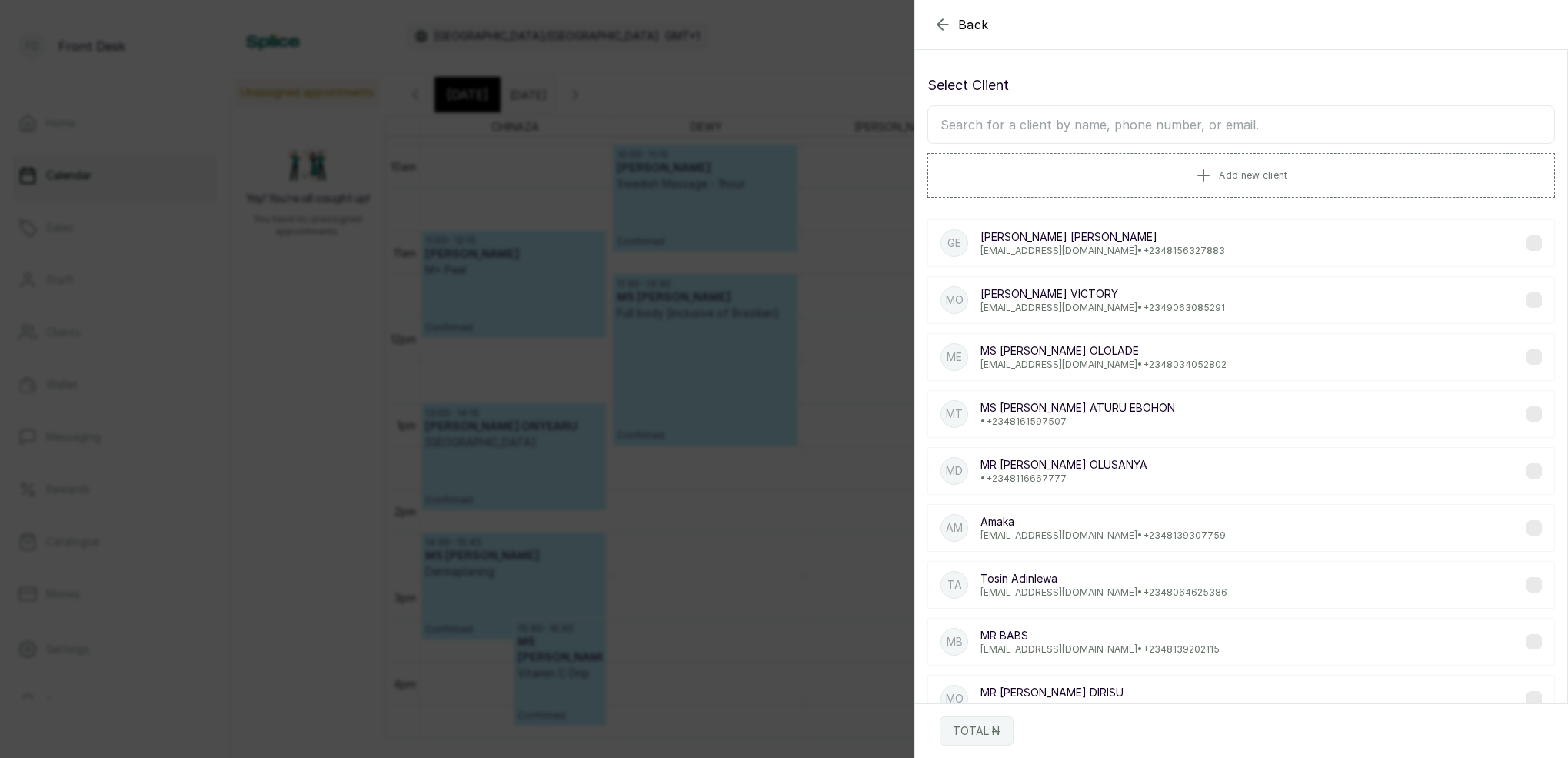
click at [1157, 133] on input "text" at bounding box center [1241, 125] width 627 height 39
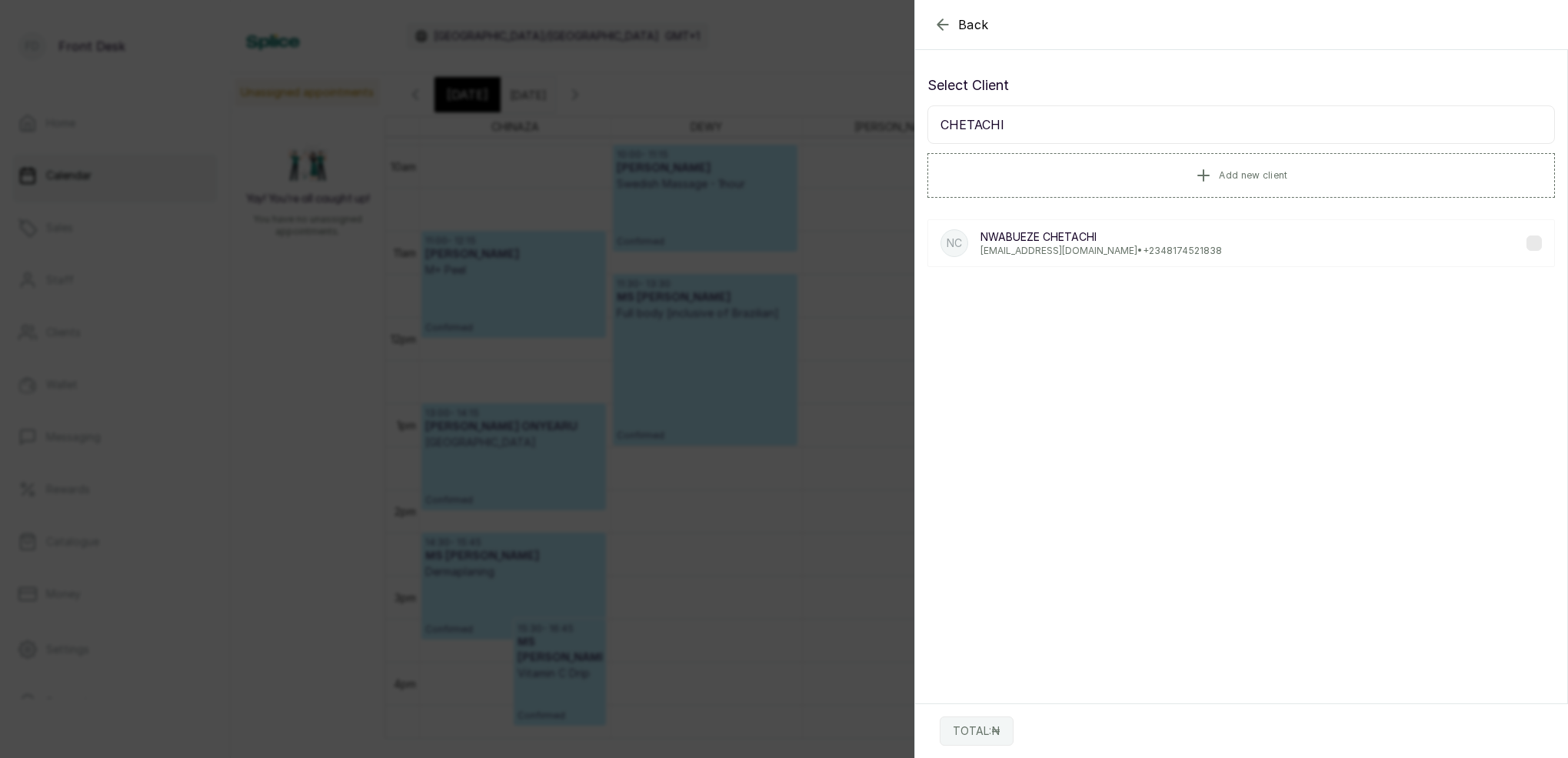
type input "CHETACHI"
click at [1063, 254] on p "[EMAIL_ADDRESS][DOMAIN_NAME] • [PHONE_NUMBER]" at bounding box center [1101, 251] width 241 height 12
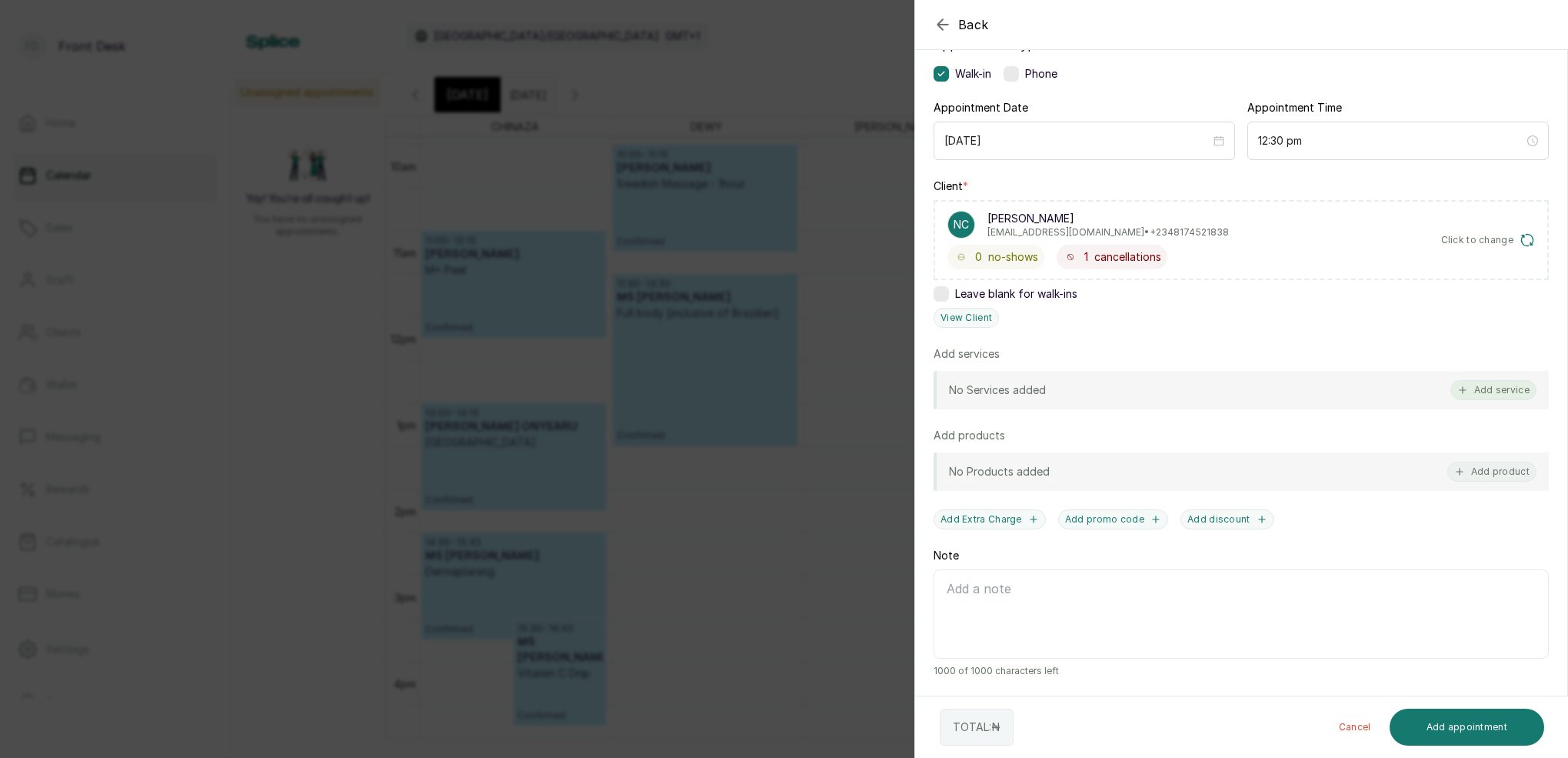
click at [1508, 396] on button "Add service" at bounding box center [1494, 390] width 87 height 20
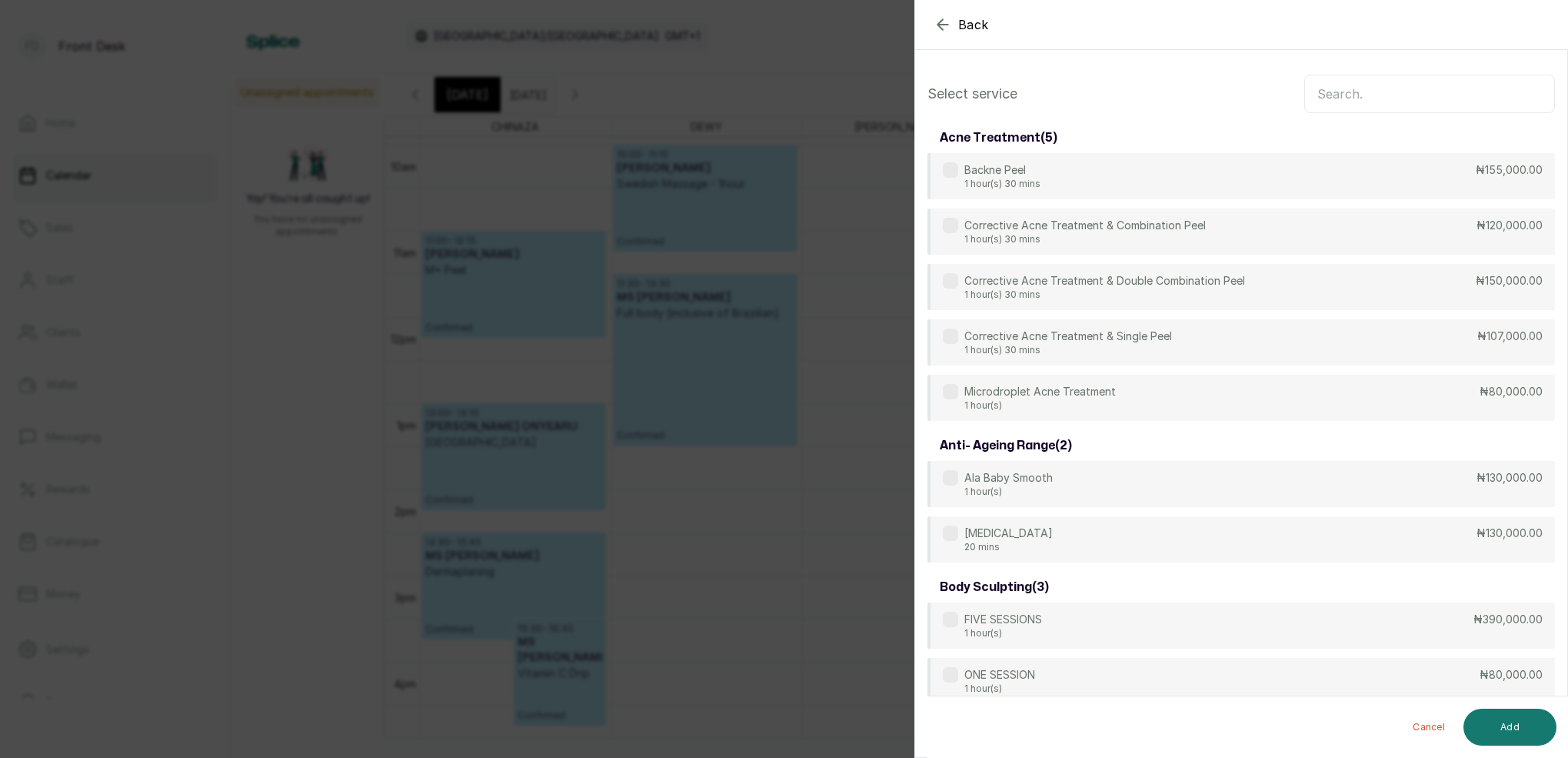
click at [1398, 106] on input "text" at bounding box center [1430, 94] width 251 height 39
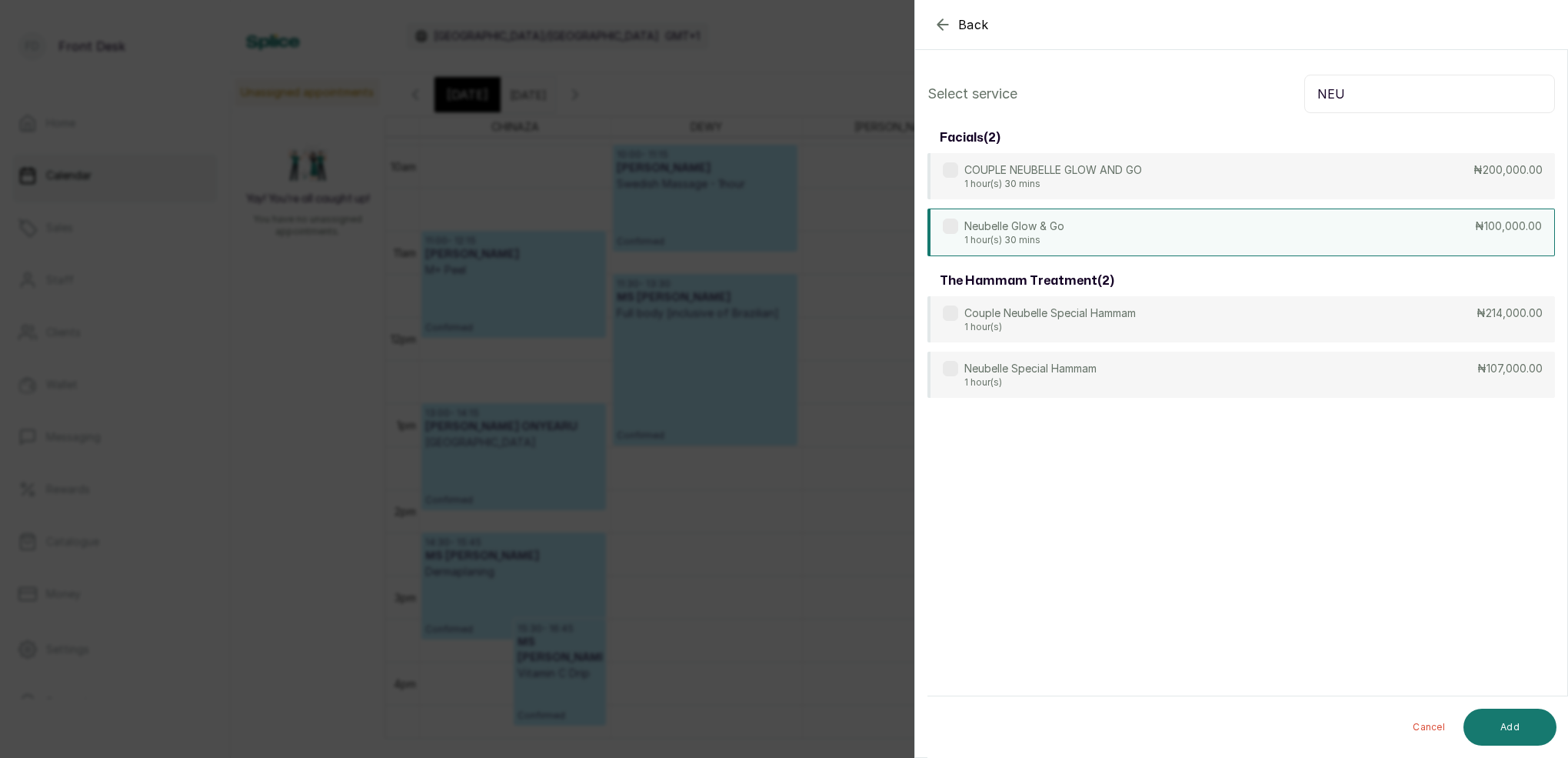
type input "NEU"
click at [1041, 228] on p "Neubelle Glow & Go" at bounding box center [1014, 225] width 100 height 15
click at [1541, 728] on button "Add" at bounding box center [1510, 727] width 93 height 37
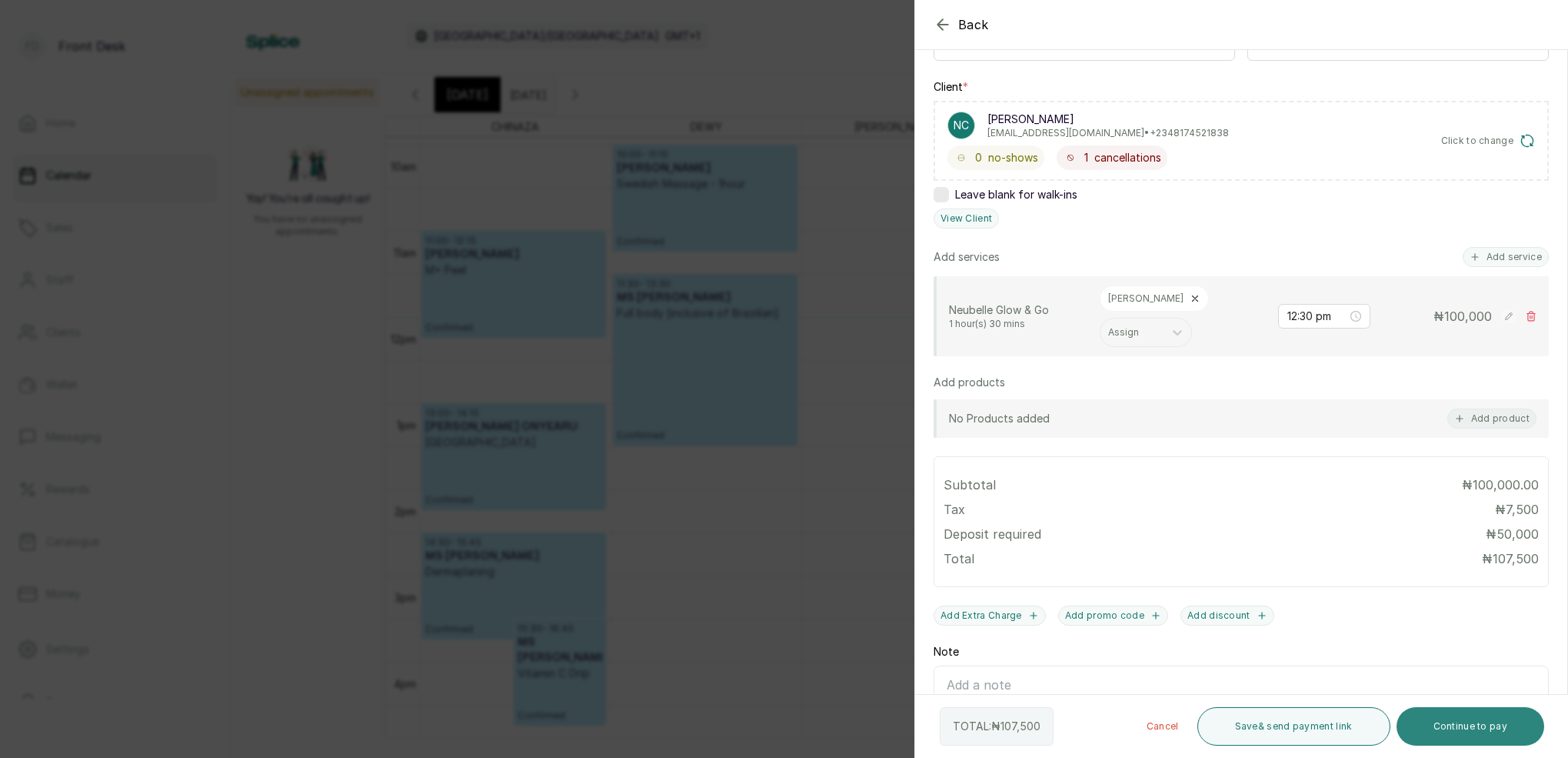
click at [1497, 733] on button "Continue to pay" at bounding box center [1471, 726] width 148 height 39
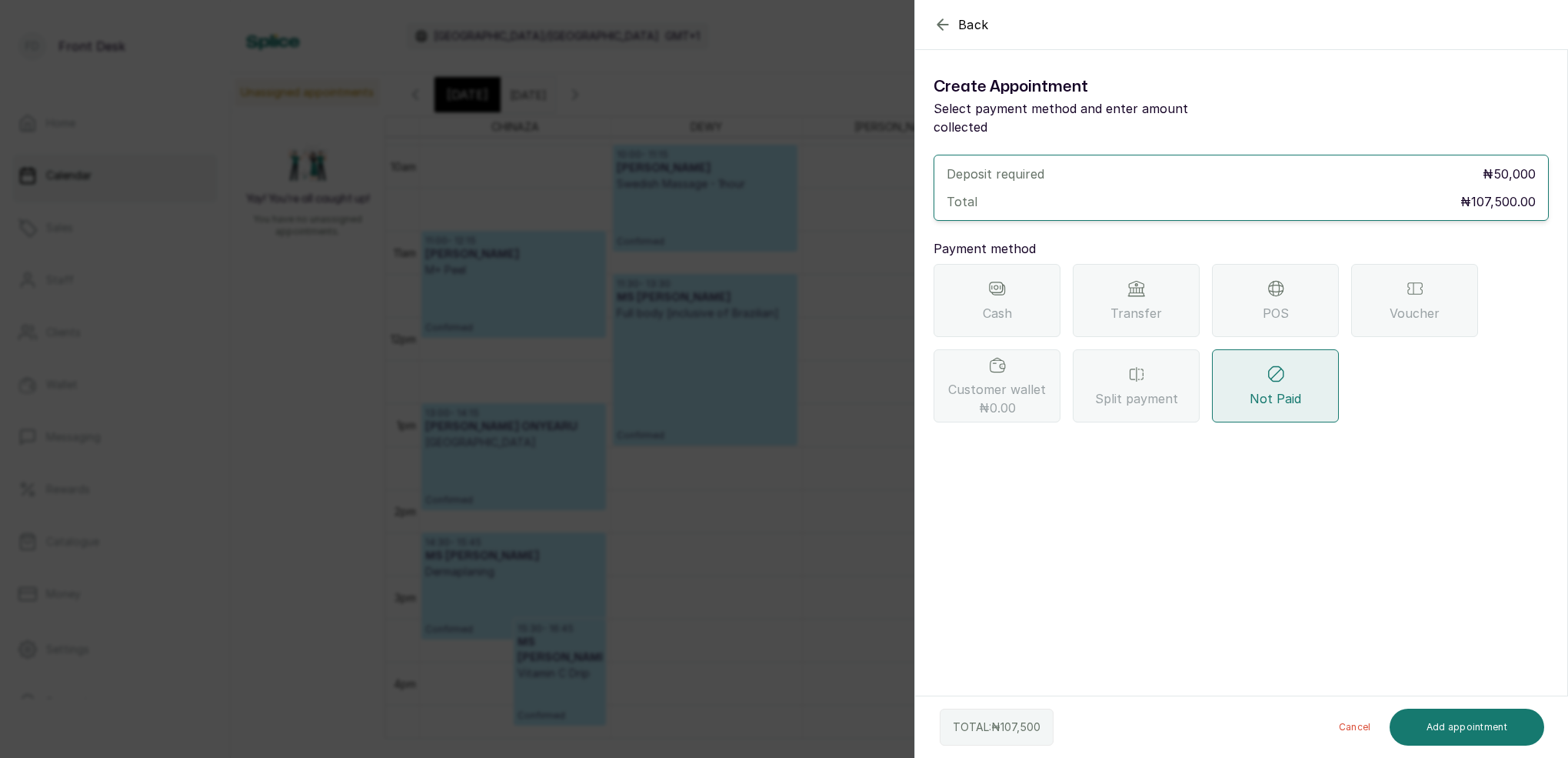
click at [1140, 304] on span "Transfer" at bounding box center [1136, 313] width 51 height 19
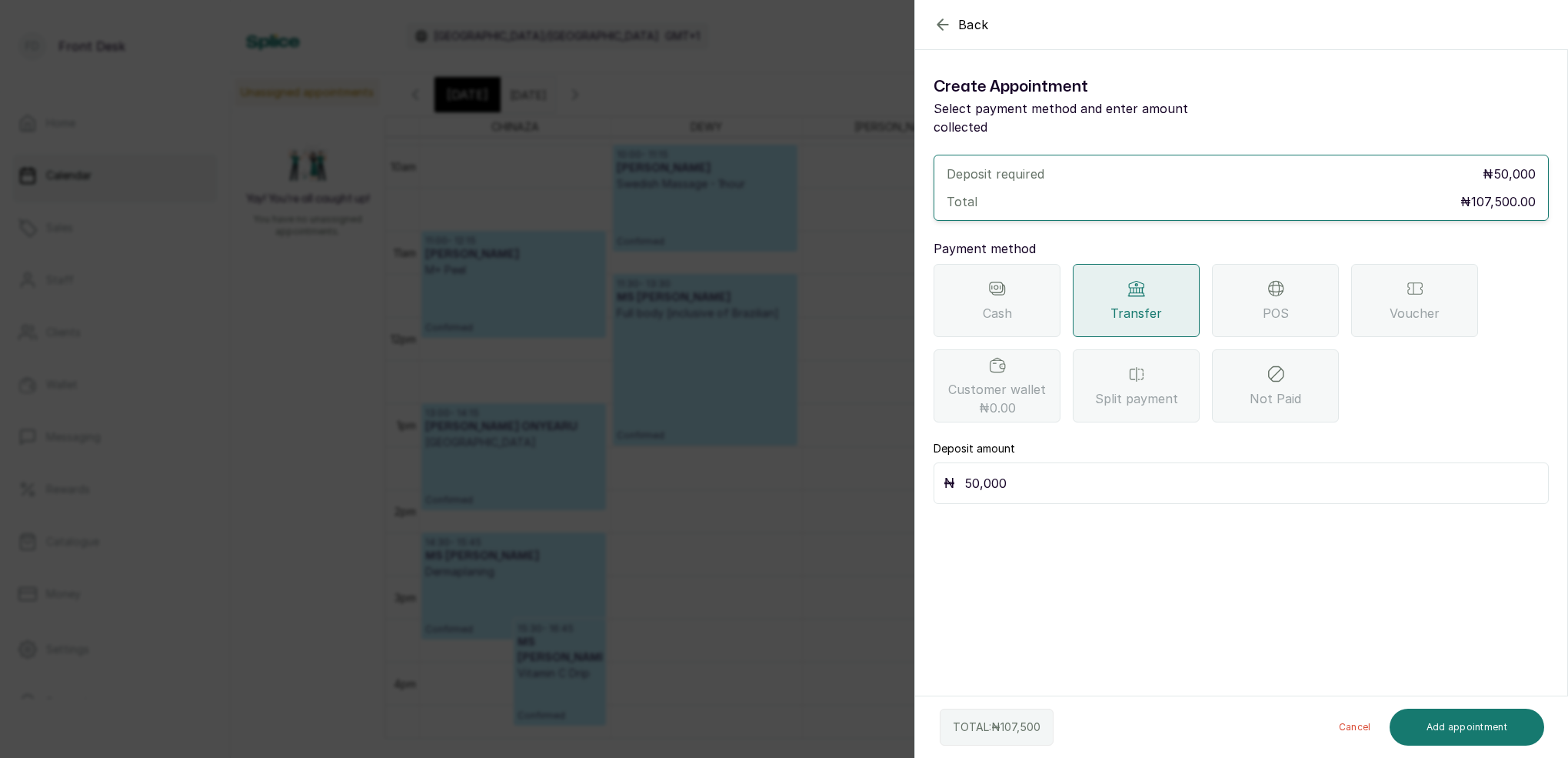
click at [1055, 473] on input "50,000" at bounding box center [1252, 483] width 574 height 21
type input "5"
type input "107,500"
click at [1476, 722] on button "Add appointment" at bounding box center [1467, 727] width 155 height 37
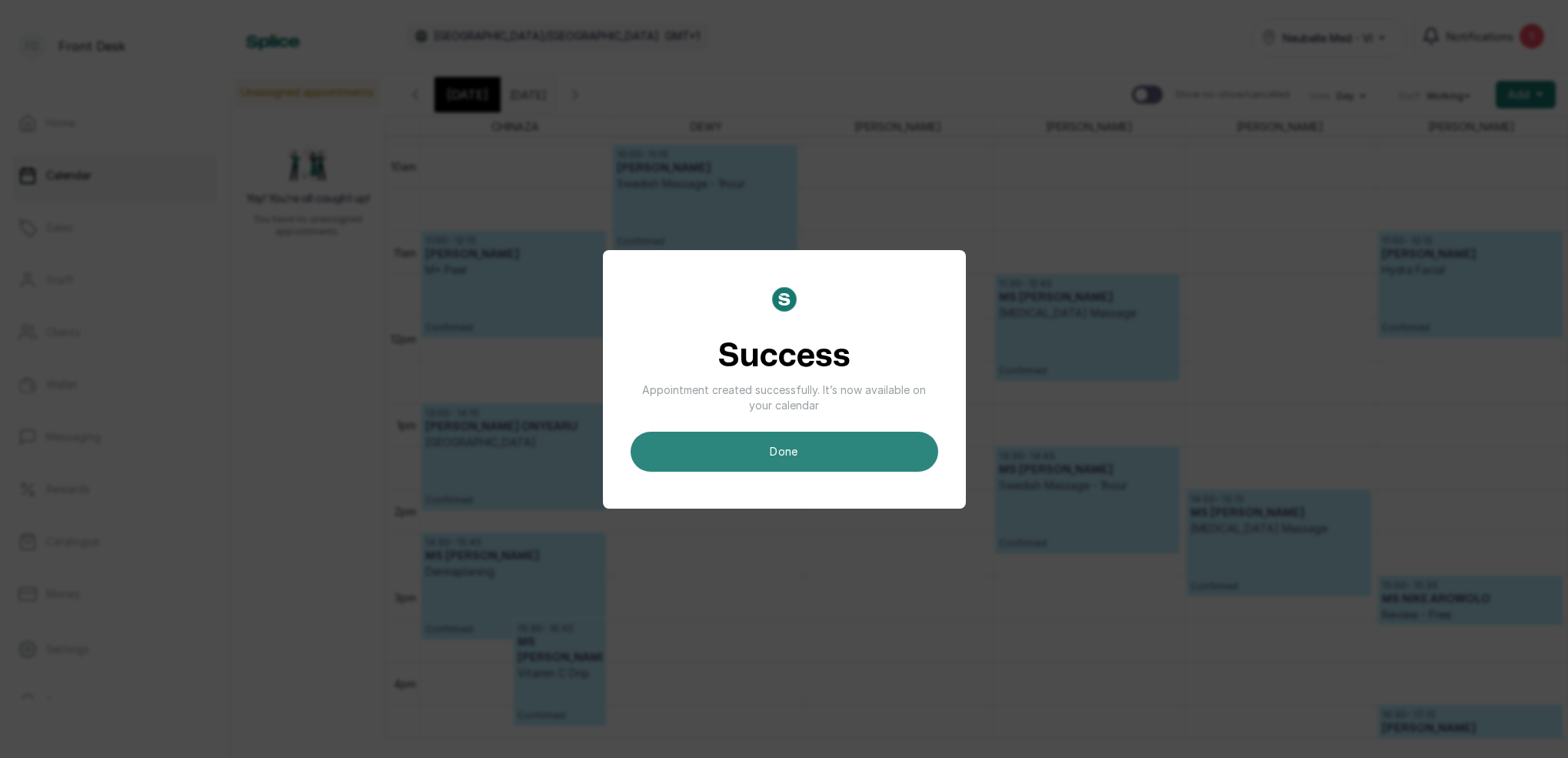
click at [837, 443] on button "done" at bounding box center [784, 451] width 307 height 40
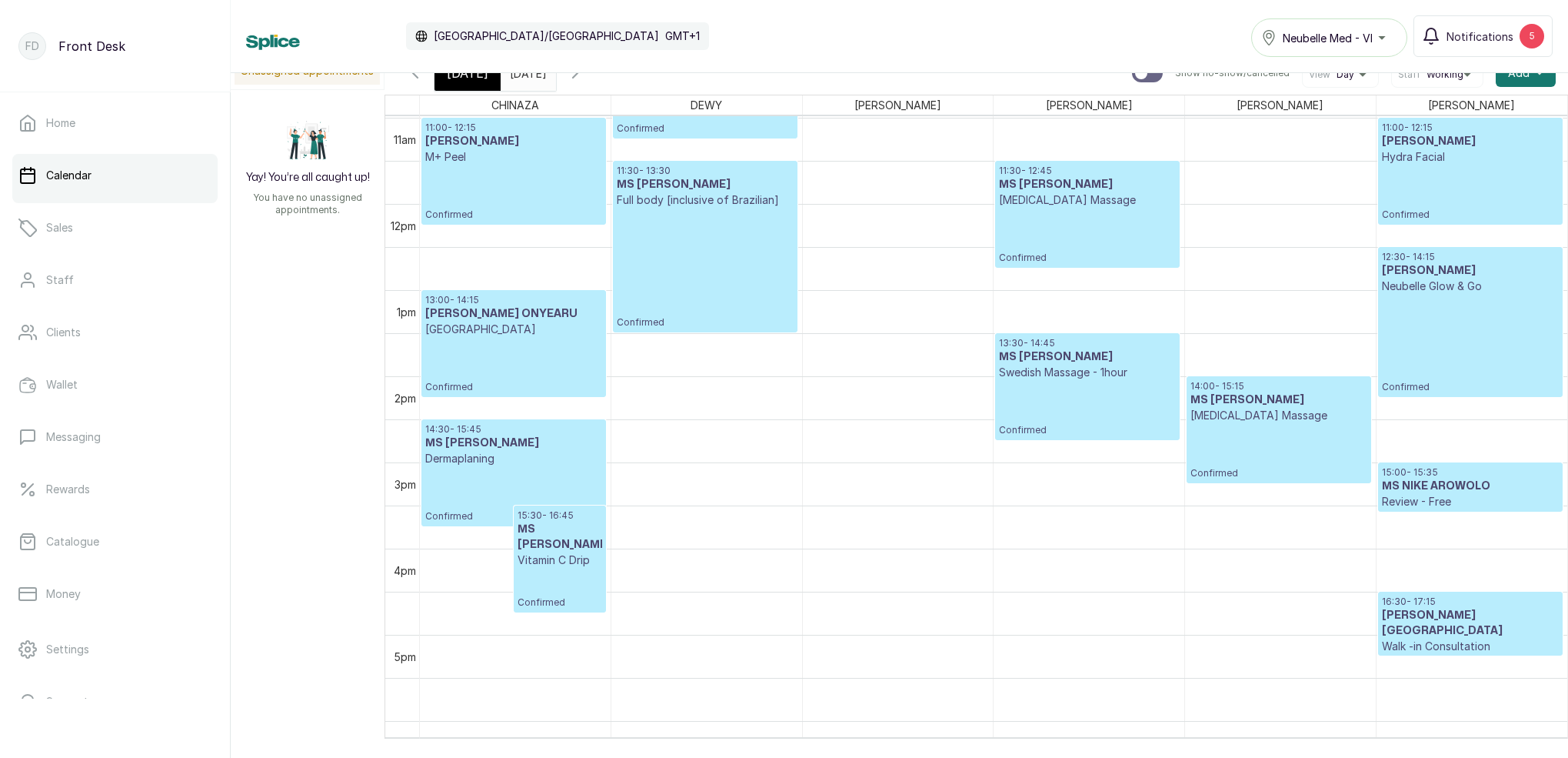
scroll to position [0, 1]
click at [484, 81] on div "[DATE]" at bounding box center [467, 73] width 66 height 35
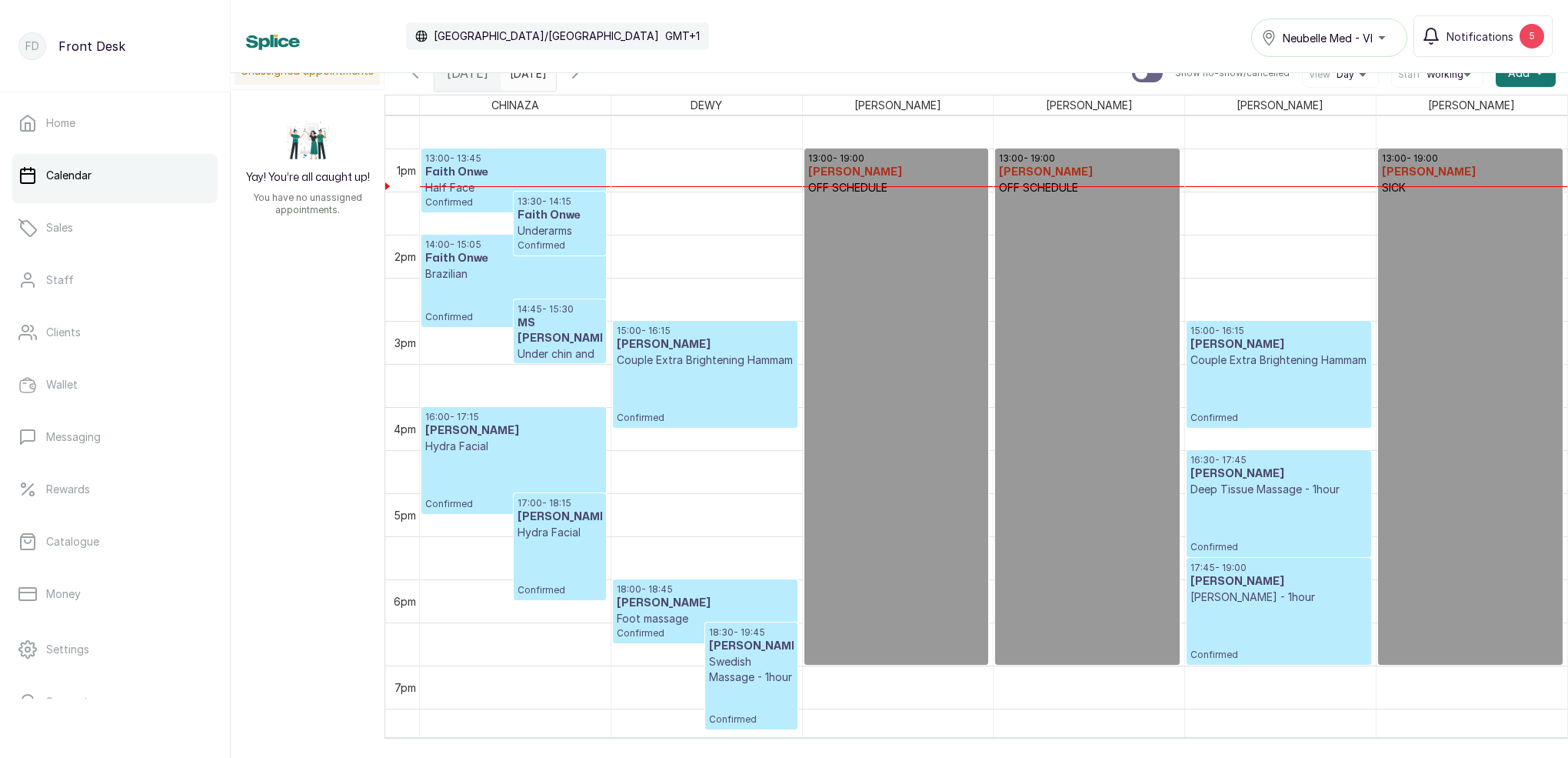
scroll to position [1088, 0]
drag, startPoint x: 1106, startPoint y: 6, endPoint x: 540, endPoint y: 77, distance: 570.4
click at [526, 77] on input "[DATE]" at bounding box center [514, 70] width 25 height 27
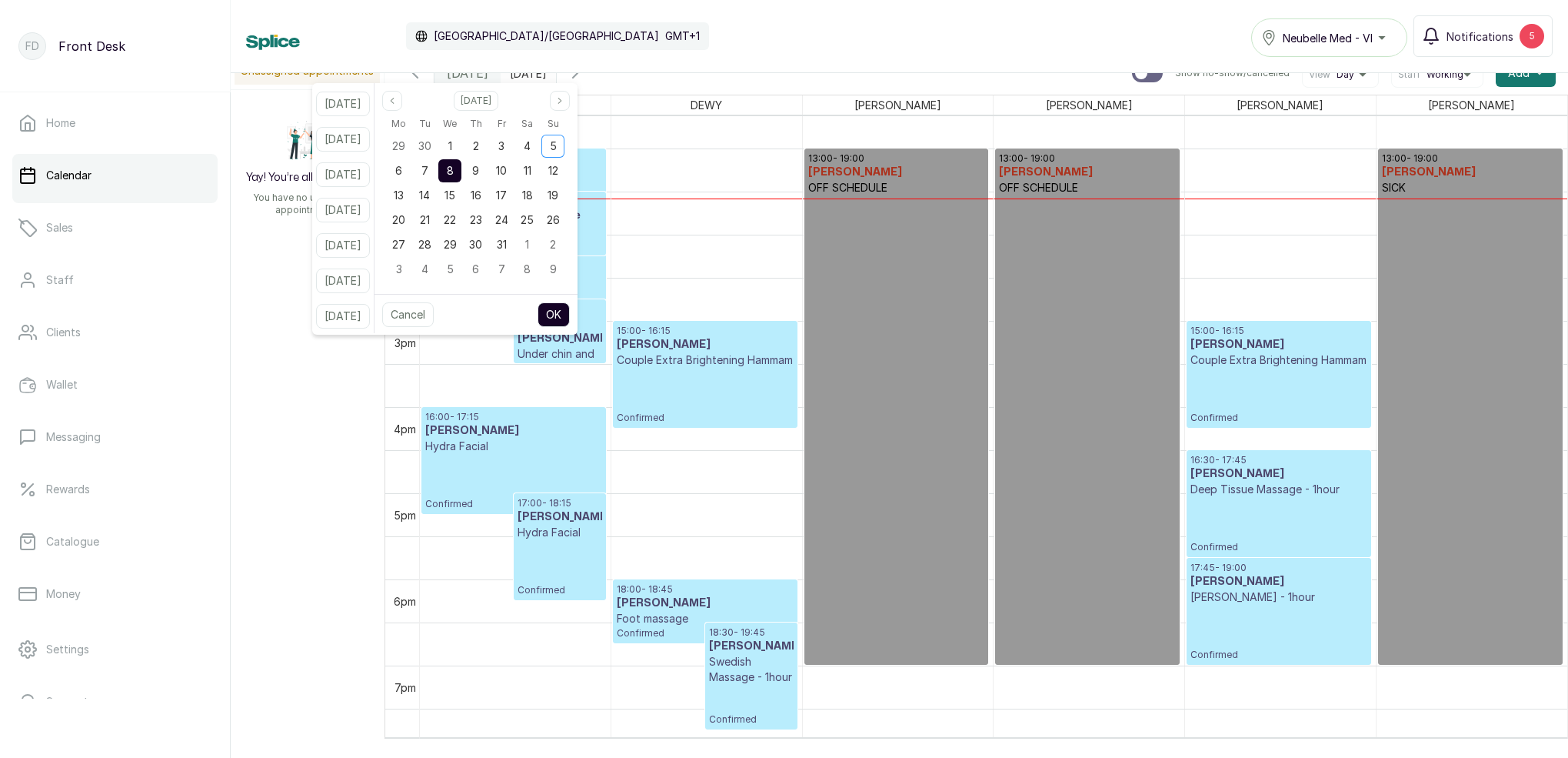
scroll to position [0, 0]
click at [428, 173] on span "7" at bounding box center [425, 170] width 7 height 13
click at [570, 312] on button "OK" at bounding box center [554, 315] width 33 height 25
type input "[DATE]"
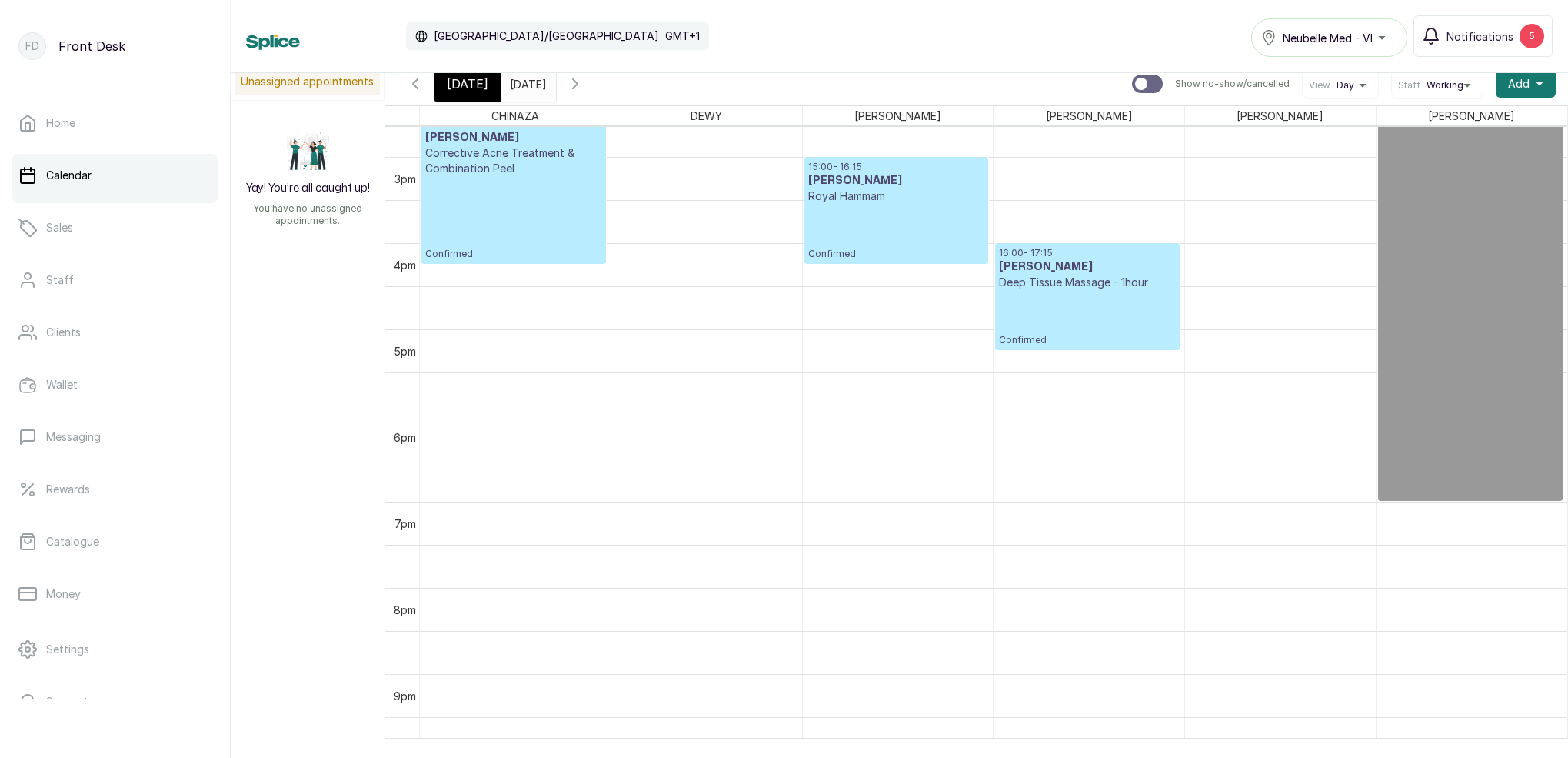
scroll to position [1278, 0]
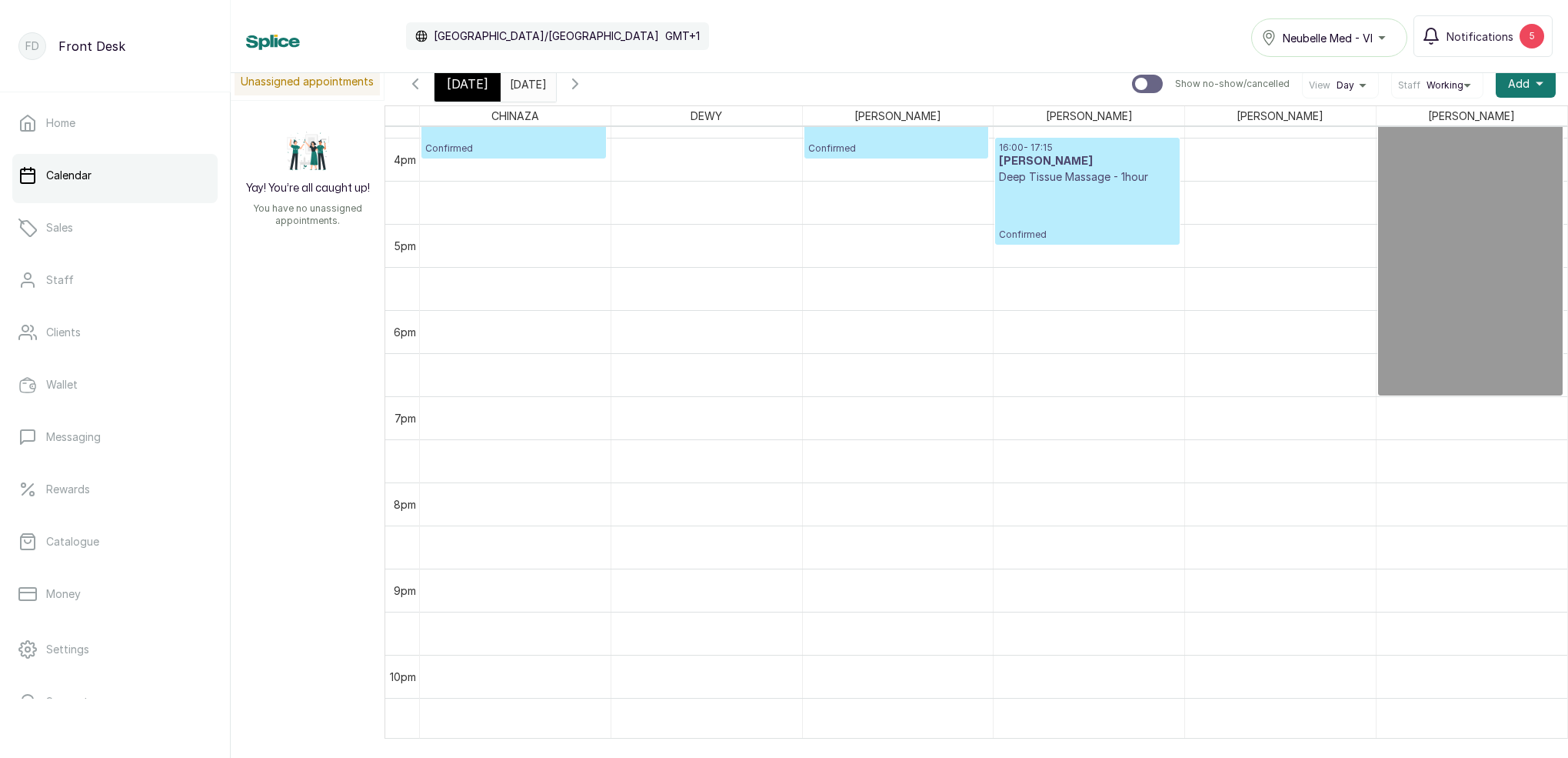
click at [478, 85] on span "[DATE]" at bounding box center [467, 83] width 42 height 19
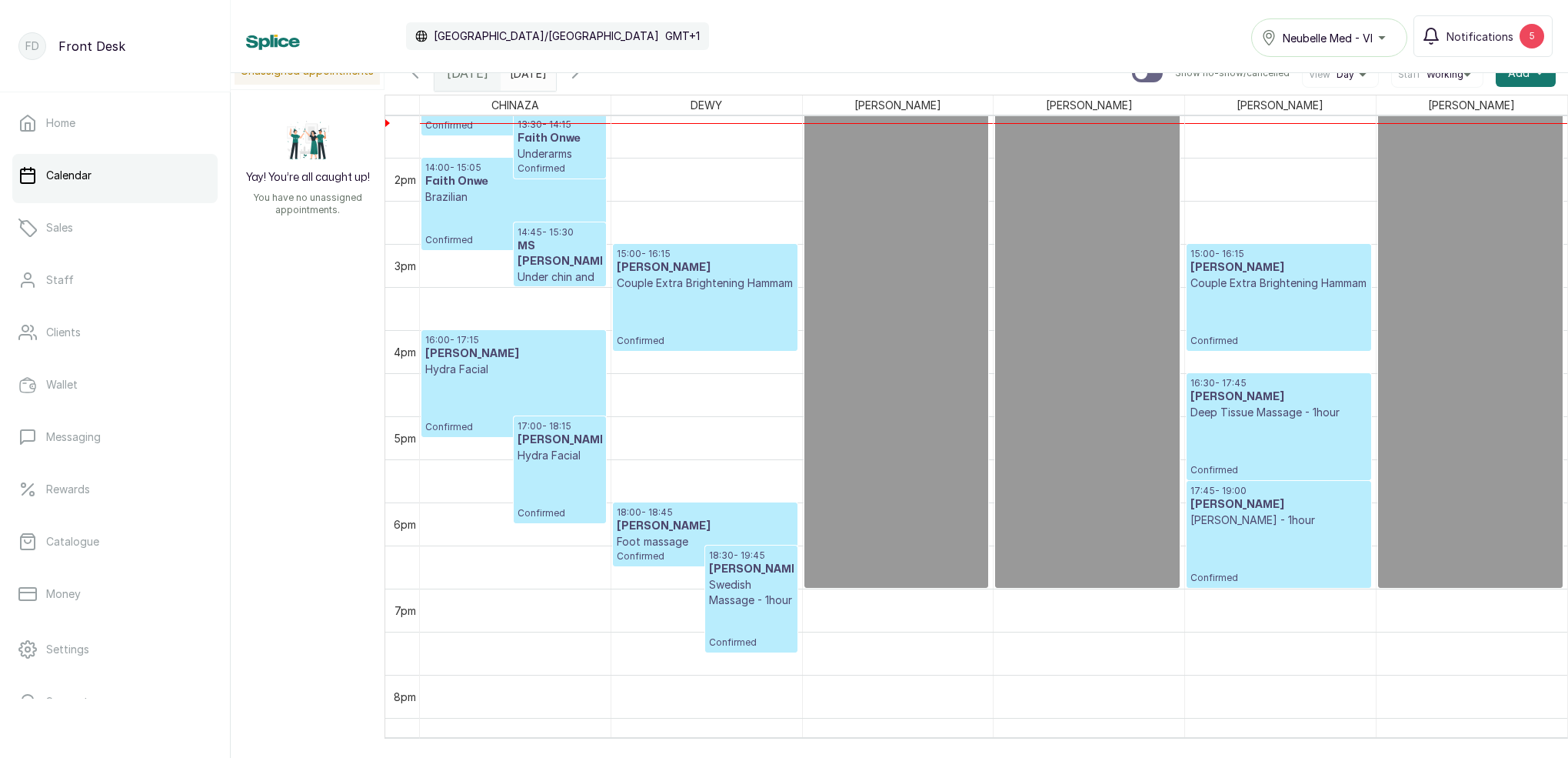
click at [526, 78] on input "[DATE]" at bounding box center [514, 70] width 25 height 27
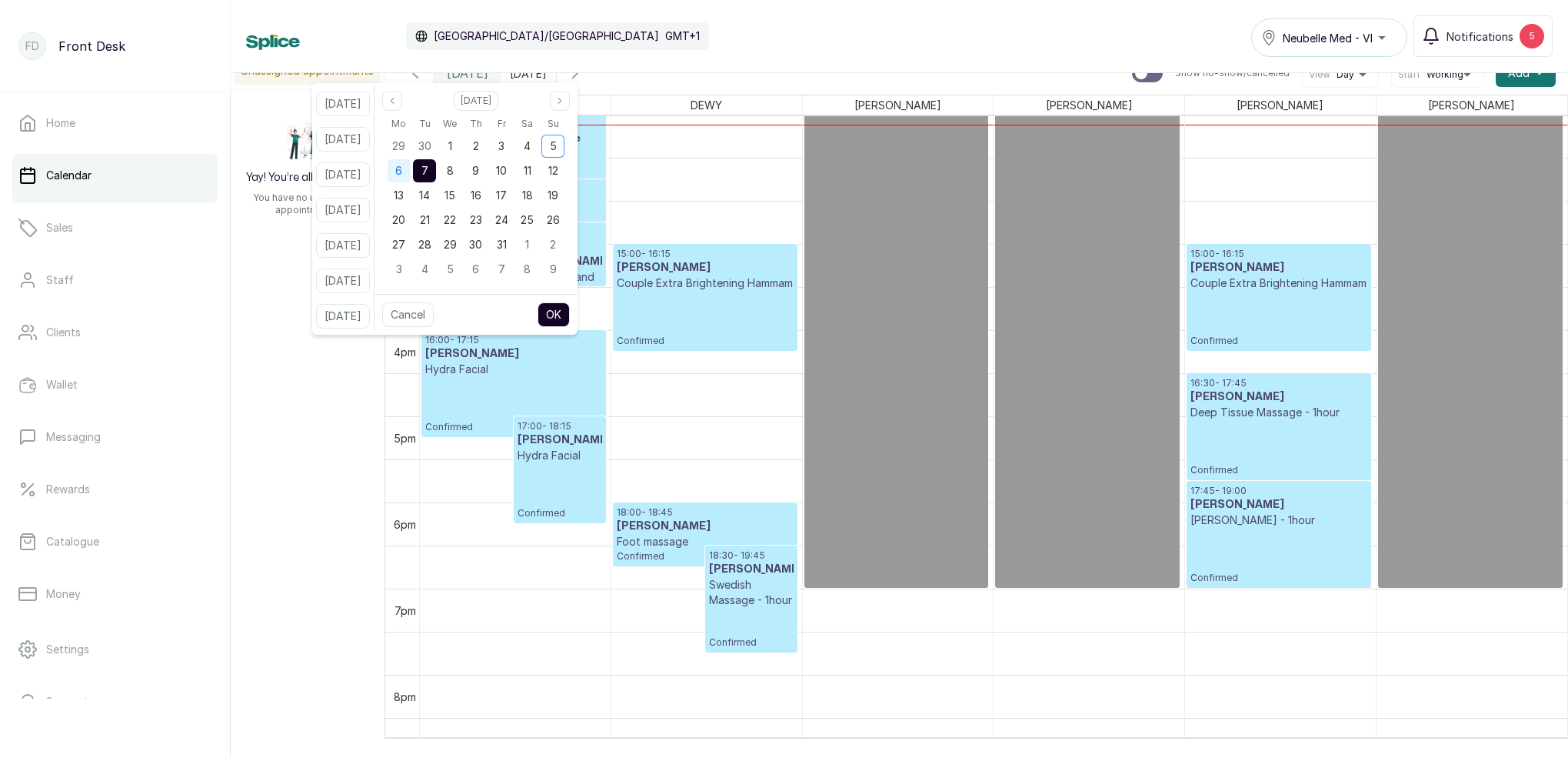
click at [411, 176] on div "6" at bounding box center [399, 171] width 23 height 23
click at [428, 170] on span "7" at bounding box center [425, 170] width 7 height 13
click at [570, 316] on button "OK" at bounding box center [554, 315] width 33 height 25
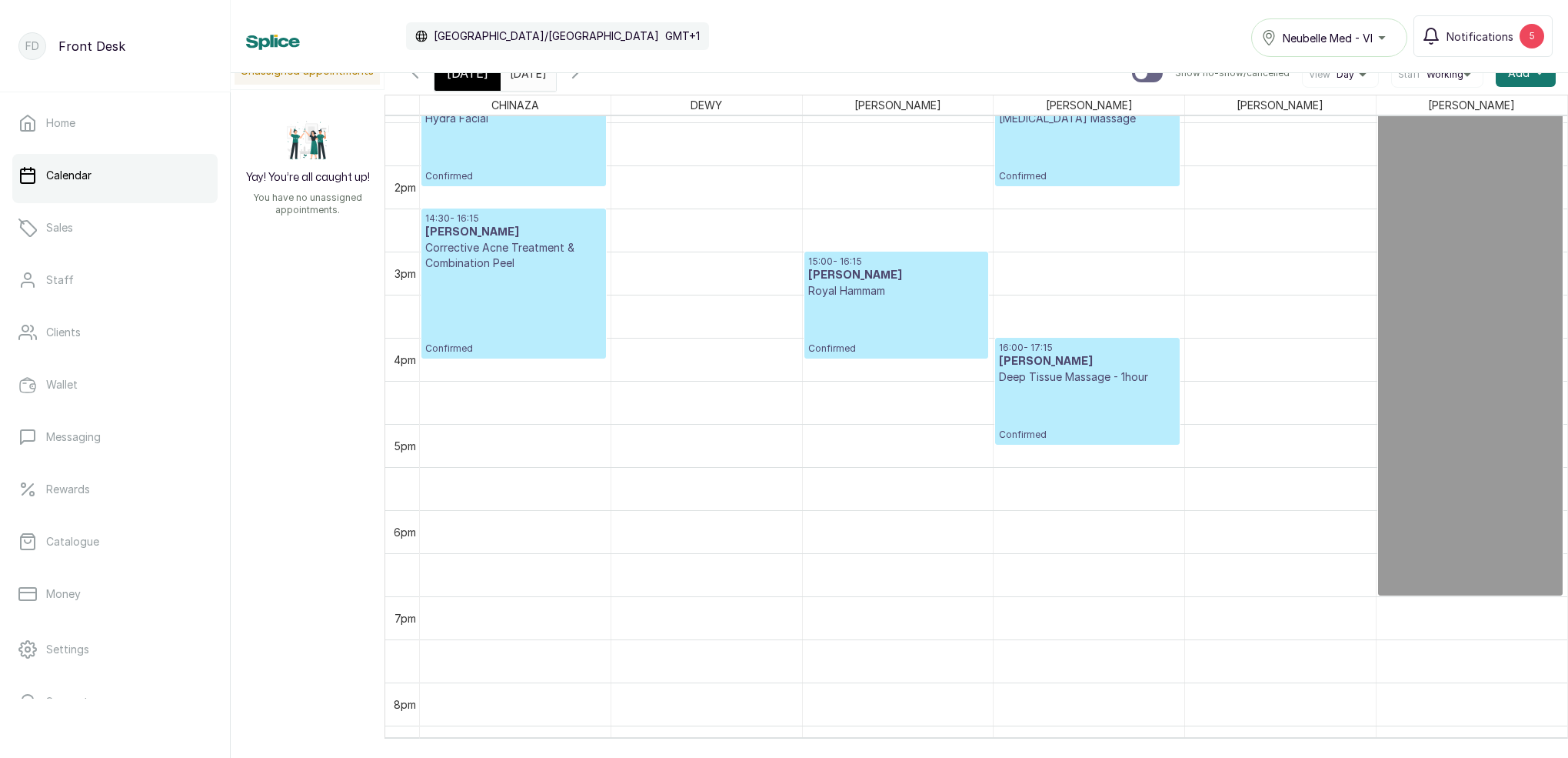
scroll to position [1106, 0]
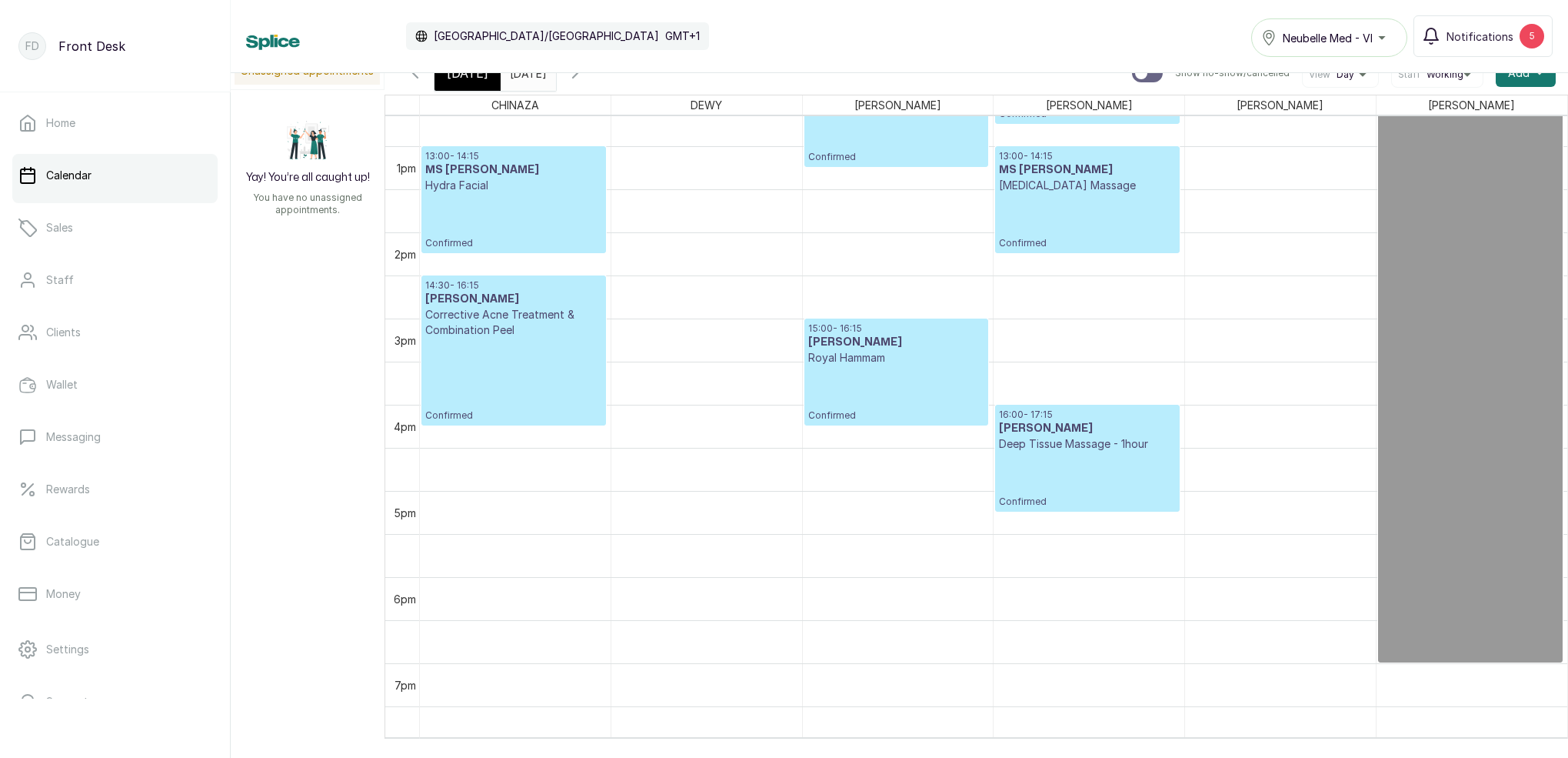
click at [461, 84] on div "[DATE]" at bounding box center [467, 73] width 66 height 35
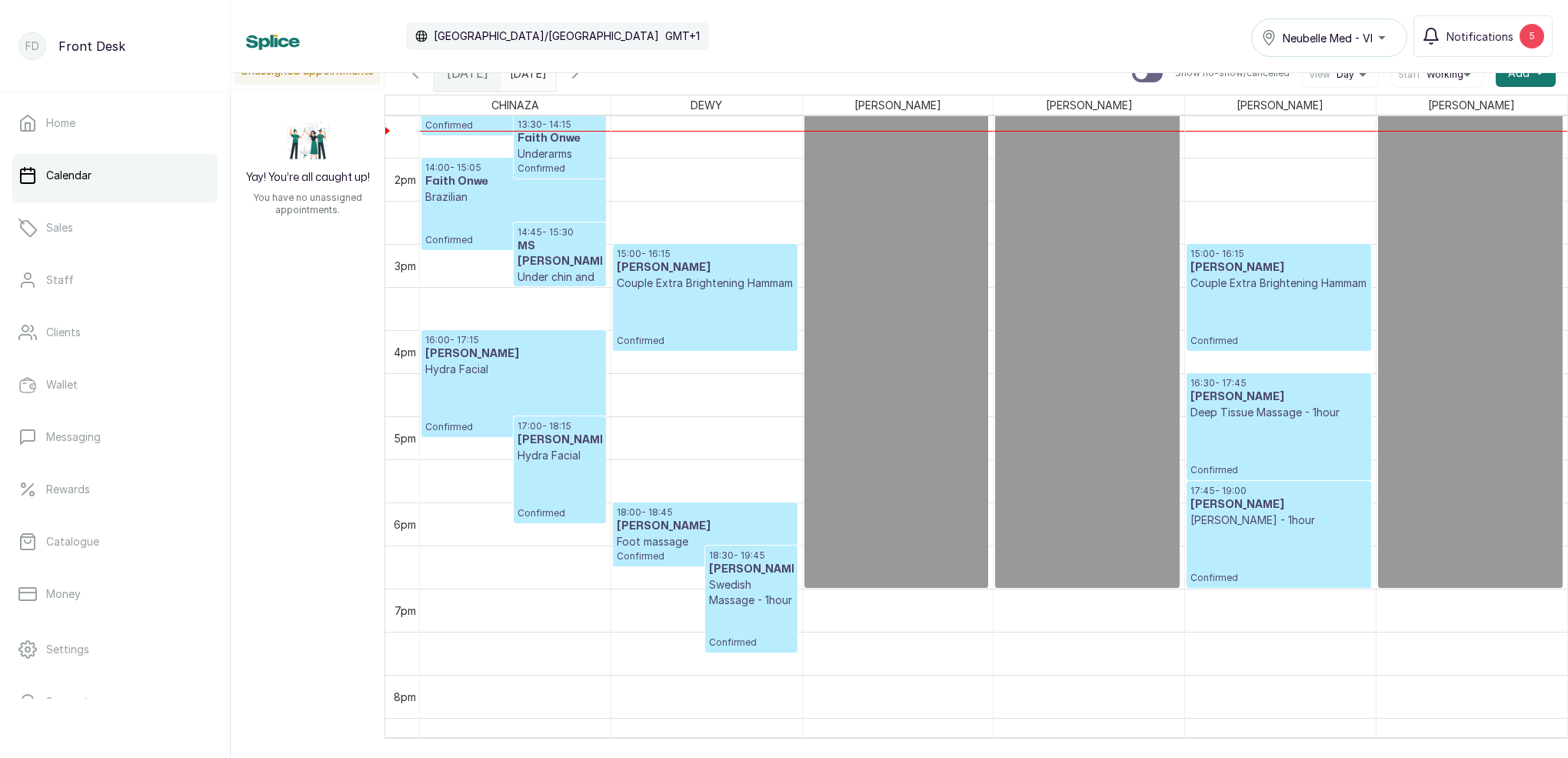
scroll to position [1167, 0]
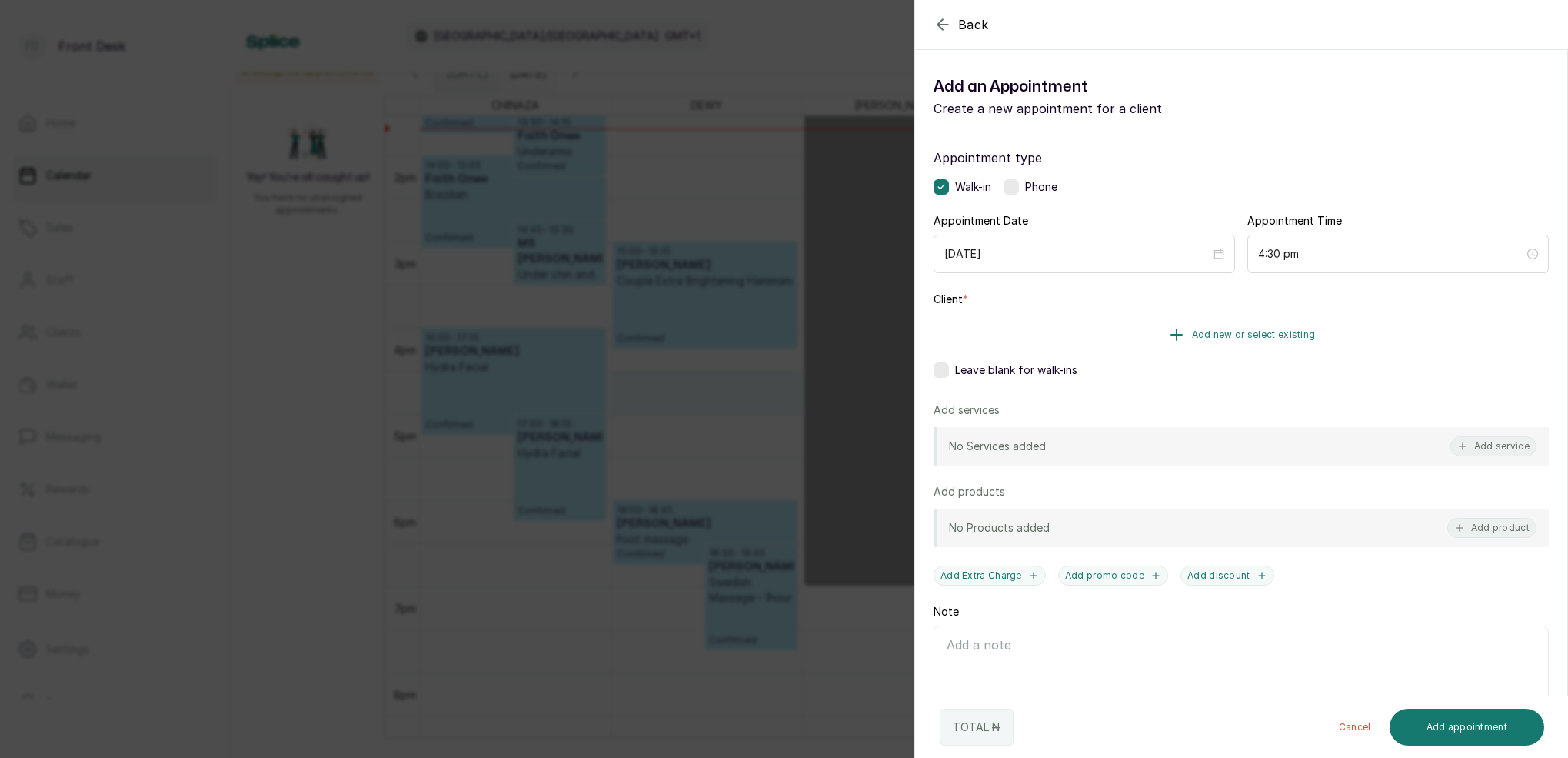
click at [1278, 330] on span "Add new or select existing" at bounding box center [1254, 335] width 124 height 12
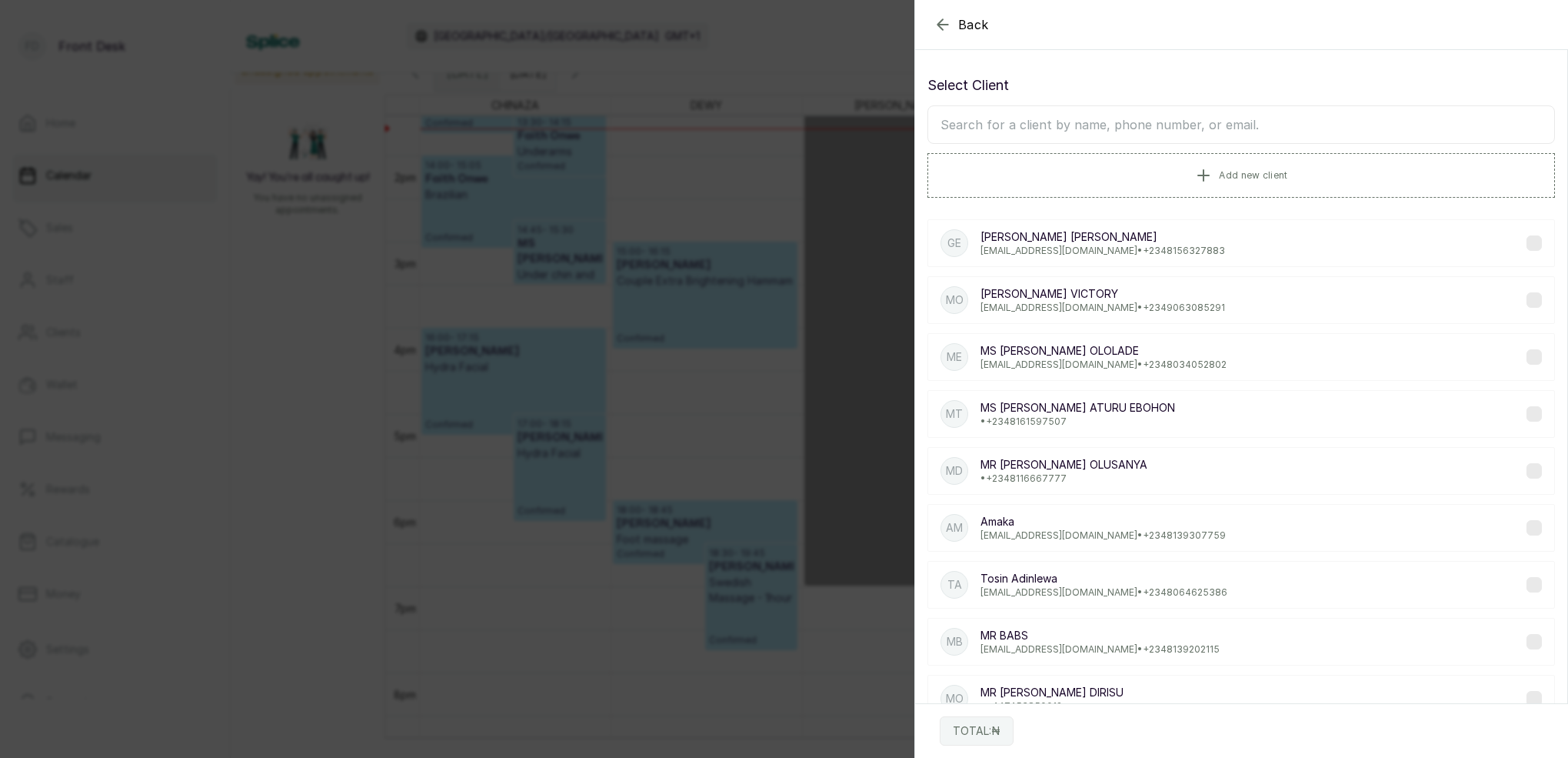
click at [1072, 133] on input "text" at bounding box center [1241, 125] width 627 height 39
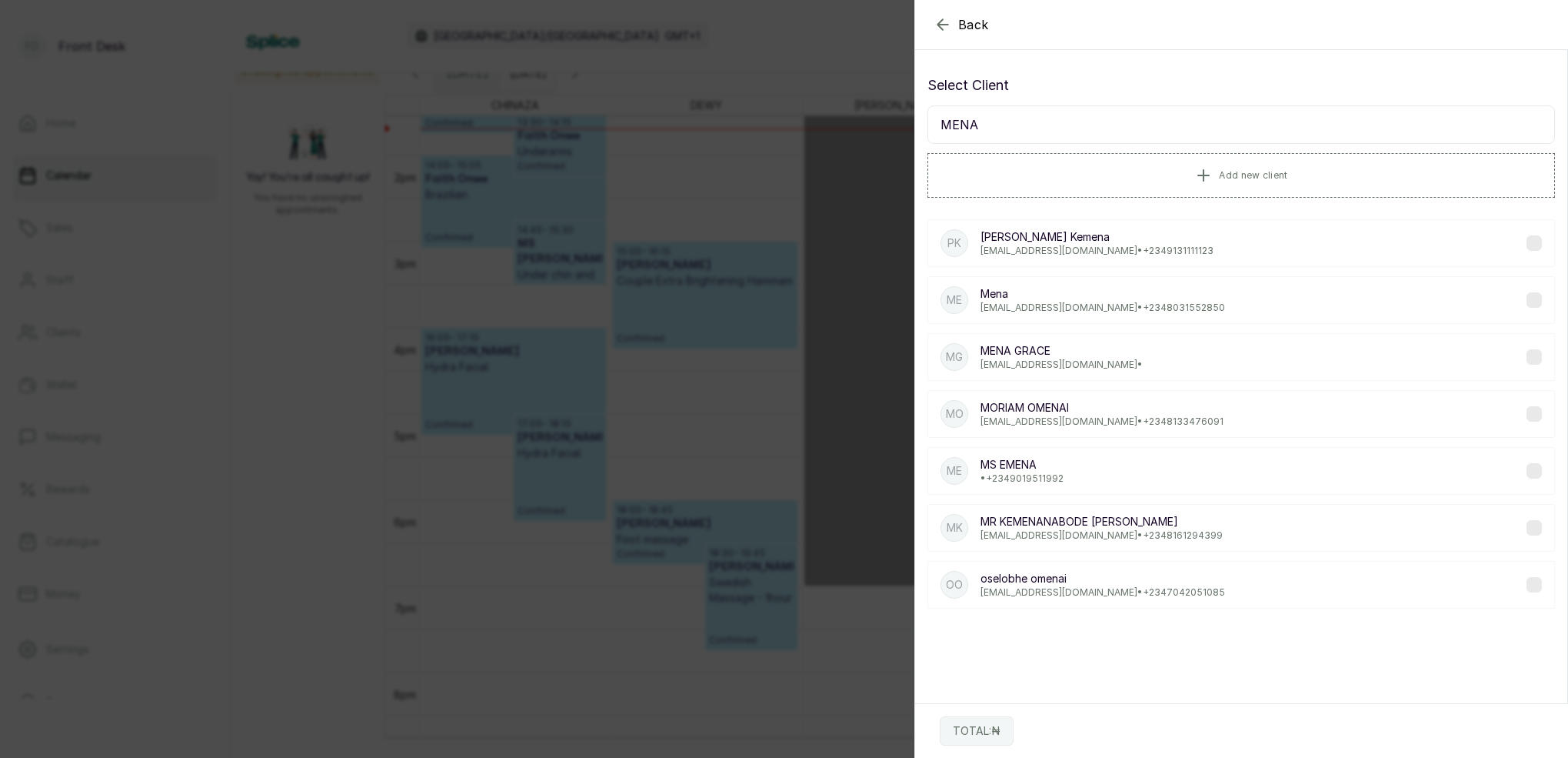
type input "MENA"
click at [1022, 307] on p "[EMAIL_ADDRESS][DOMAIN_NAME] • [PHONE_NUMBER]" at bounding box center [1102, 307] width 245 height 12
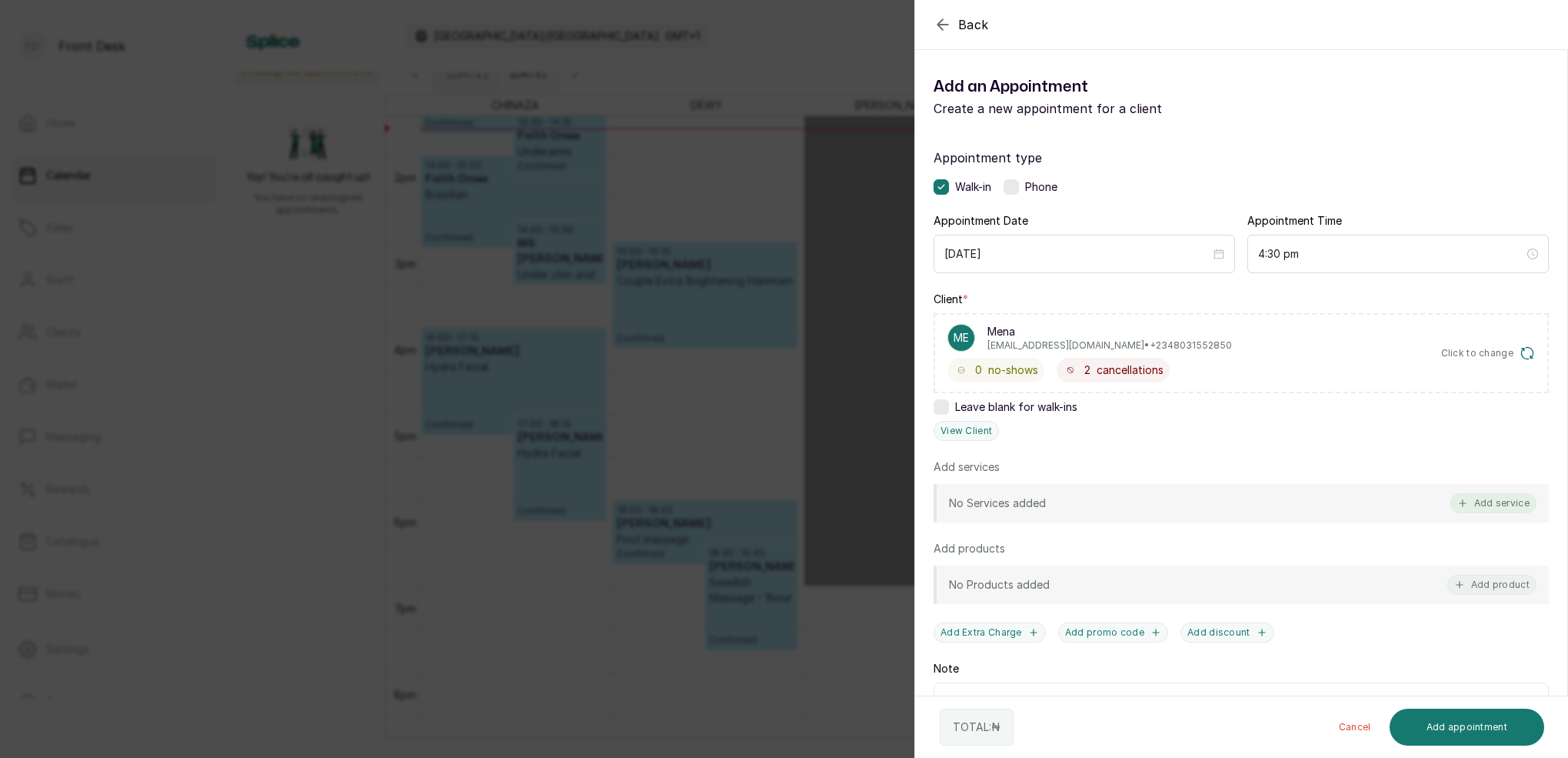
click at [1507, 506] on button "Add service" at bounding box center [1494, 503] width 87 height 20
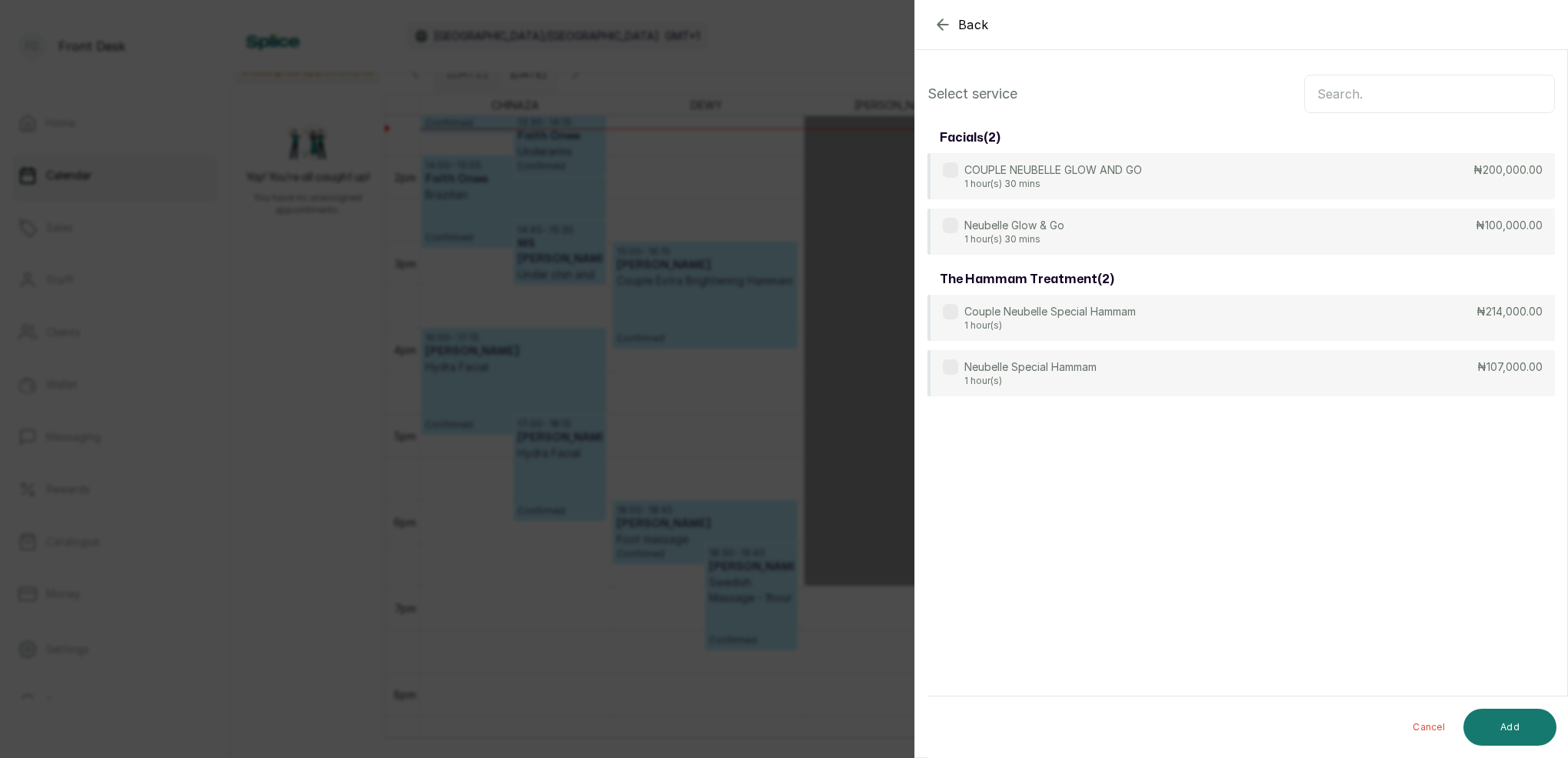
drag, startPoint x: 1370, startPoint y: 80, endPoint x: 1367, endPoint y: 90, distance: 10.4
click at [1370, 81] on input "text" at bounding box center [1430, 94] width 251 height 39
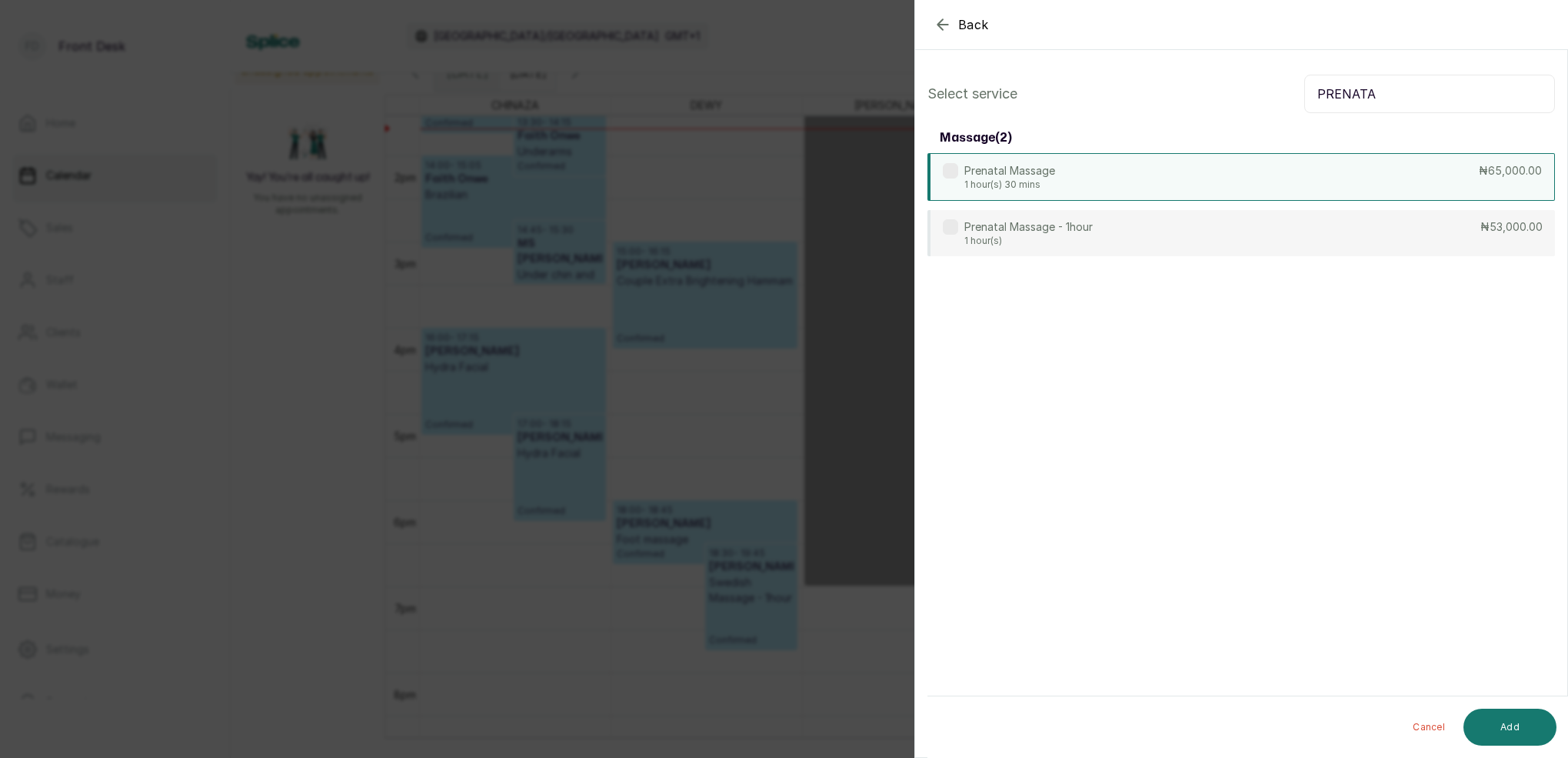
type input "PRENATA"
click at [1021, 179] on p "1 hour(s) 30 mins" at bounding box center [1010, 185] width 91 height 12
drag, startPoint x: 1019, startPoint y: 176, endPoint x: 1026, endPoint y: 183, distance: 9.9
click at [1019, 177] on p "Prenatal Massage" at bounding box center [1010, 171] width 91 height 15
drag, startPoint x: 1048, startPoint y: 224, endPoint x: 1064, endPoint y: 230, distance: 17.1
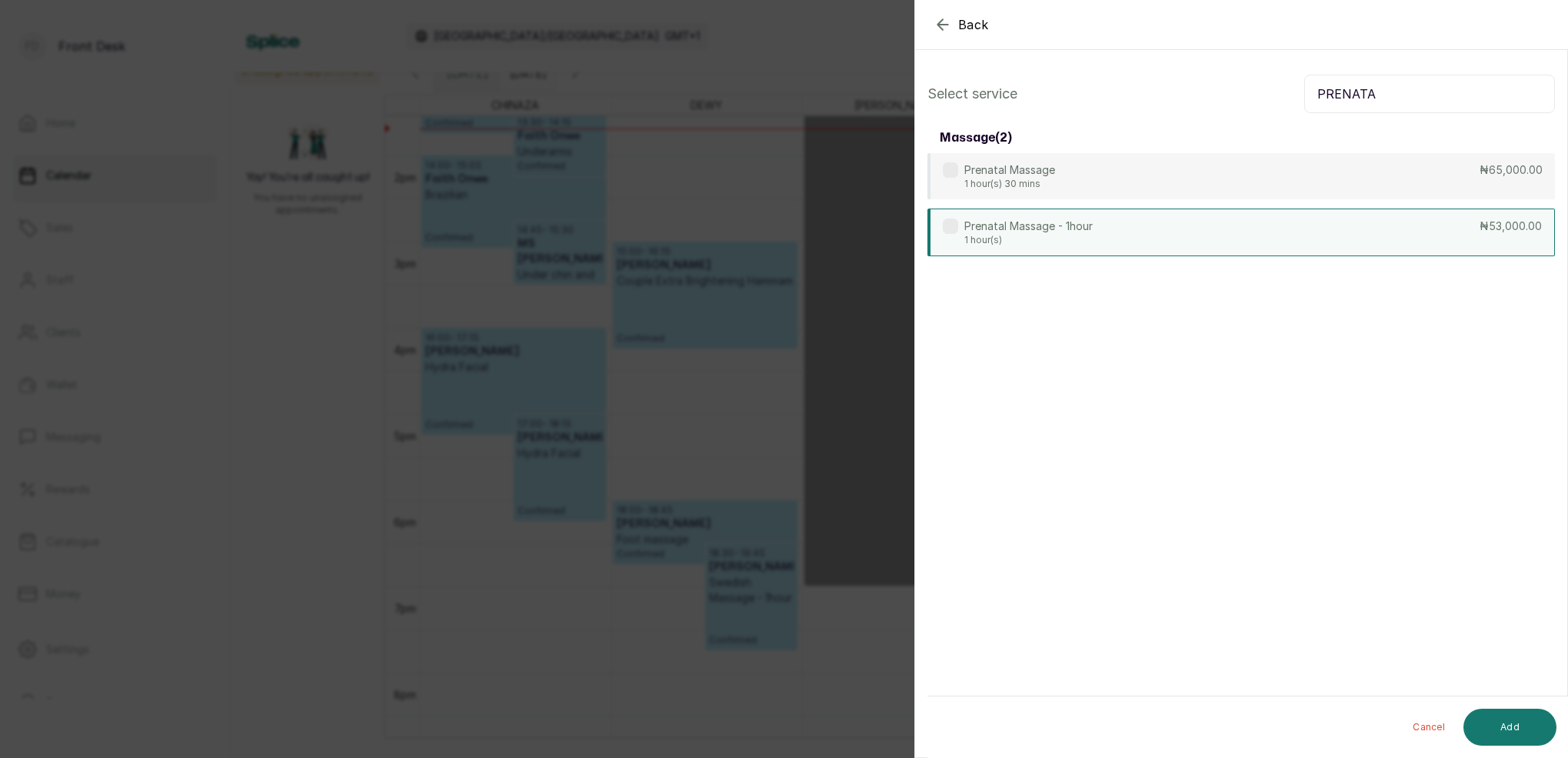
click at [1048, 224] on p "Prenatal Massage - 1hour" at bounding box center [1028, 225] width 128 height 15
click at [1525, 716] on button "Add" at bounding box center [1510, 727] width 93 height 37
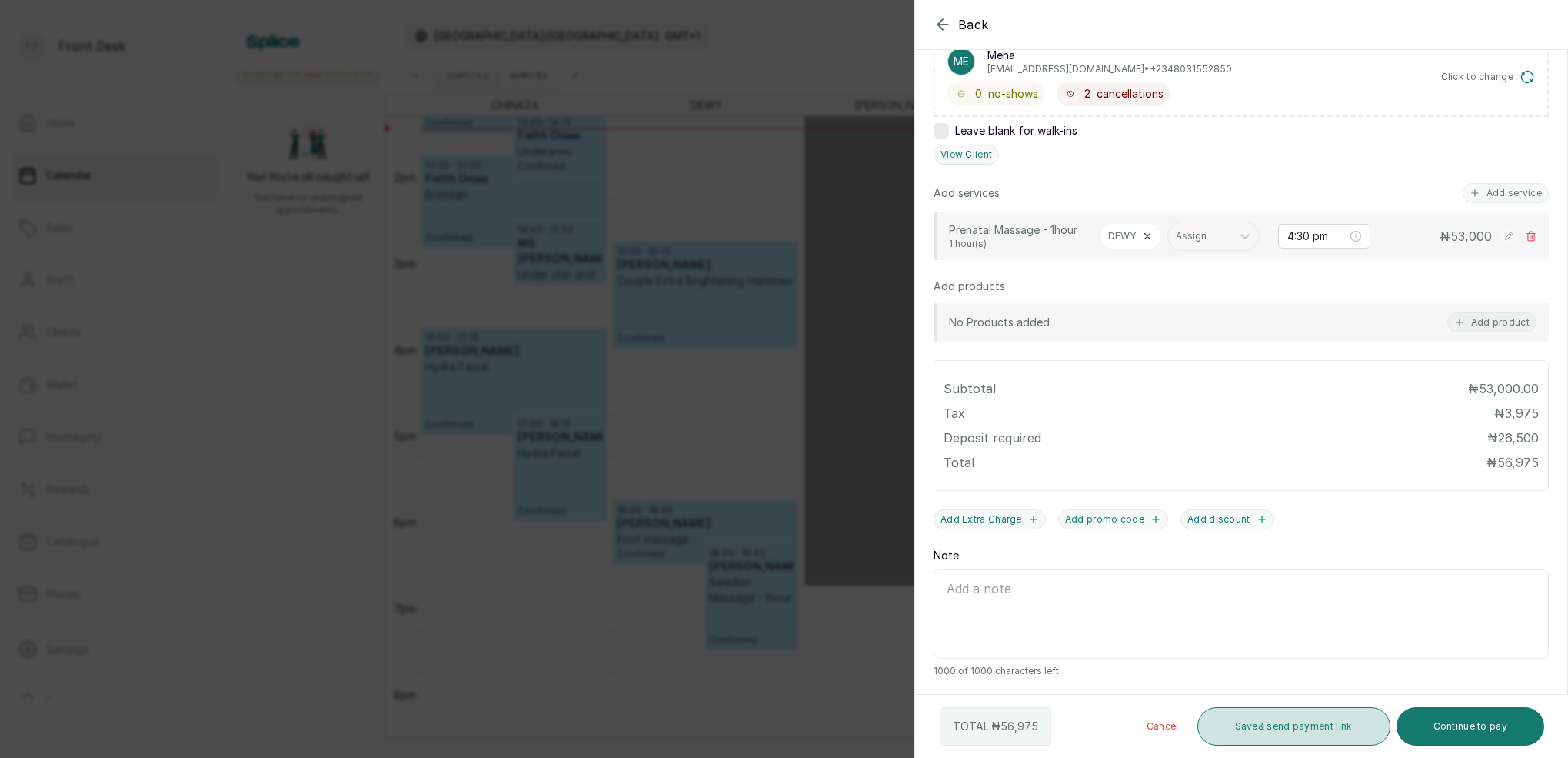
scroll to position [277, 0]
click at [1291, 727] on button "Save & send payment link" at bounding box center [1294, 726] width 193 height 39
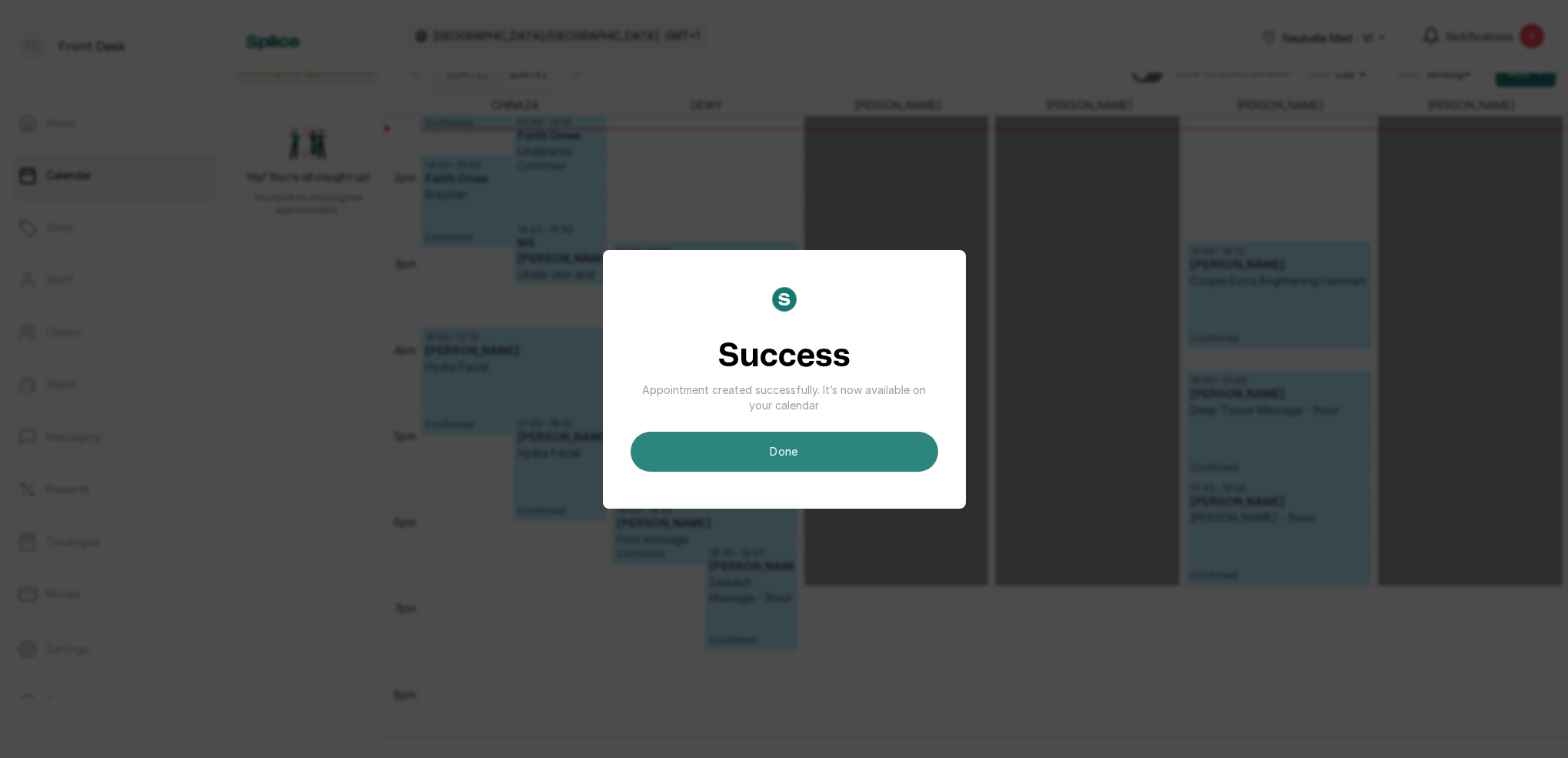
click at [889, 437] on button "done" at bounding box center [784, 451] width 307 height 40
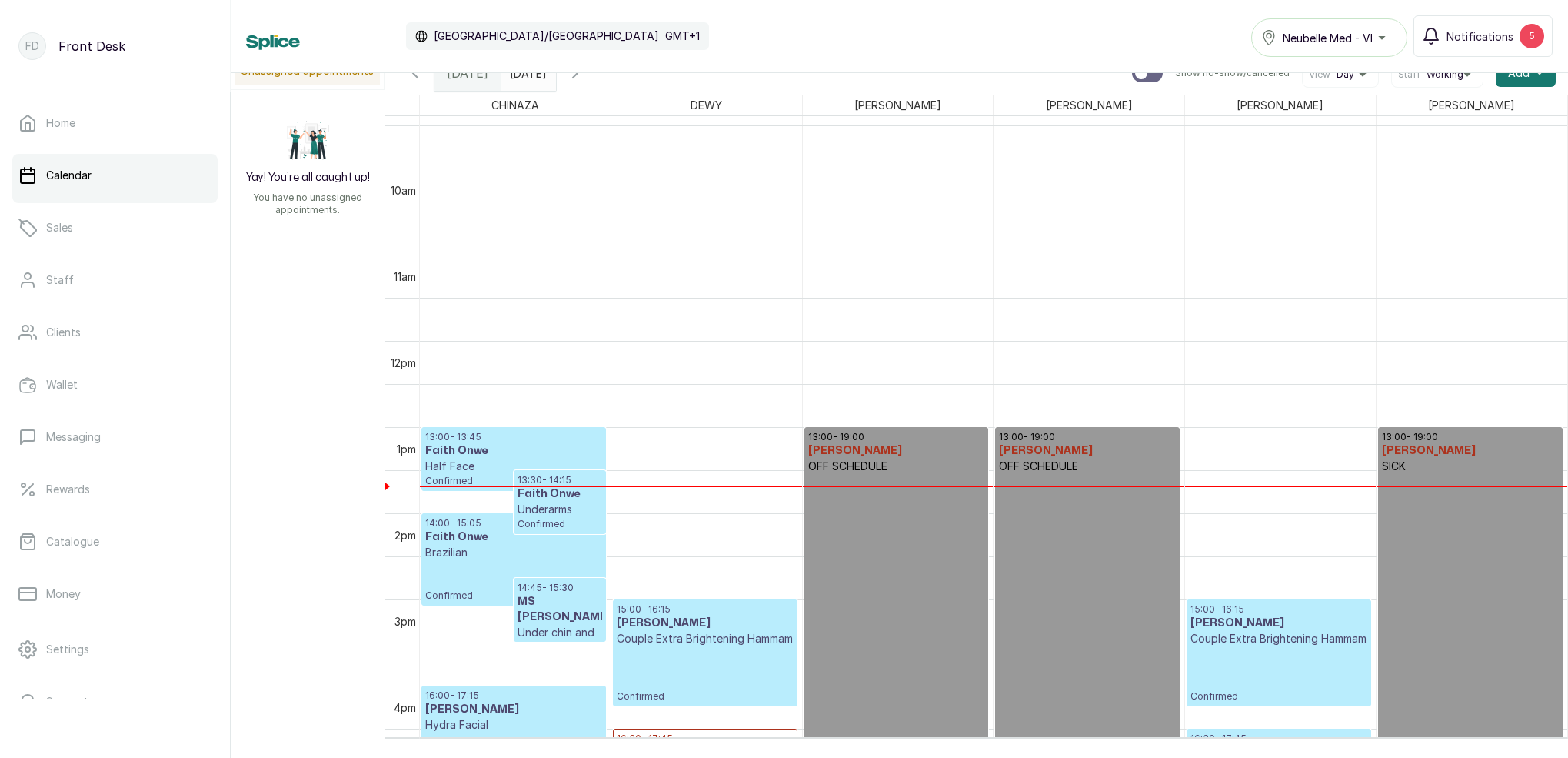
scroll to position [1012, 0]
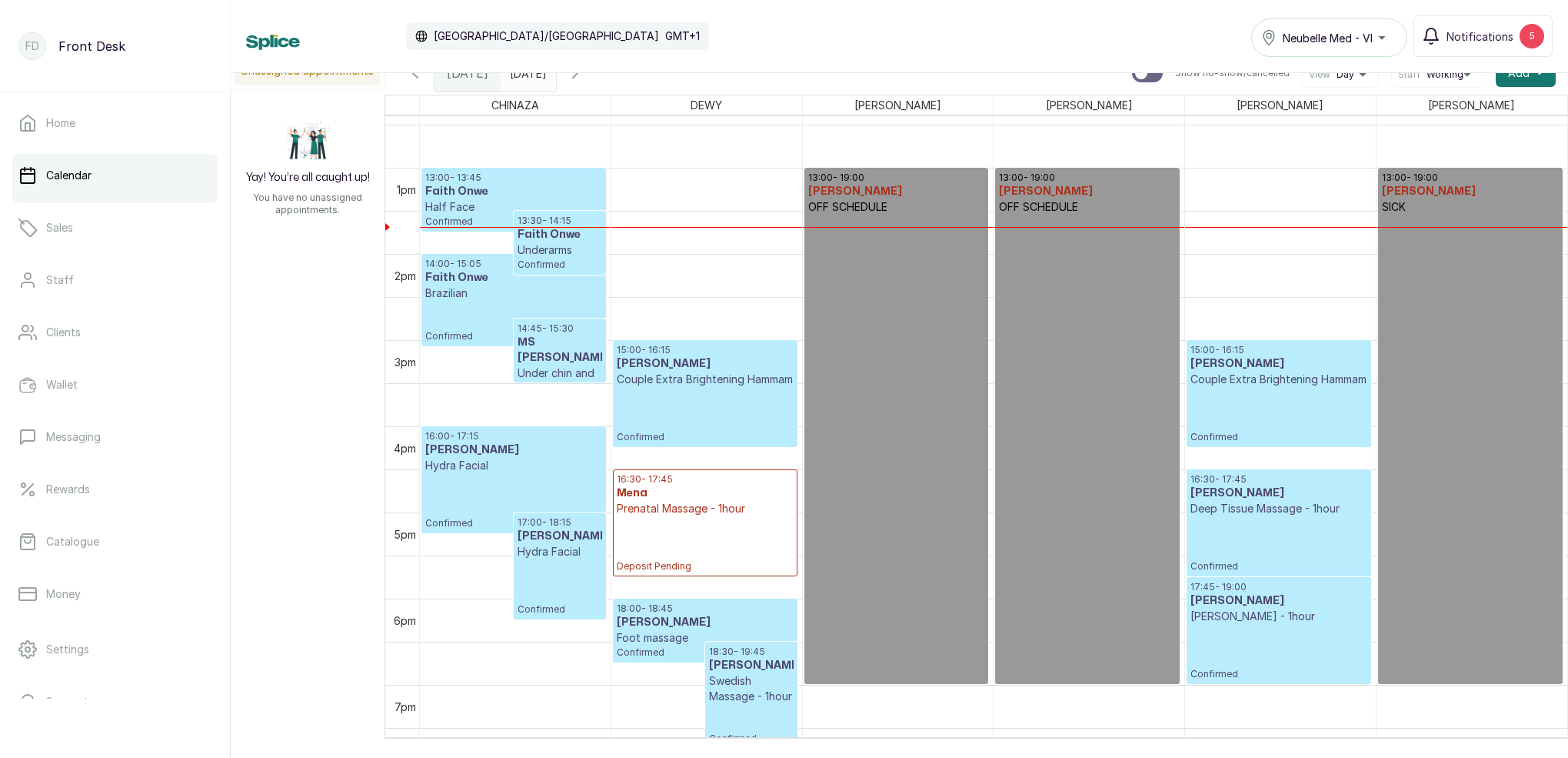
click at [556, 77] on span at bounding box center [541, 70] width 29 height 27
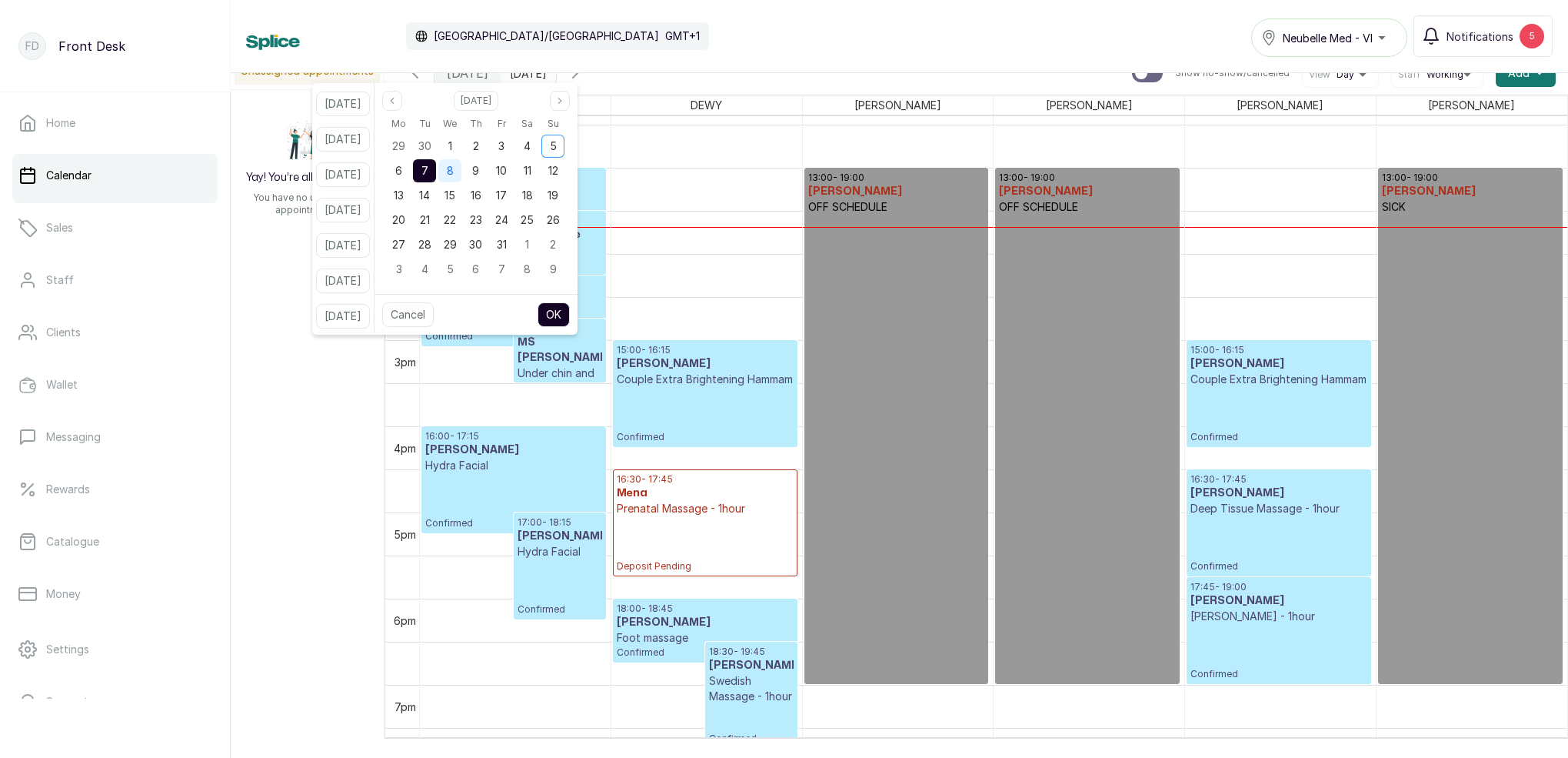
drag, startPoint x: 420, startPoint y: 168, endPoint x: 462, endPoint y: 168, distance: 42.0
click at [411, 168] on div "6" at bounding box center [399, 171] width 23 height 23
click at [436, 167] on div "7" at bounding box center [425, 171] width 23 height 23
click at [570, 310] on button "OK" at bounding box center [554, 315] width 33 height 25
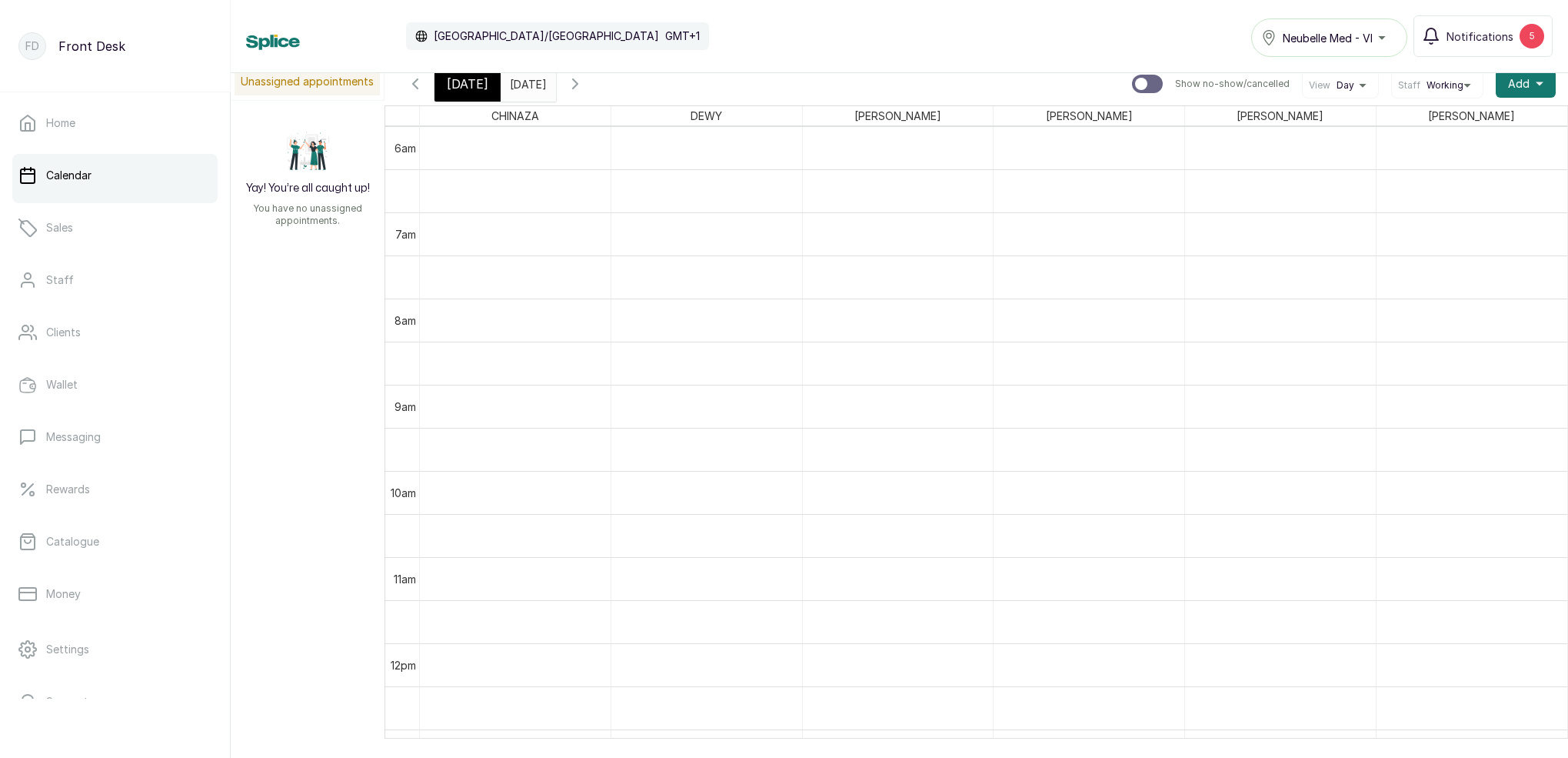
scroll to position [731, 0]
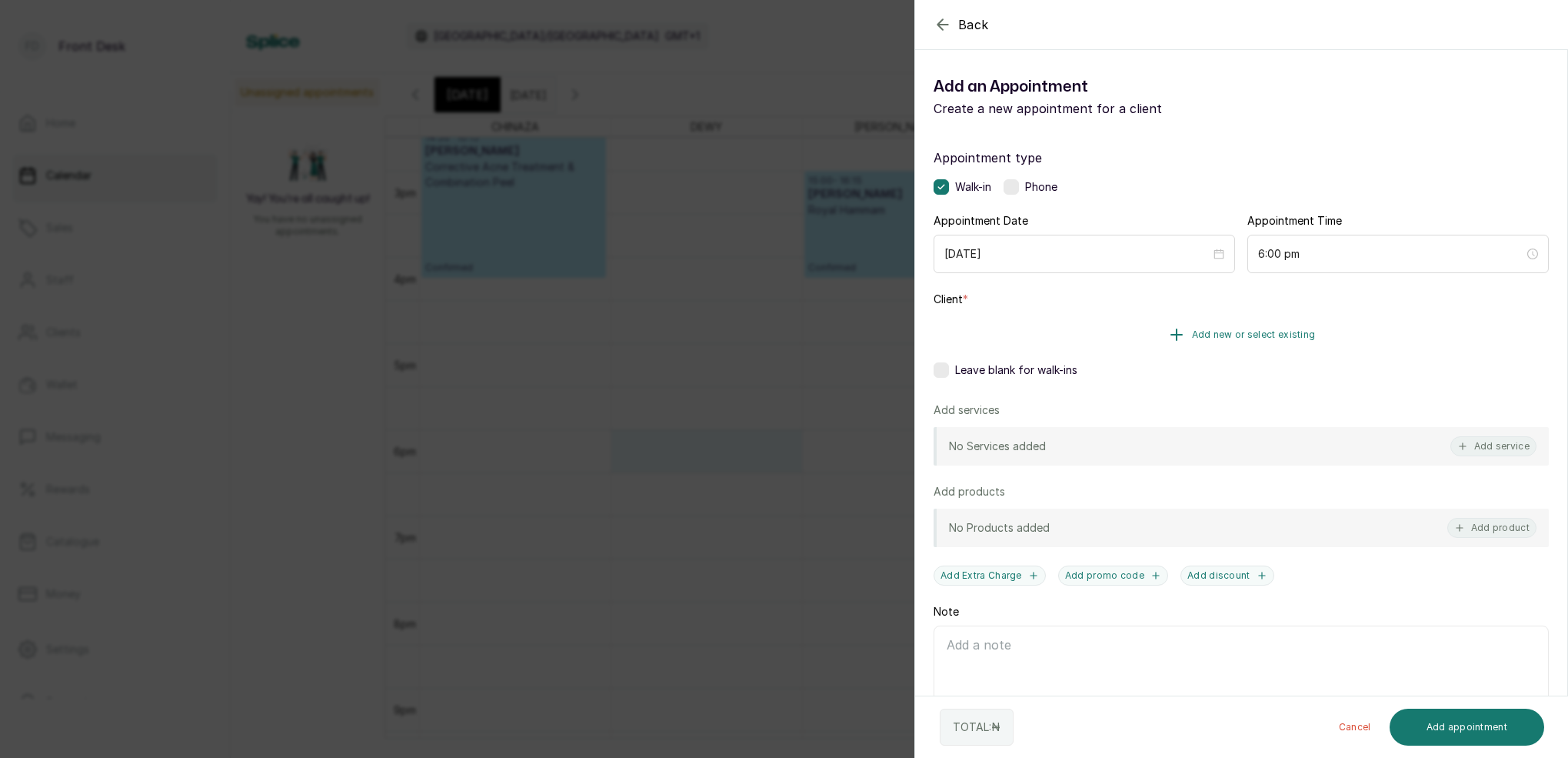
click at [1274, 333] on span "Add new or select existing" at bounding box center [1254, 335] width 124 height 12
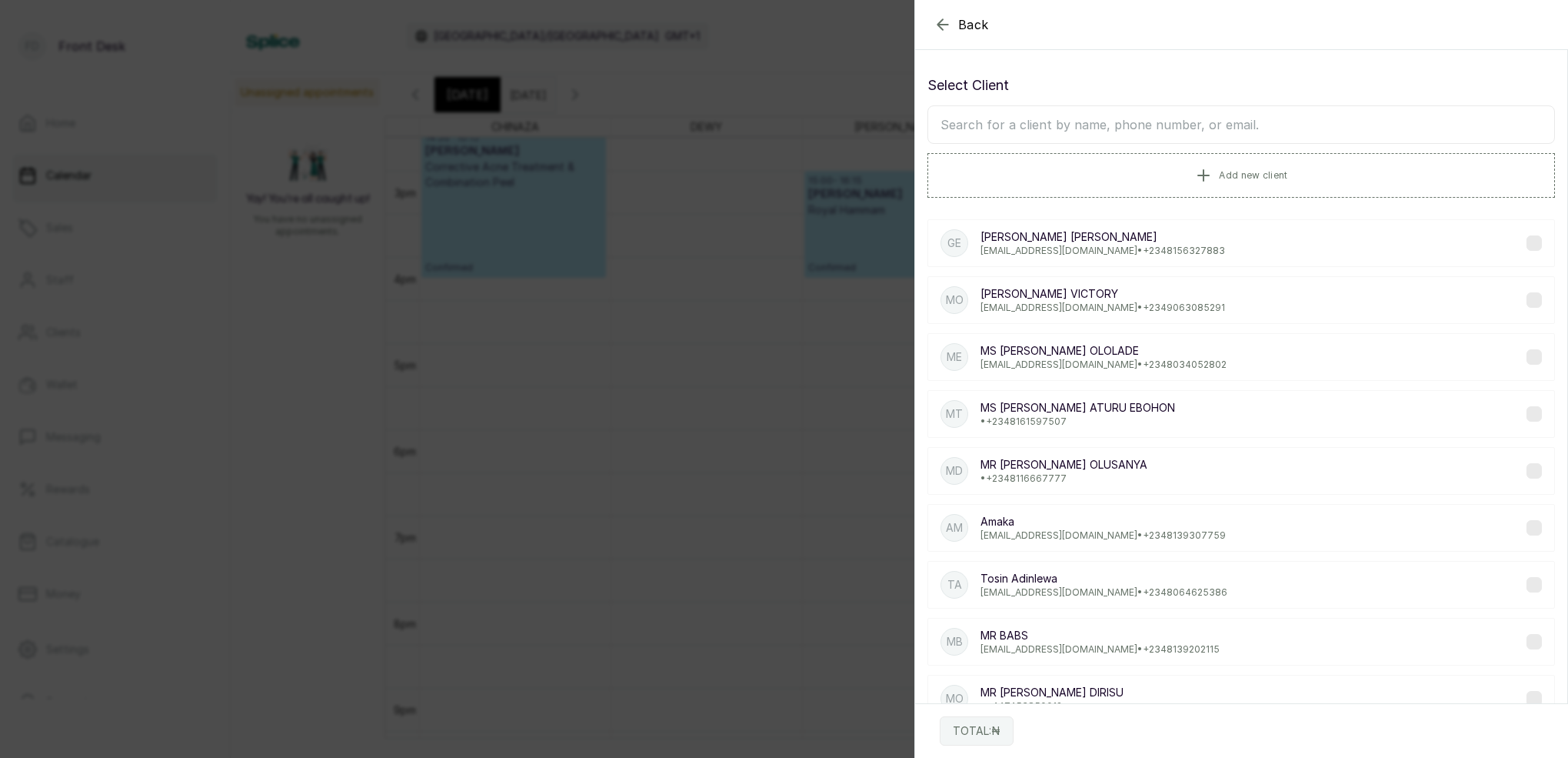
click at [1156, 124] on input "text" at bounding box center [1241, 125] width 627 height 39
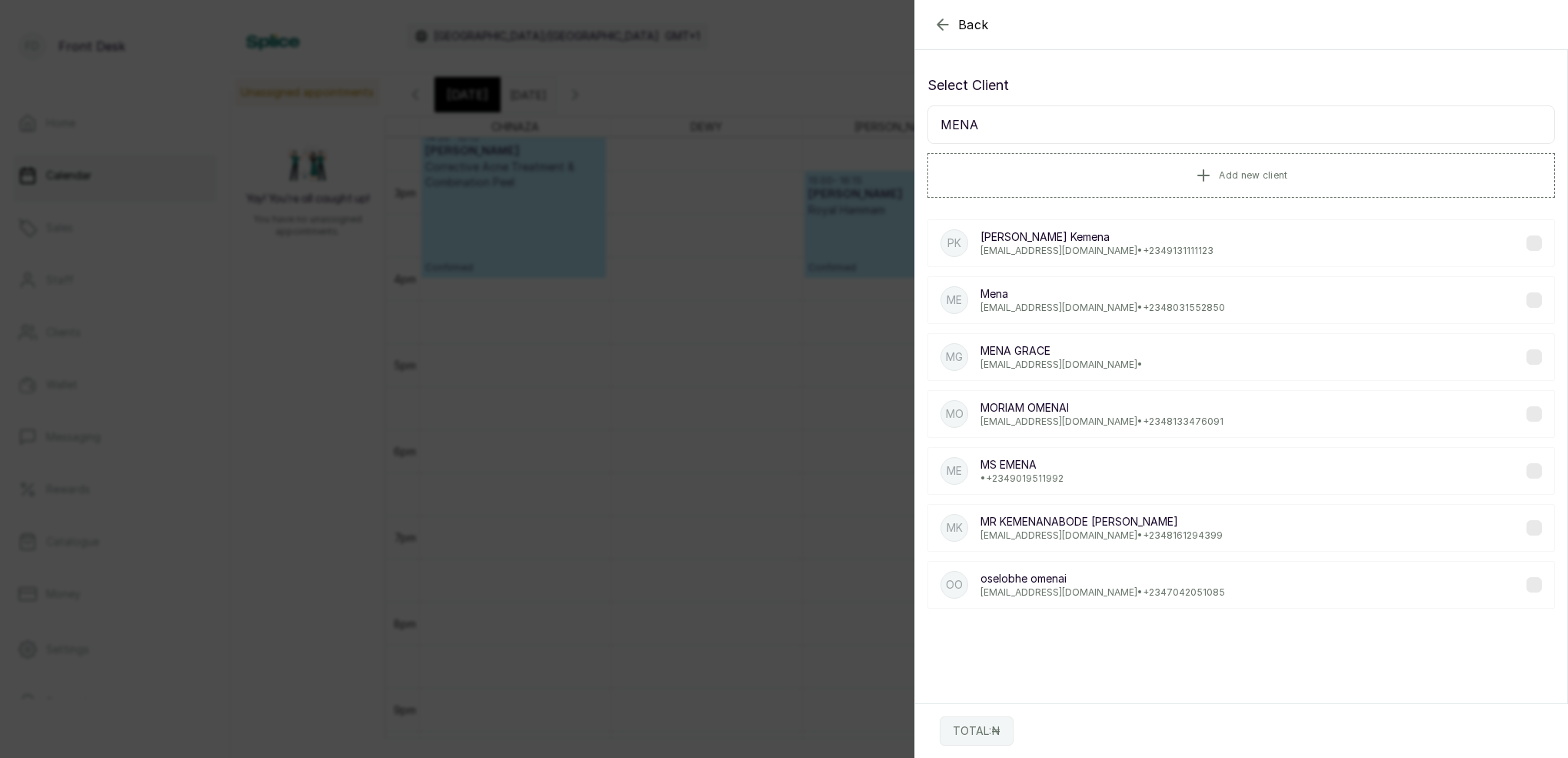
type input "MENA"
click at [1062, 306] on p "[EMAIL_ADDRESS][DOMAIN_NAME] • [PHONE_NUMBER]" at bounding box center [1102, 307] width 245 height 12
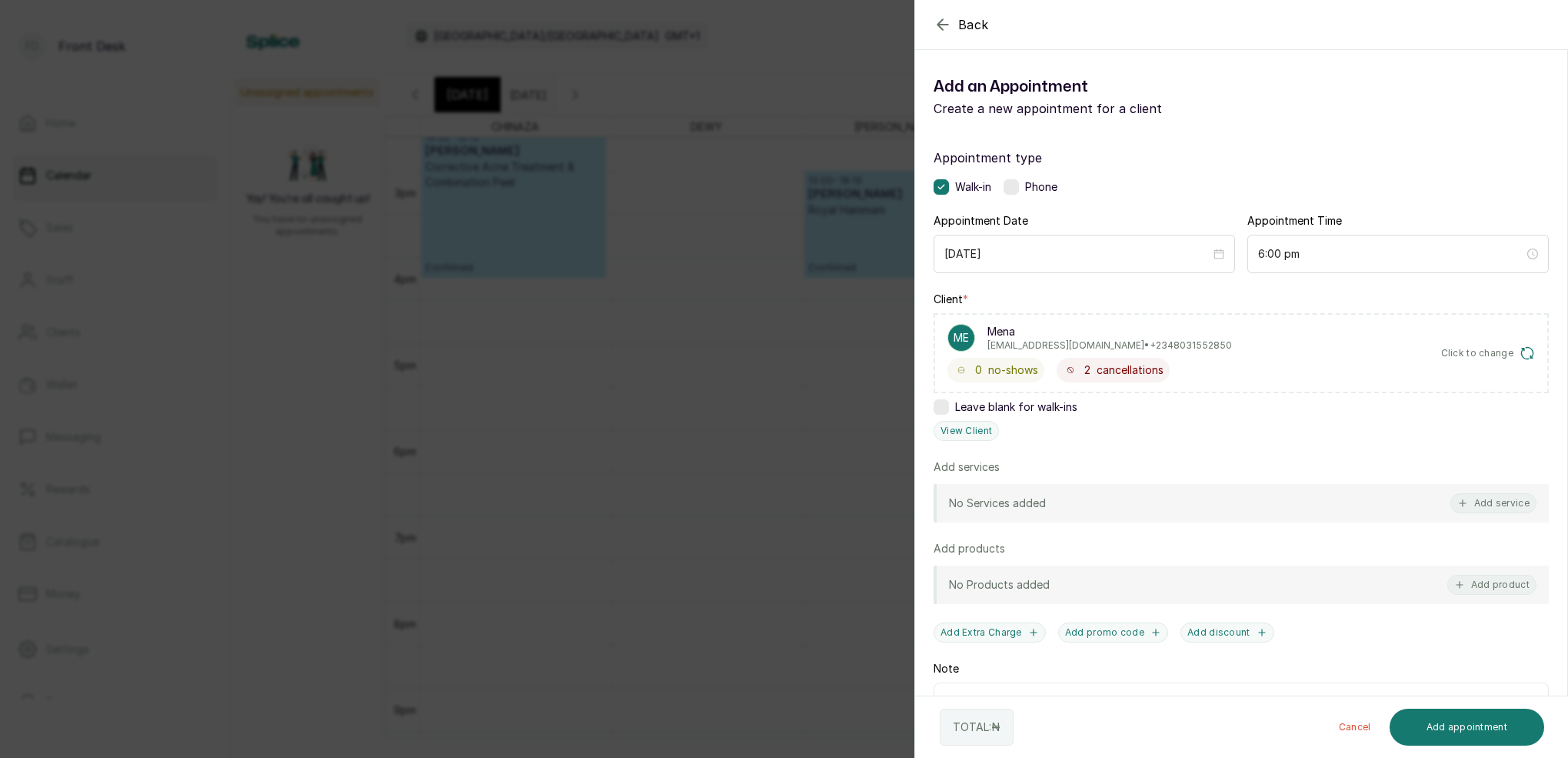
drag, startPoint x: 1504, startPoint y: 508, endPoint x: 1455, endPoint y: 437, distance: 86.3
click at [1504, 504] on button "Add service" at bounding box center [1494, 503] width 87 height 20
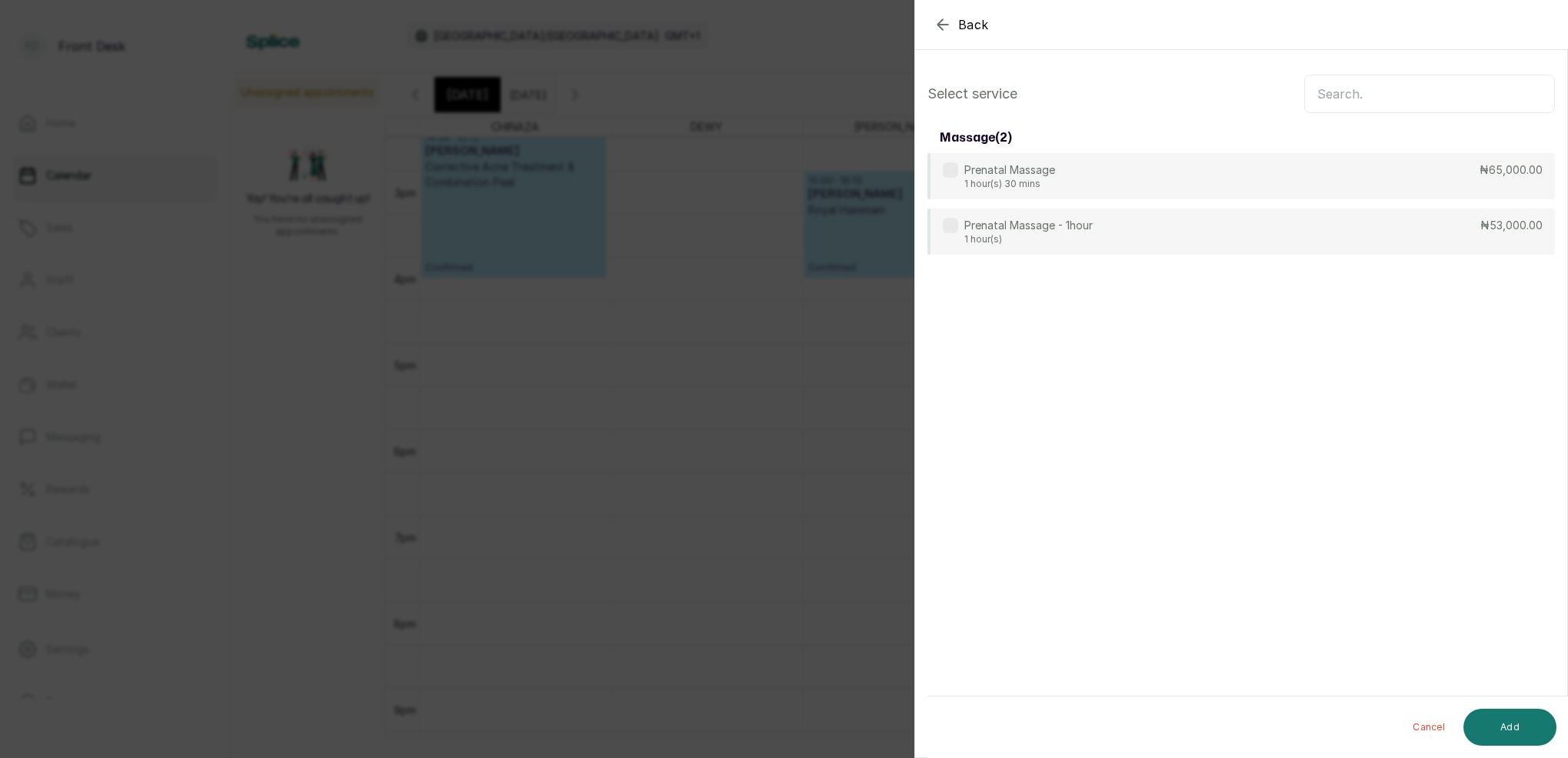
click at [1410, 87] on input "text" at bounding box center [1430, 94] width 251 height 39
type input "PRENATA"
click at [945, 24] on icon "button" at bounding box center [943, 24] width 19 height 19
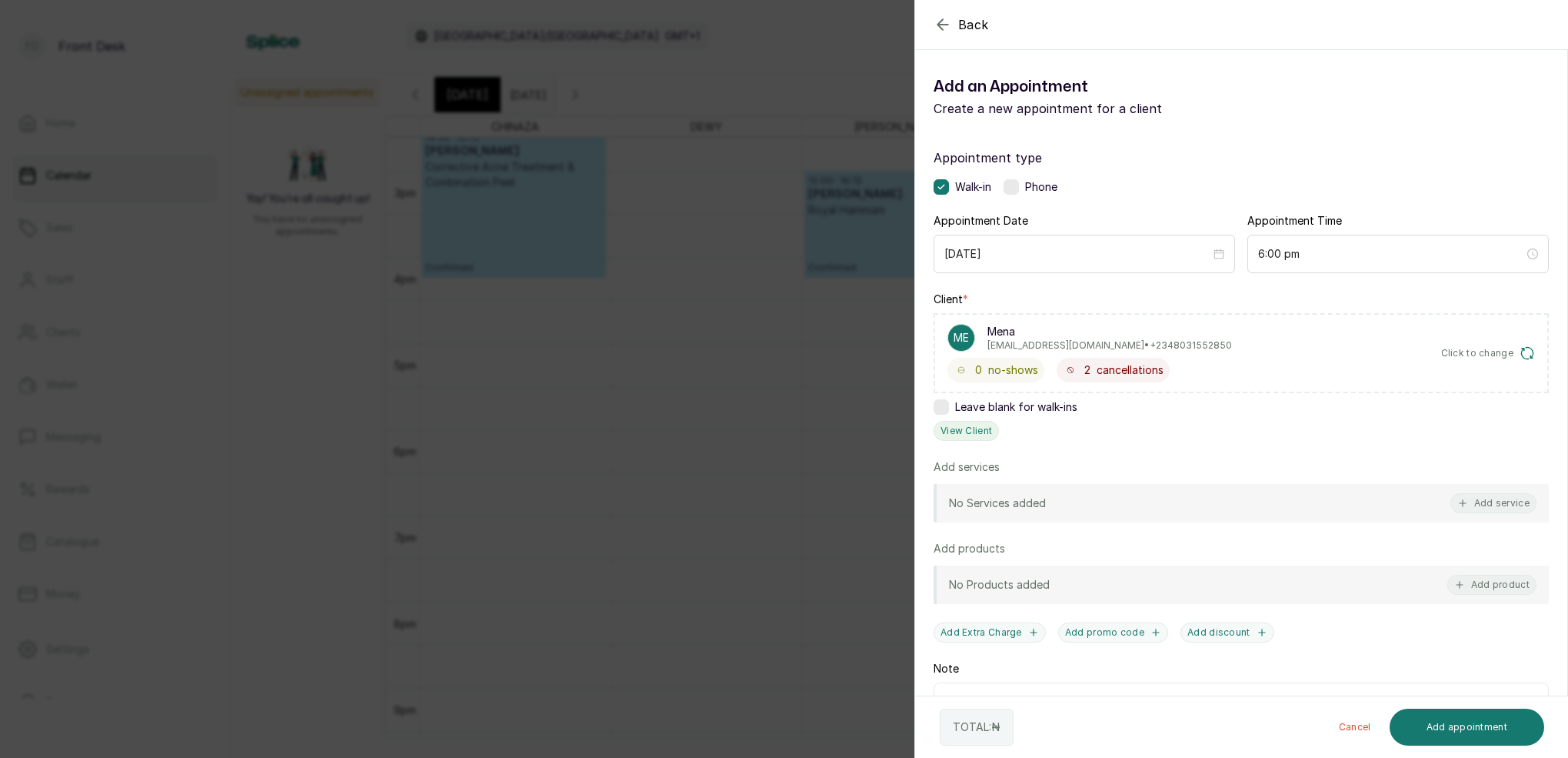
drag, startPoint x: 943, startPoint y: 406, endPoint x: 950, endPoint y: 395, distance: 13.0
click at [944, 404] on label at bounding box center [941, 406] width 15 height 15
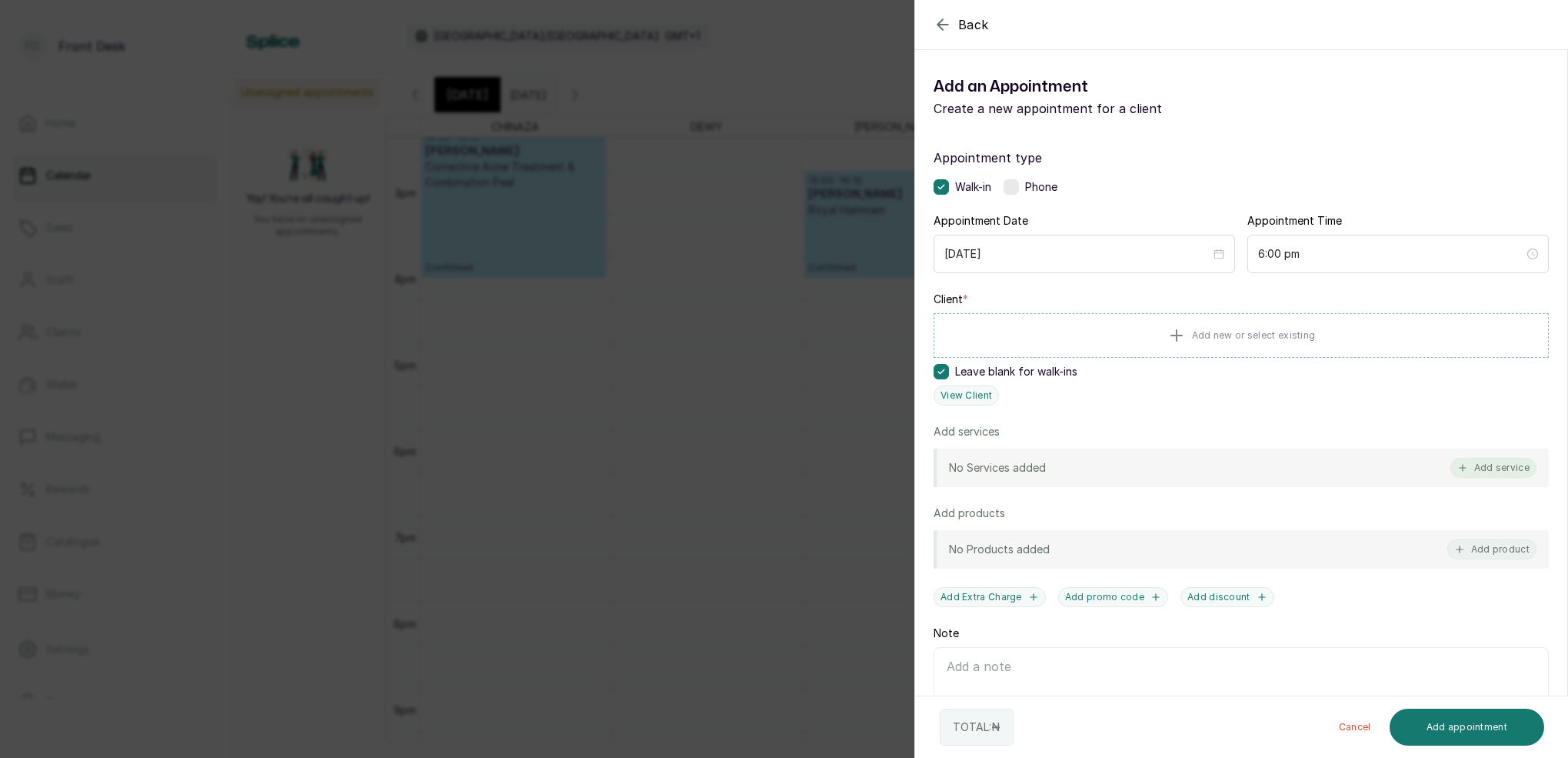
click at [1497, 466] on button "Add service" at bounding box center [1494, 467] width 87 height 20
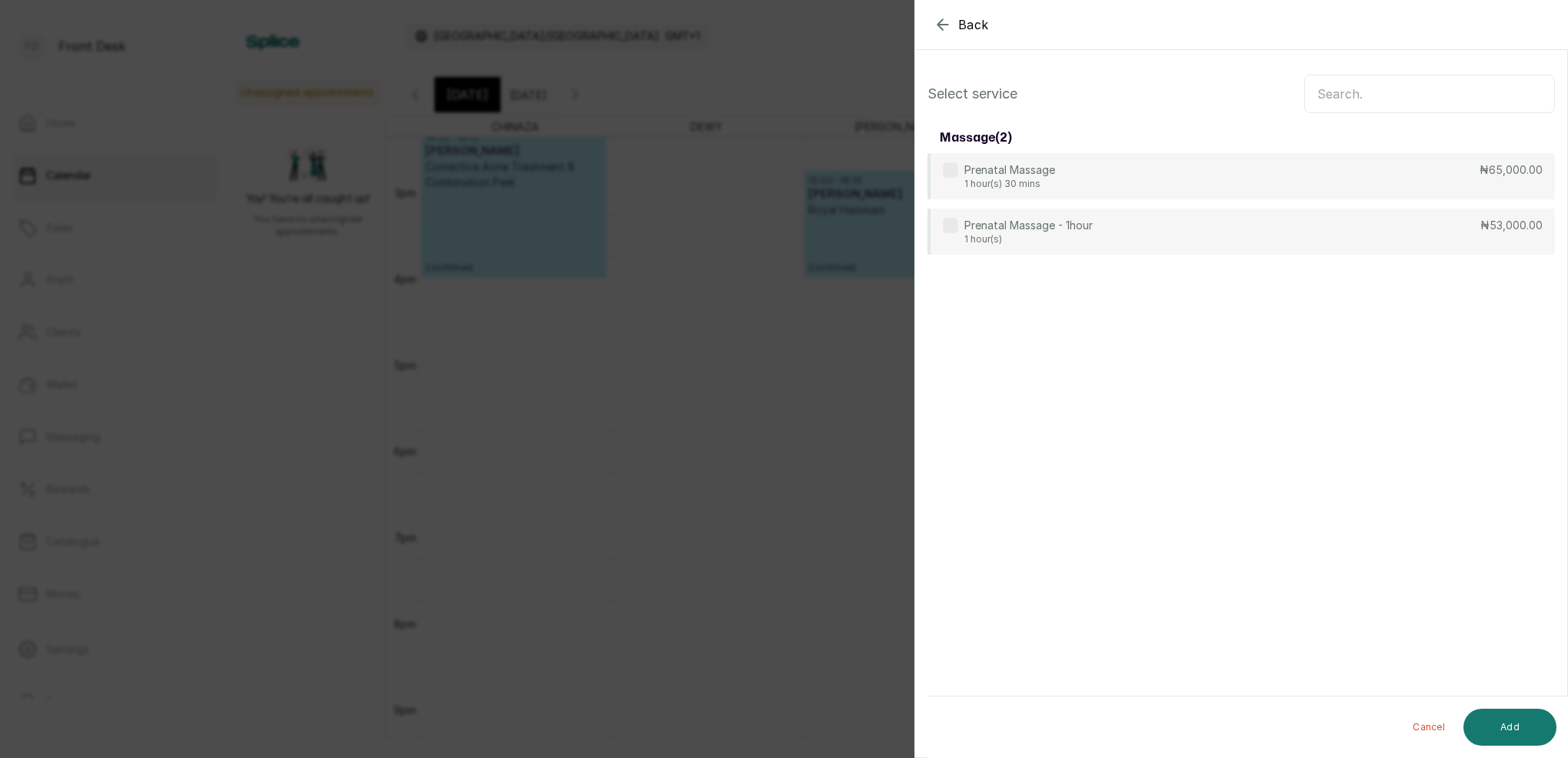
click at [1318, 92] on input "text" at bounding box center [1430, 94] width 251 height 39
type input "PRE"
click at [971, 178] on p "Prenatal Massage" at bounding box center [1010, 171] width 91 height 15
click at [1511, 731] on button "Add" at bounding box center [1510, 727] width 93 height 37
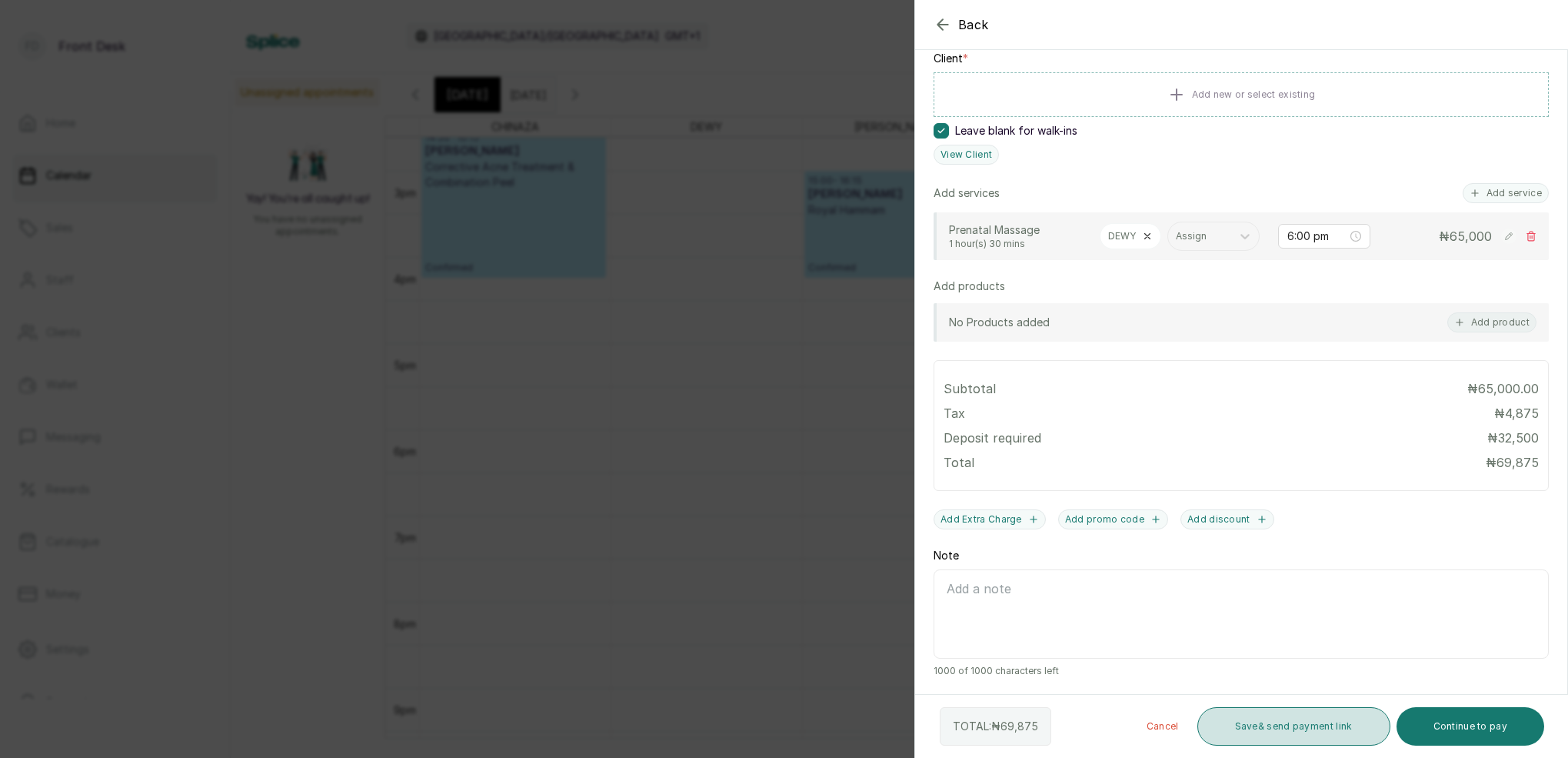
click at [1330, 731] on button "Save & send payment link" at bounding box center [1294, 726] width 193 height 39
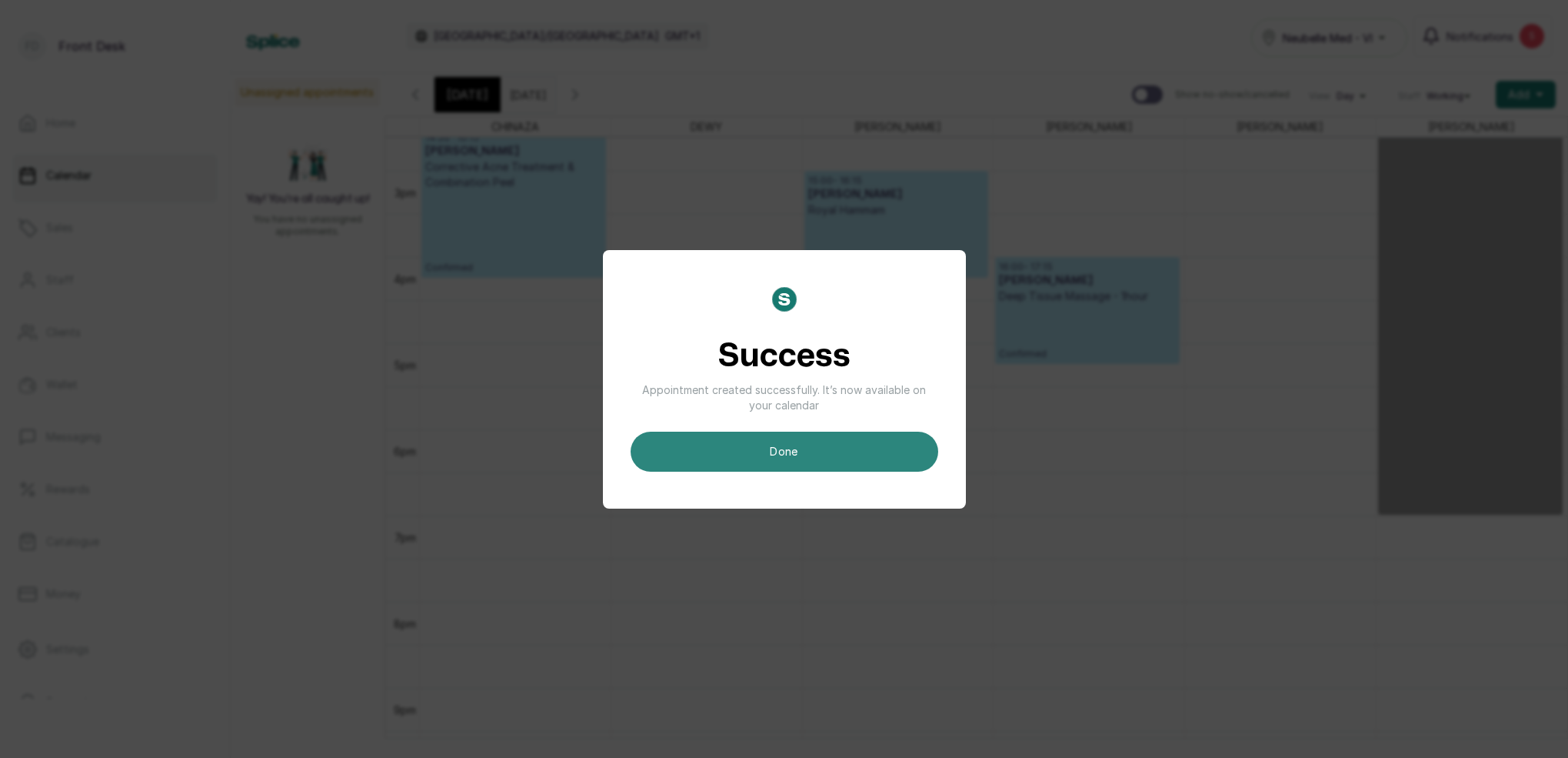
click at [802, 455] on button "done" at bounding box center [784, 451] width 307 height 40
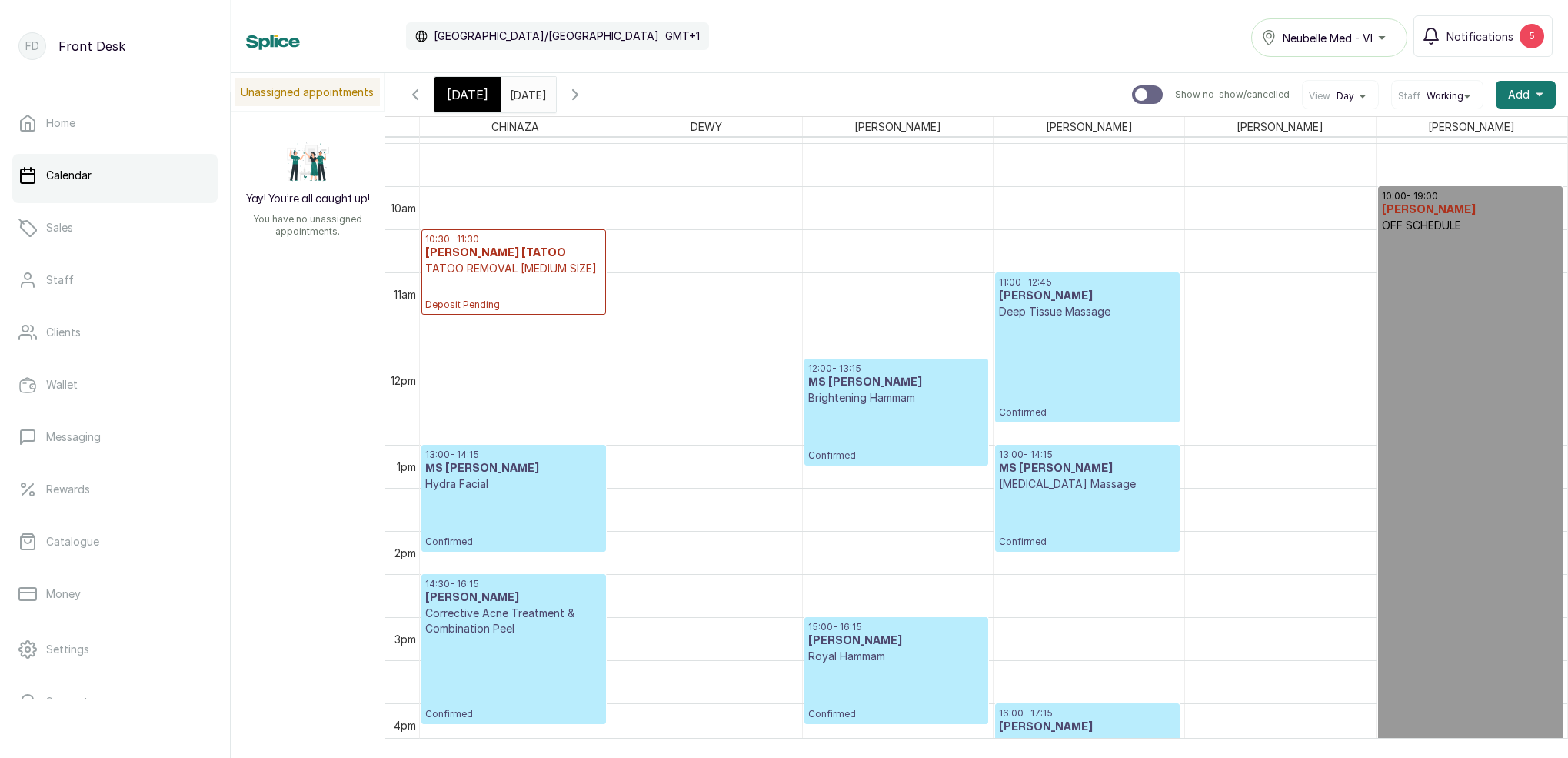
scroll to position [777, 0]
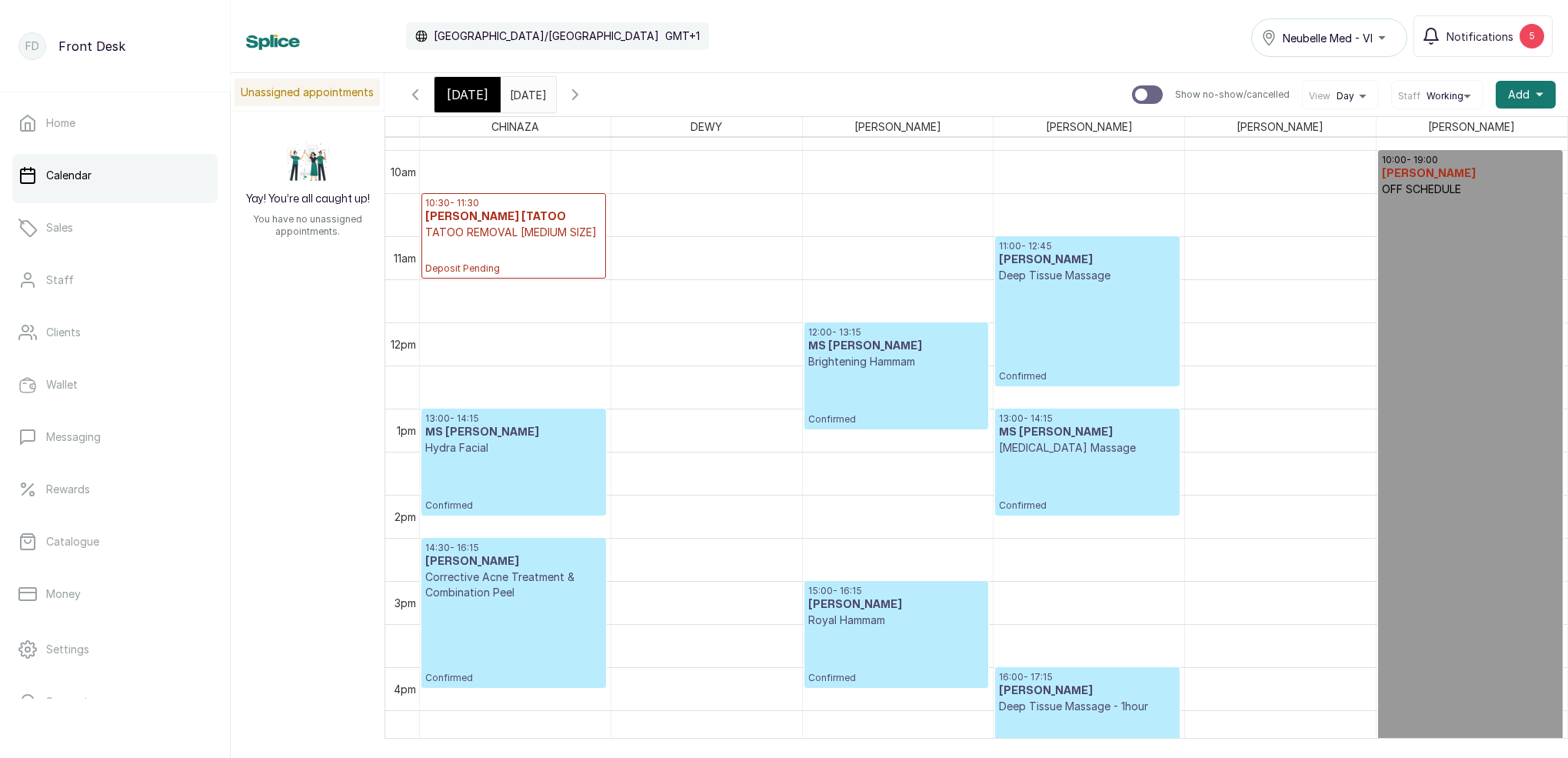
click at [484, 96] on div "[DATE]" at bounding box center [467, 95] width 66 height 35
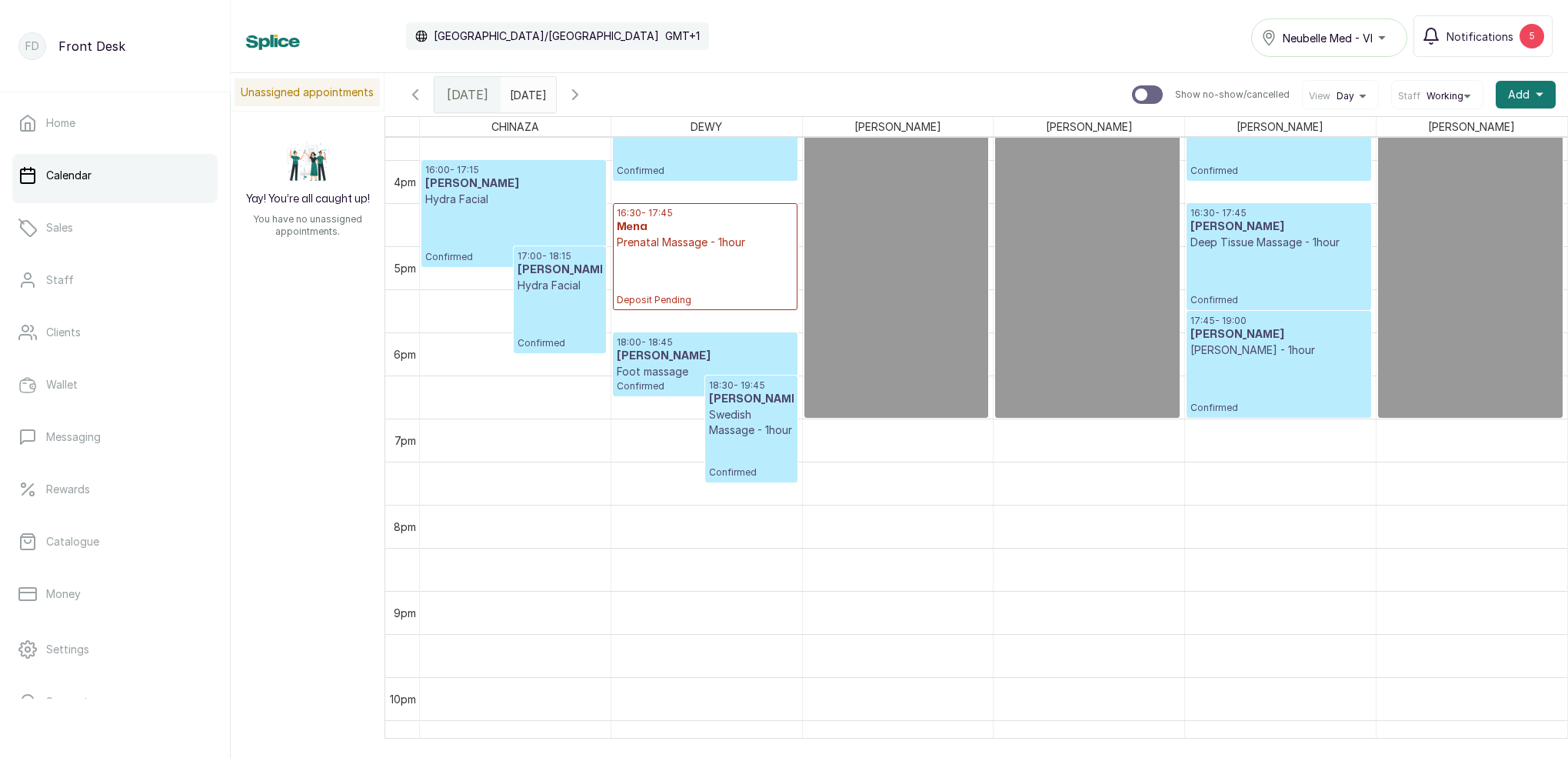
click at [521, 95] on input "[DATE]" at bounding box center [514, 91] width 25 height 27
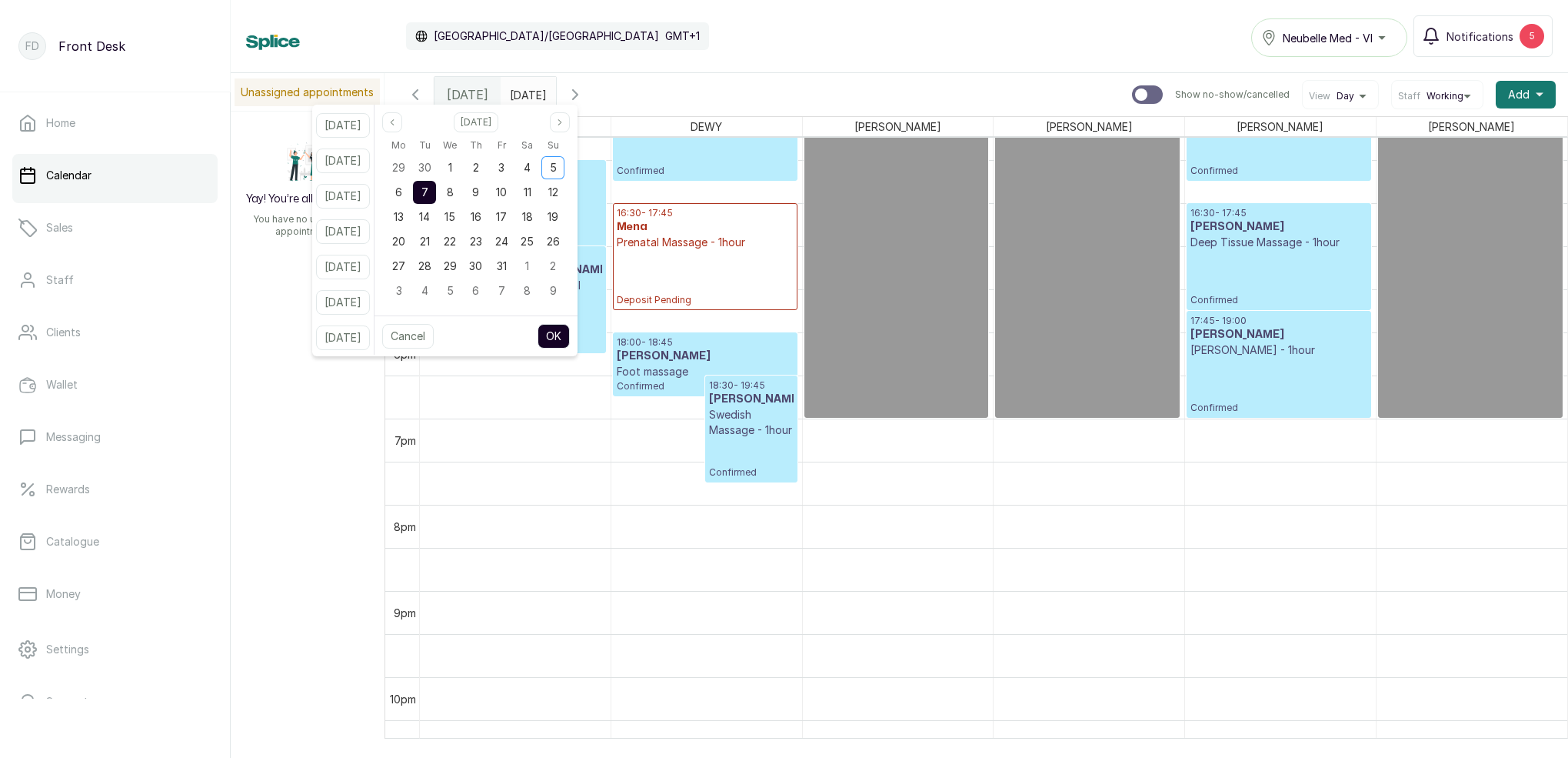
click at [796, 83] on div "[DATE] [DATE] [DATE] Show no-show/cancelled View Day Staff Working Add +" at bounding box center [976, 95] width 1184 height 43
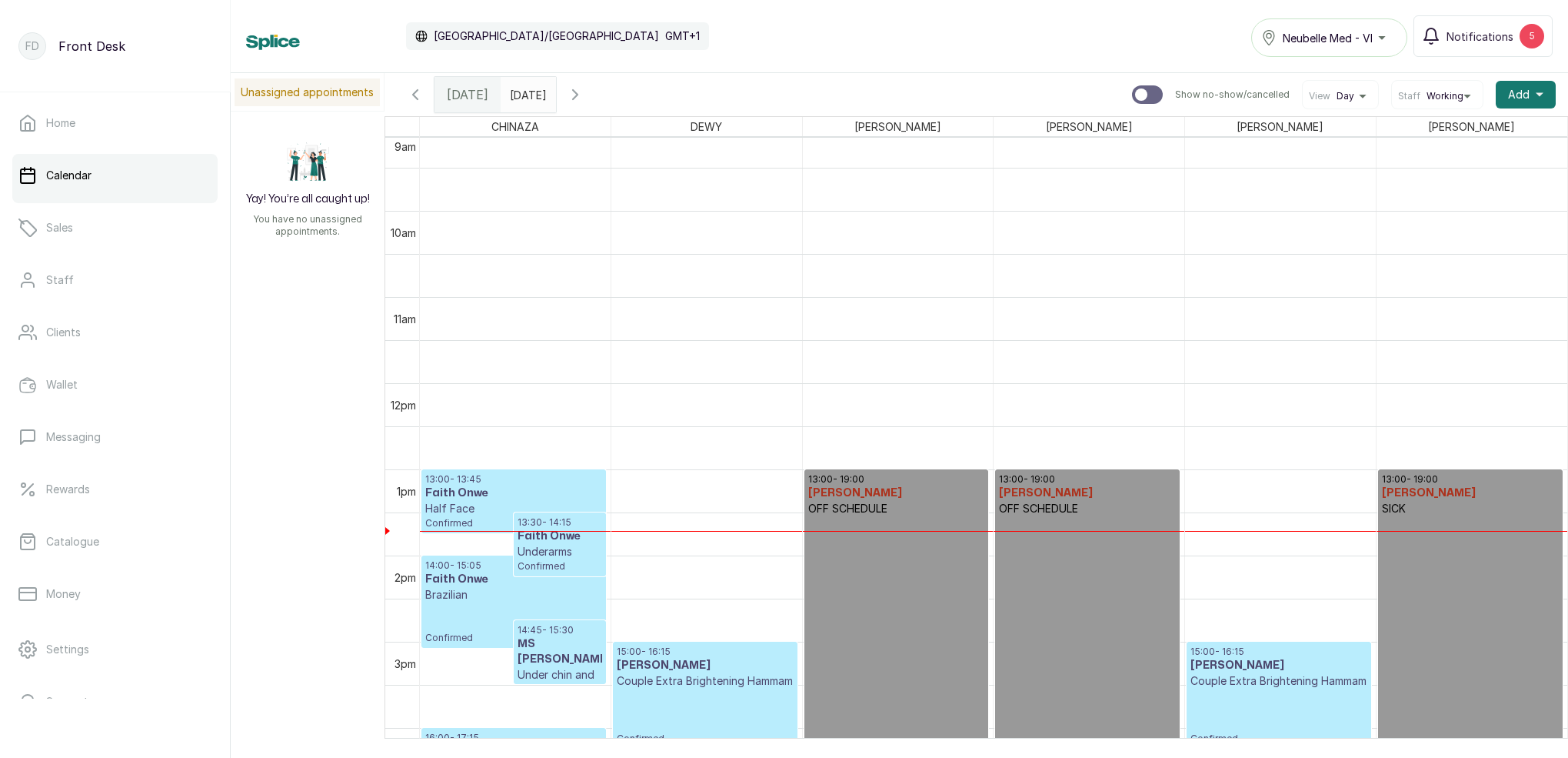
click at [542, 494] on h3 "Faith Onwe" at bounding box center [513, 492] width 177 height 15
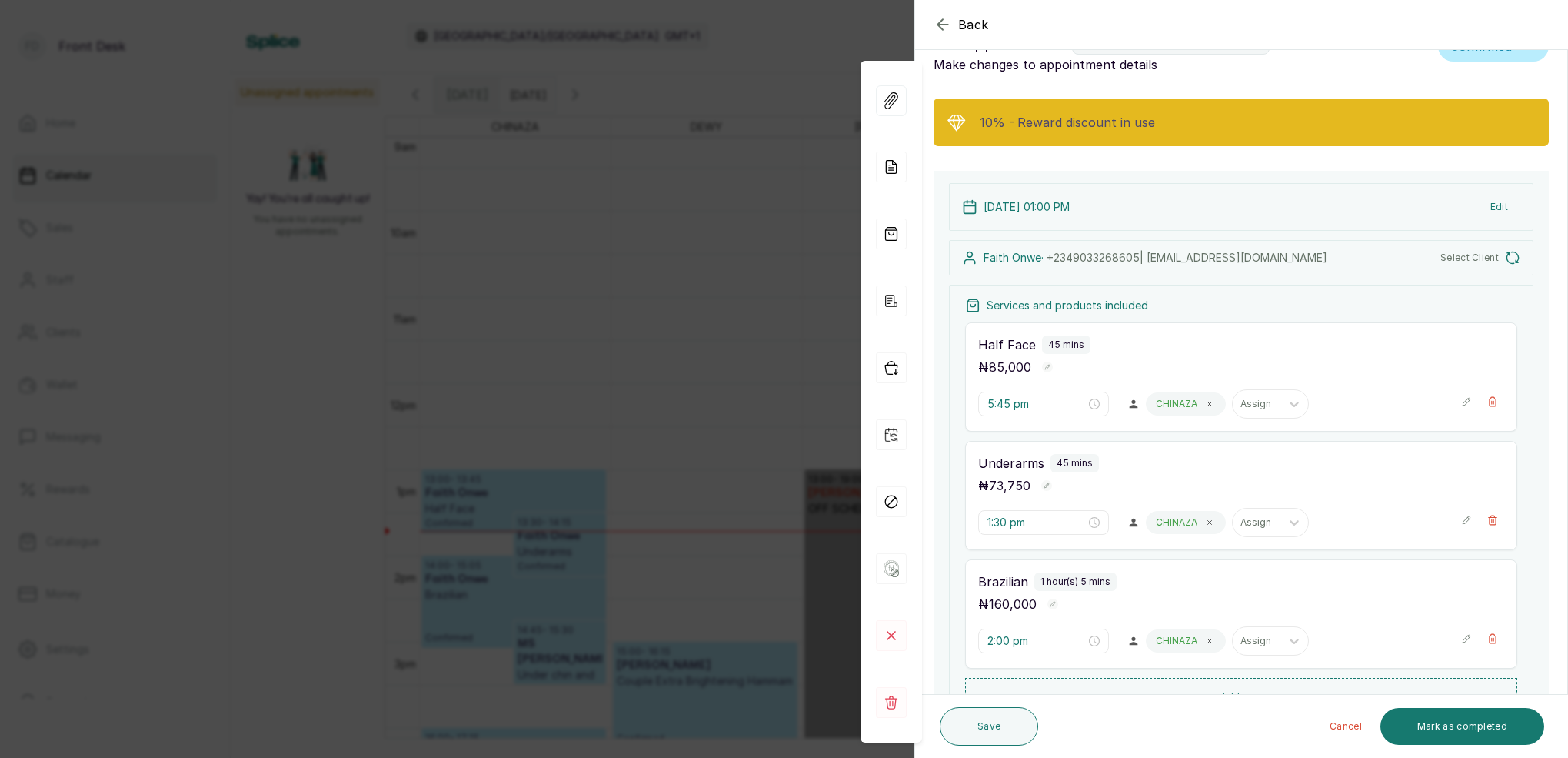
type input "1:00 pm"
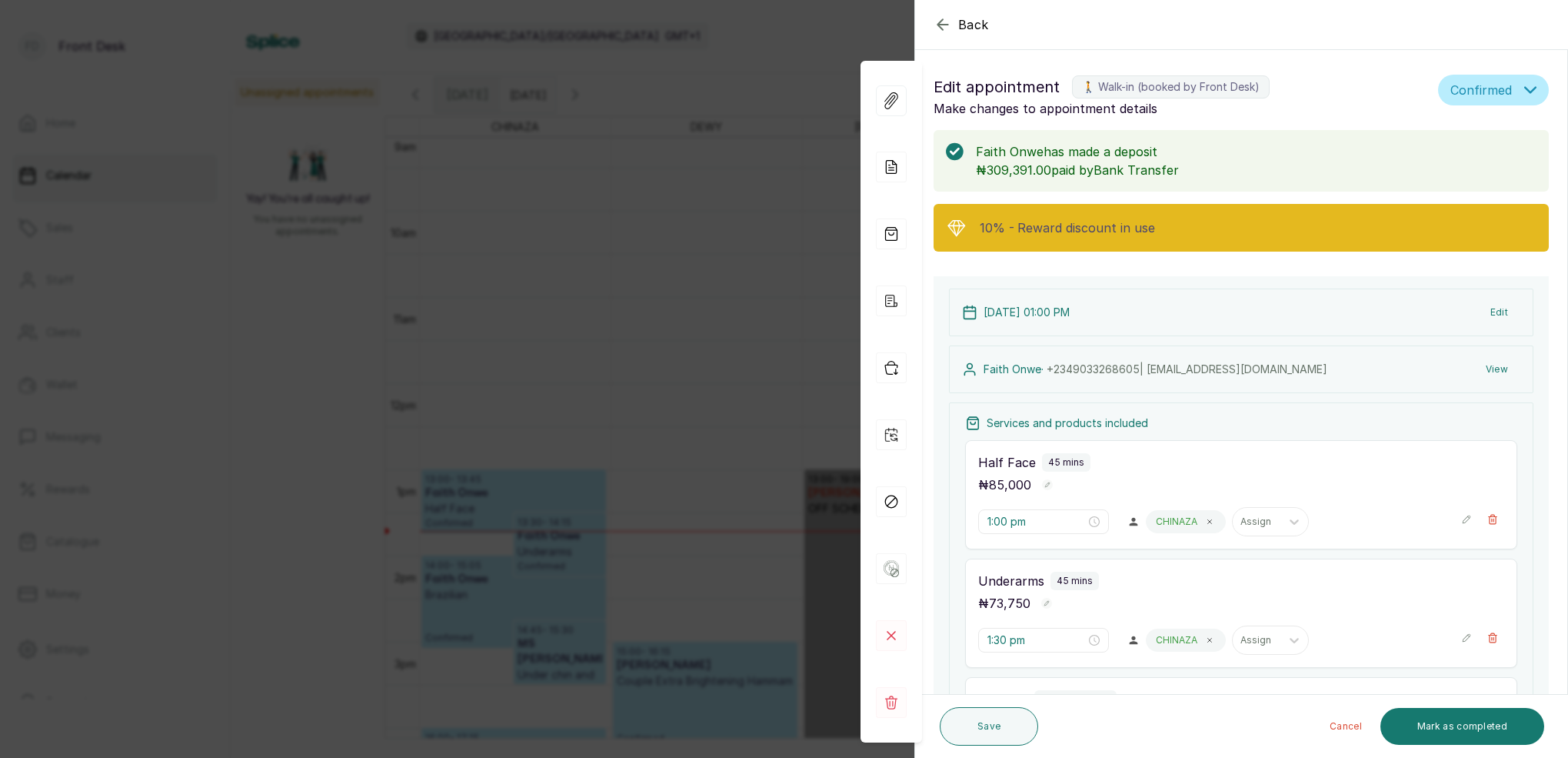
click at [674, 295] on div "Back Appointment Details Edit appointment 🚶 Walk-in (booked by Front Desk) Make…" at bounding box center [784, 379] width 1568 height 758
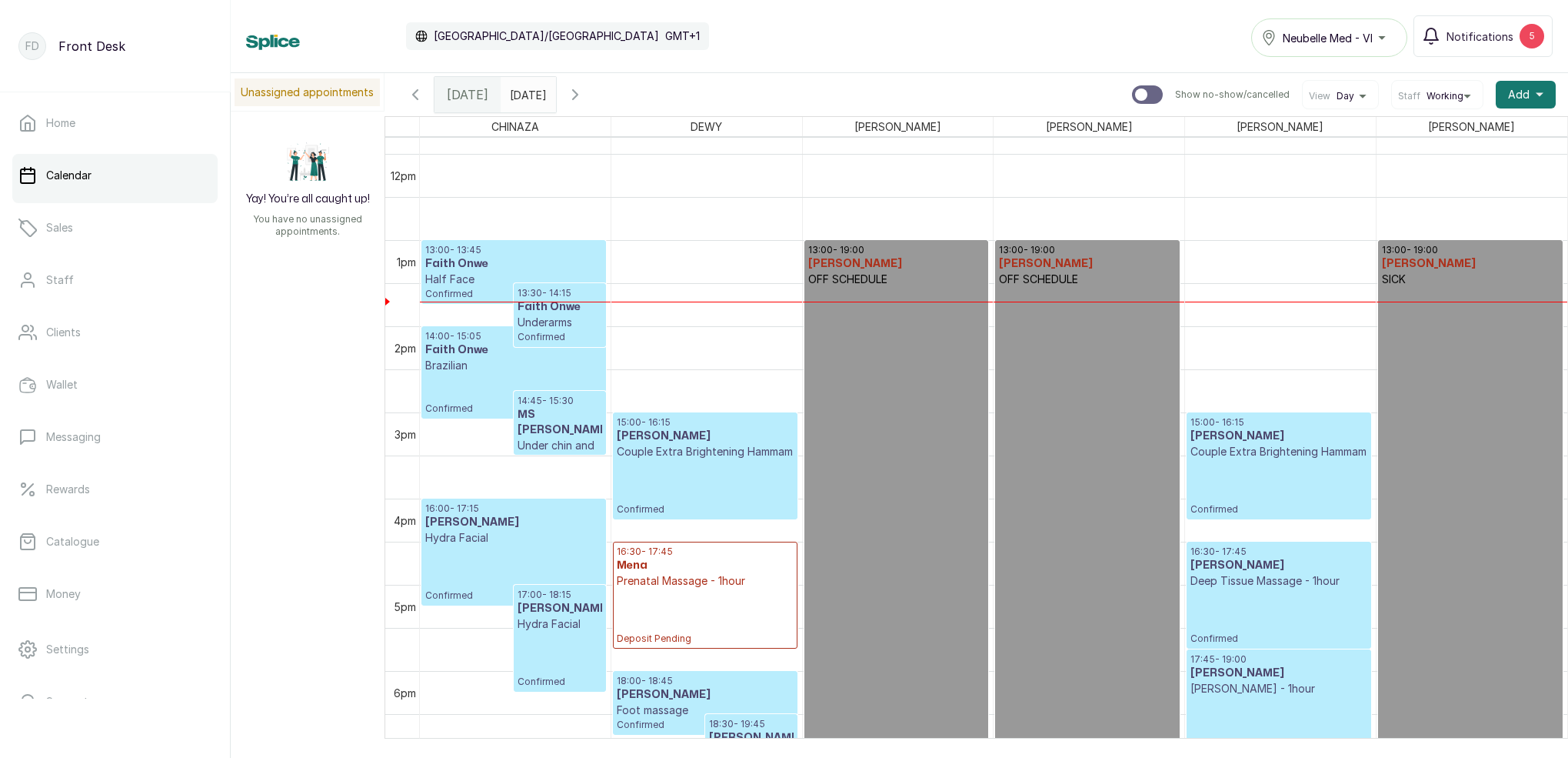
click at [526, 95] on input "[DATE]" at bounding box center [514, 91] width 25 height 27
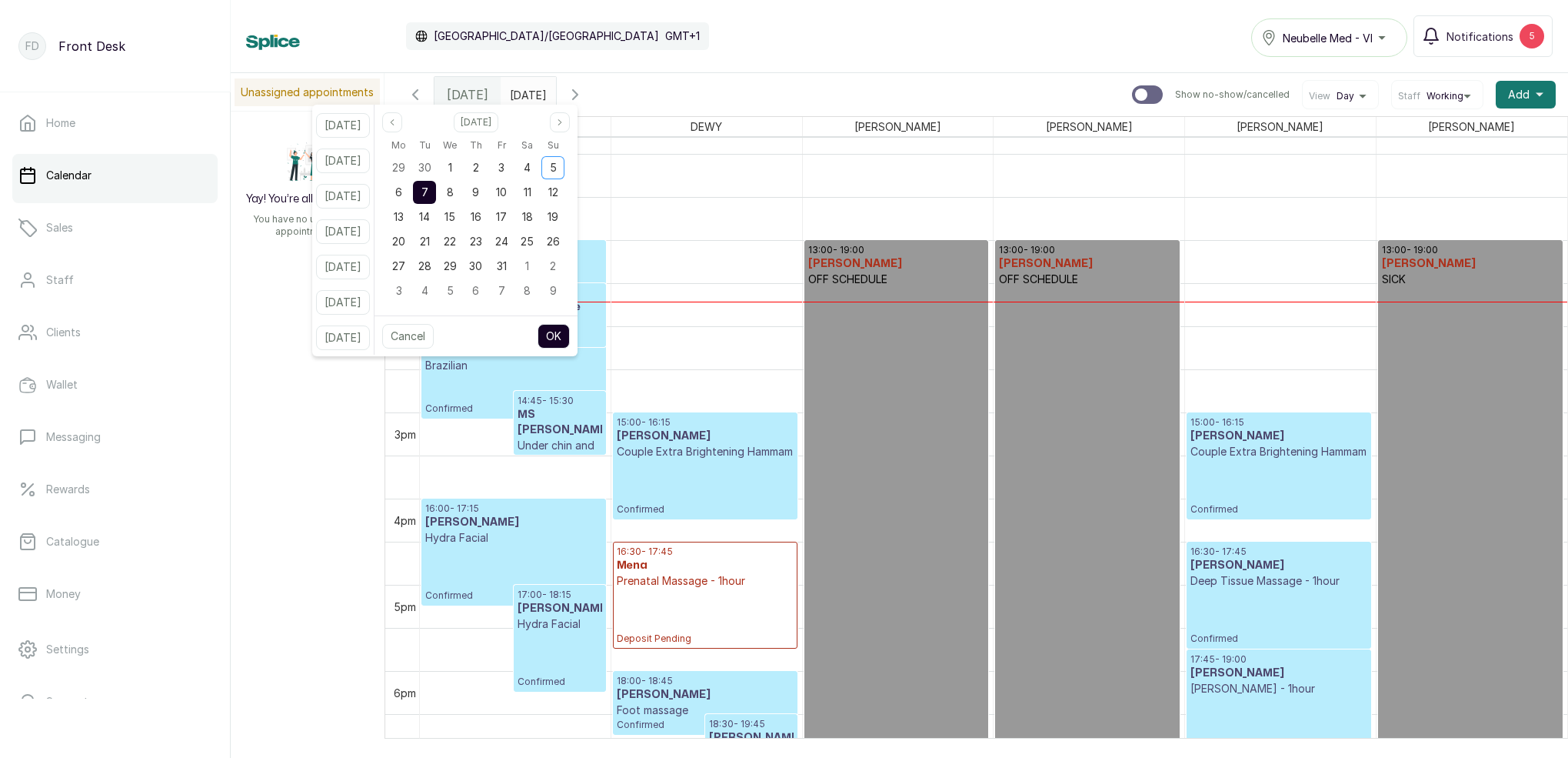
drag, startPoint x: 417, startPoint y: 197, endPoint x: 430, endPoint y: 196, distance: 13.0
click at [402, 197] on span "6" at bounding box center [398, 192] width 7 height 13
drag, startPoint x: 439, startPoint y: 193, endPoint x: 469, endPoint y: 216, distance: 37.8
click at [428, 193] on span "7" at bounding box center [425, 192] width 7 height 13
click at [570, 333] on button "OK" at bounding box center [554, 337] width 33 height 25
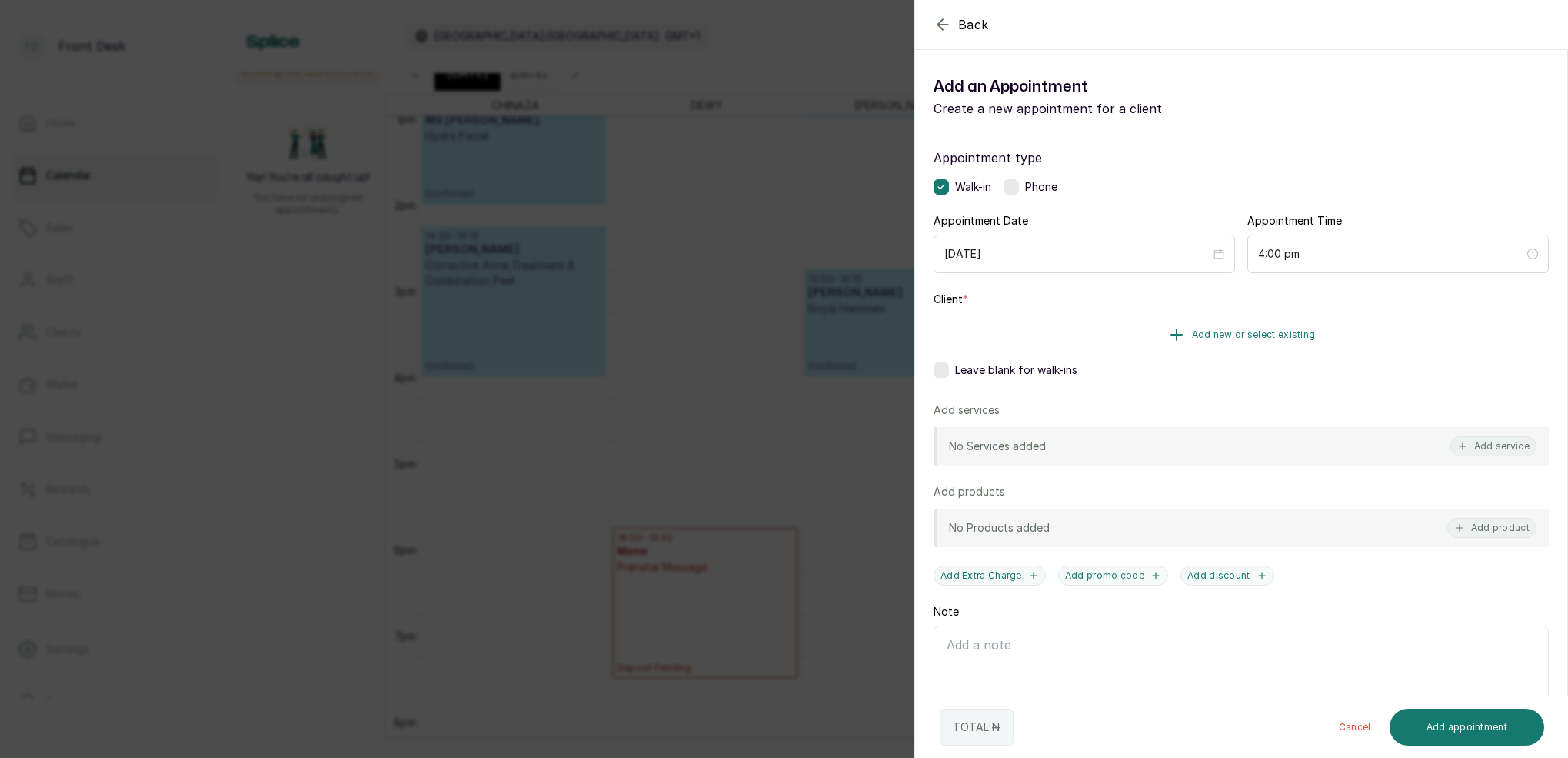
click at [1284, 330] on span "Add new or select existing" at bounding box center [1254, 335] width 124 height 12
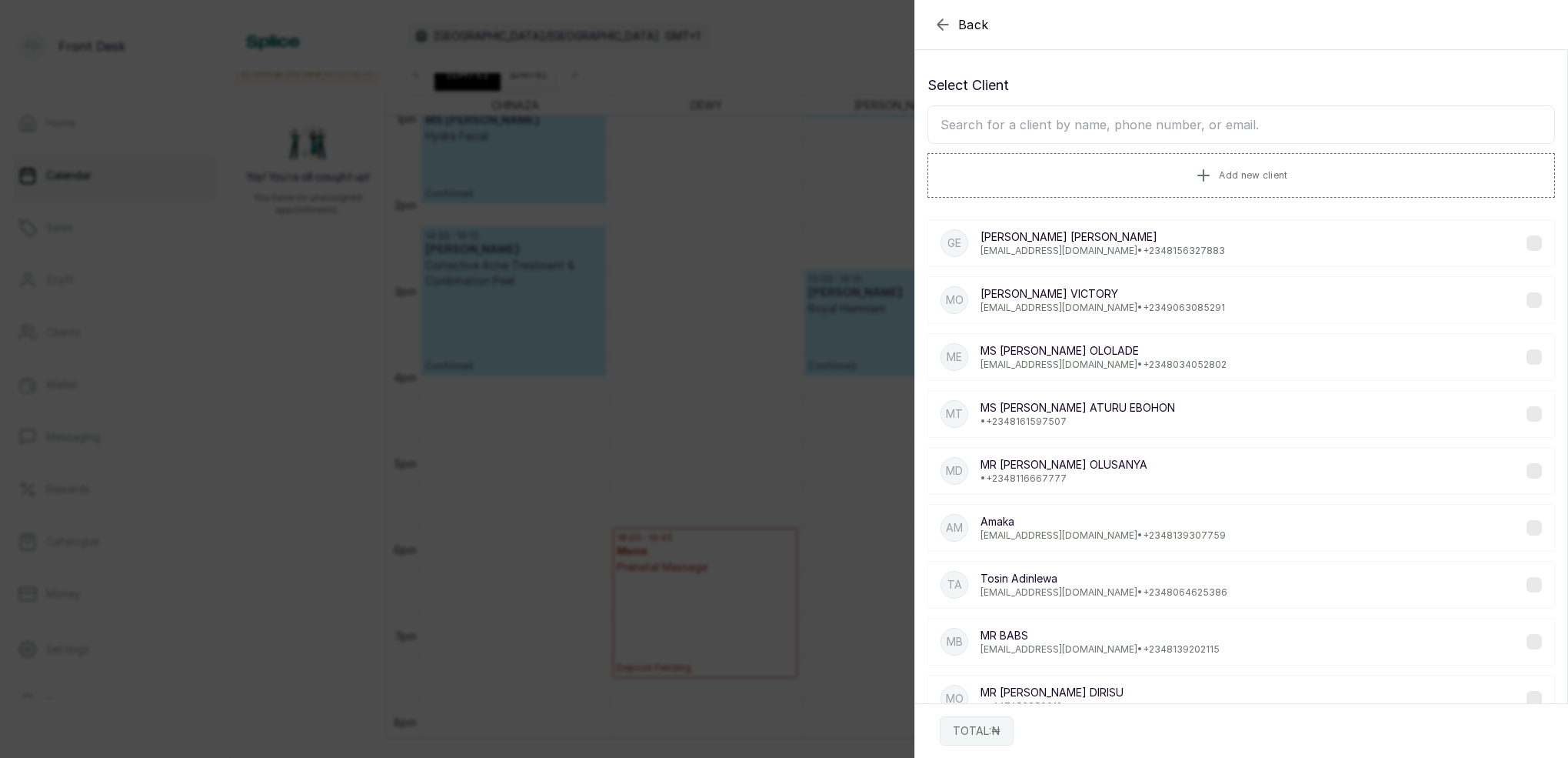
click at [1170, 116] on input "text" at bounding box center [1241, 125] width 627 height 39
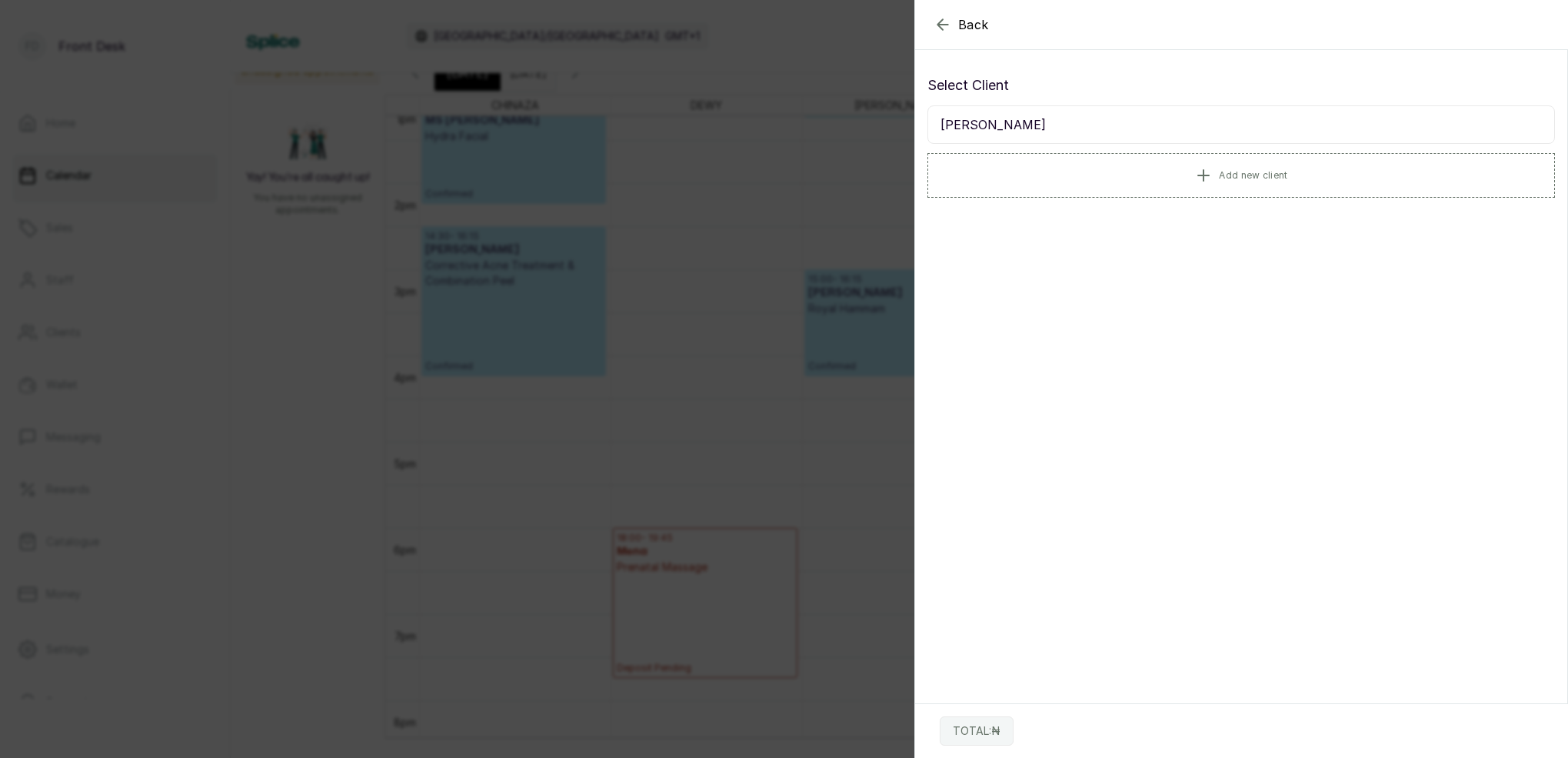
type input "[PERSON_NAME]"
click at [657, 157] on div "Back Add Appointment Select Client [PERSON_NAME] Add new client TOTAL: ₦" at bounding box center [784, 379] width 1568 height 758
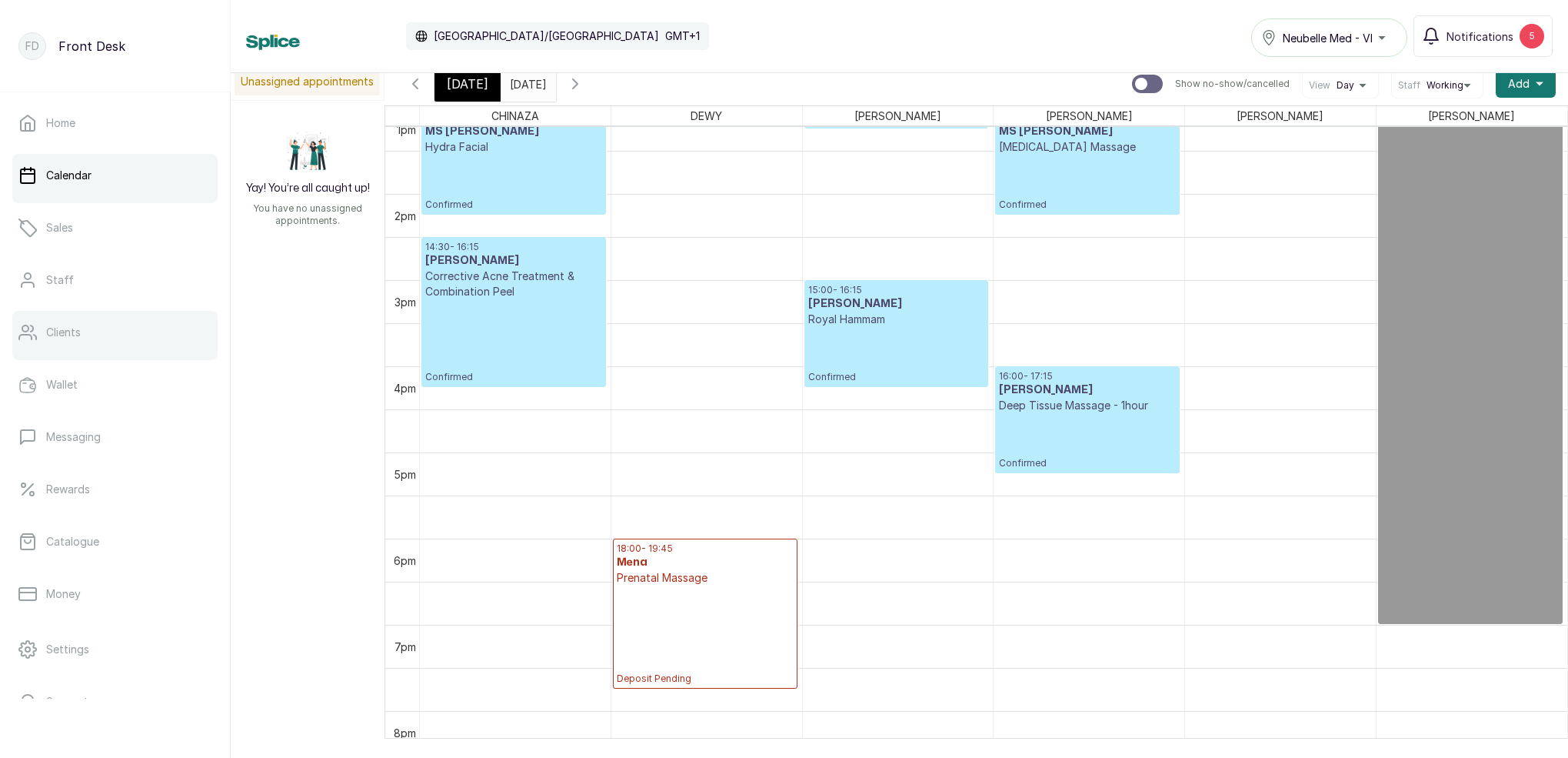
click at [89, 345] on link "Clients" at bounding box center [115, 332] width 205 height 43
